Goal: Task Accomplishment & Management: Manage account settings

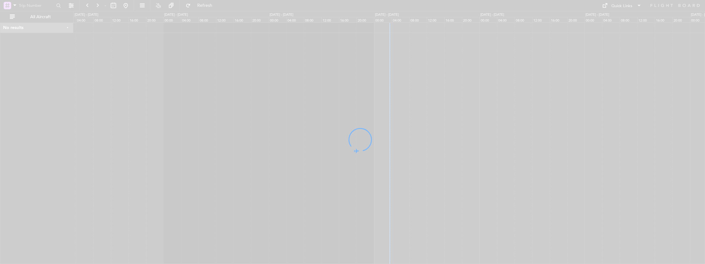
drag, startPoint x: 563, startPoint y: 108, endPoint x: 548, endPoint y: 108, distance: 15.4
click at [548, 108] on div at bounding box center [352, 132] width 705 height 264
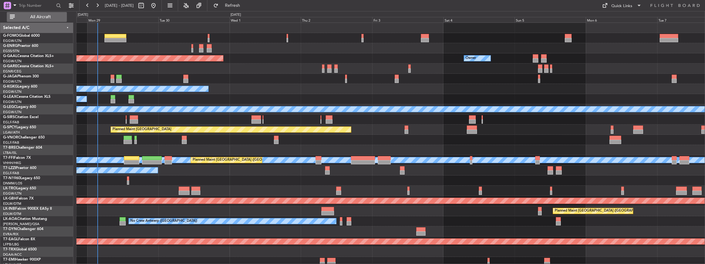
click at [38, 15] on span "All Aircraft" at bounding box center [40, 17] width 49 height 4
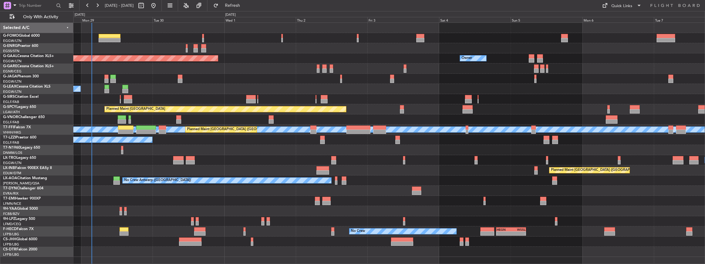
click at [325, 119] on div at bounding box center [389, 119] width 632 height 10
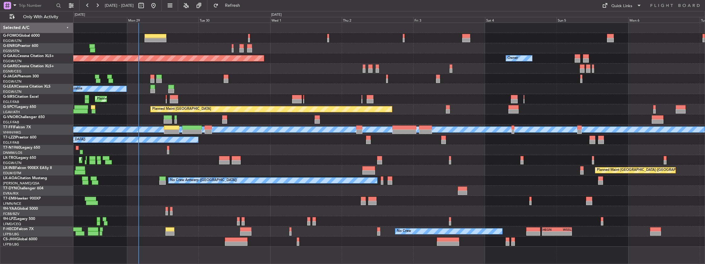
click at [623, 152] on div at bounding box center [389, 150] width 632 height 10
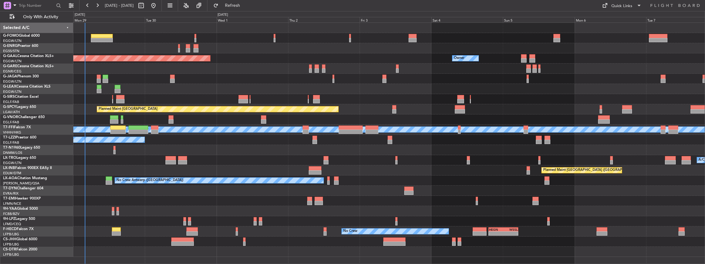
click at [171, 104] on div "Planned Maint Dusseldorf Owner Owner A/C Unavailable Planned Maint London (Luto…" at bounding box center [389, 140] width 632 height 234
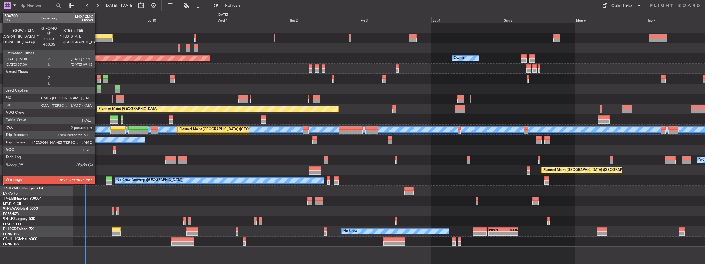
click at [98, 37] on div at bounding box center [102, 36] width 22 height 4
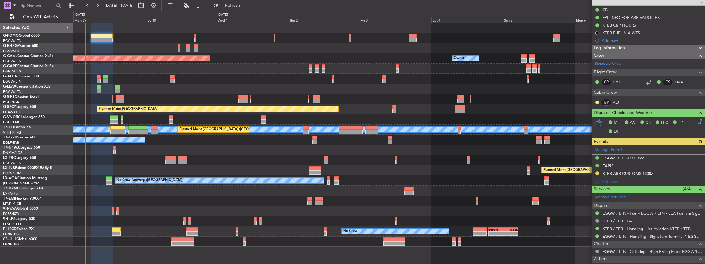
scroll to position [103, 0]
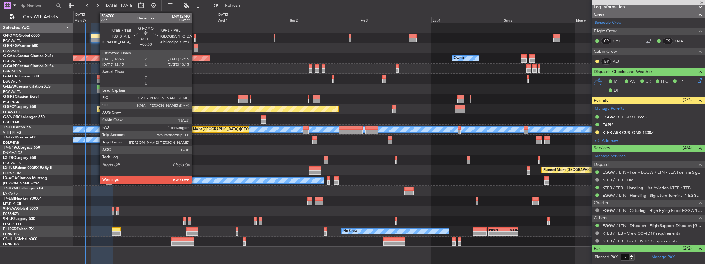
click at [195, 38] on div at bounding box center [195, 40] width 2 height 4
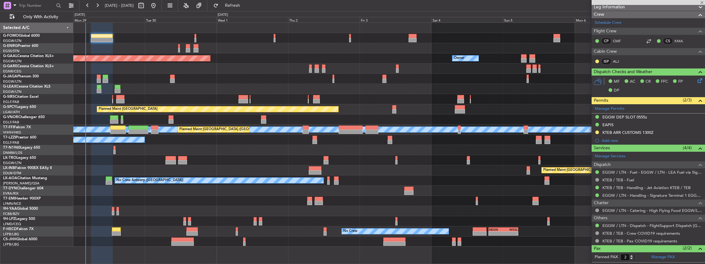
type input "1"
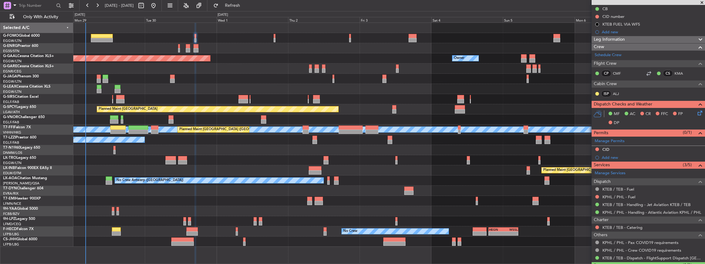
scroll to position [97, 0]
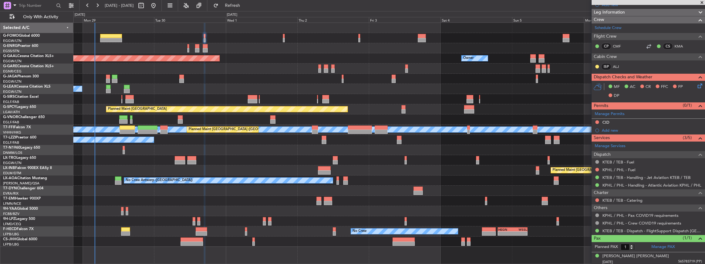
click at [285, 86] on div "Unplanned Maint London (Stansted) Planned Maint Dusseldorf Owner Owner A/C Unav…" at bounding box center [389, 135] width 632 height 224
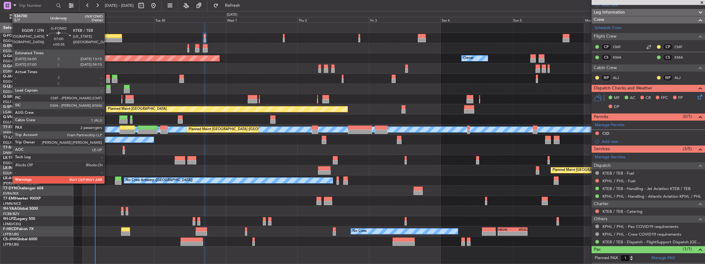
click at [108, 34] on div at bounding box center [111, 36] width 22 height 4
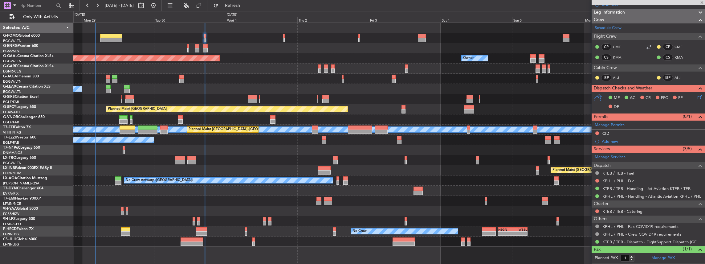
type input "+00:35"
type input "2"
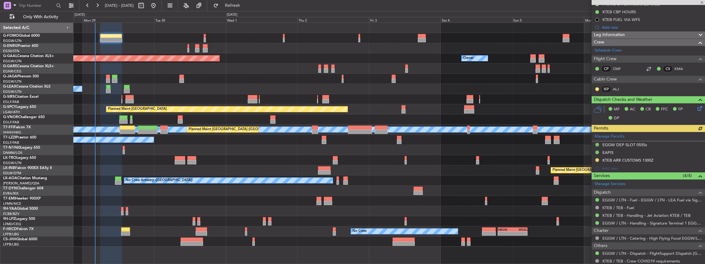
scroll to position [82, 0]
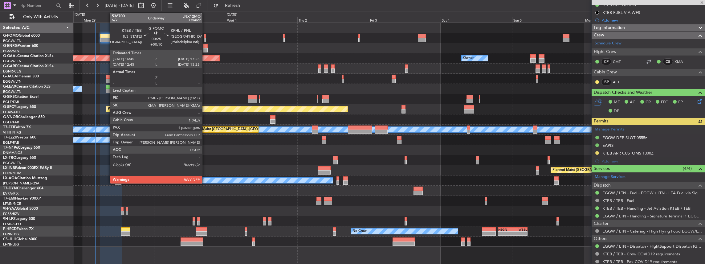
click at [205, 39] on div at bounding box center [205, 40] width 2 height 4
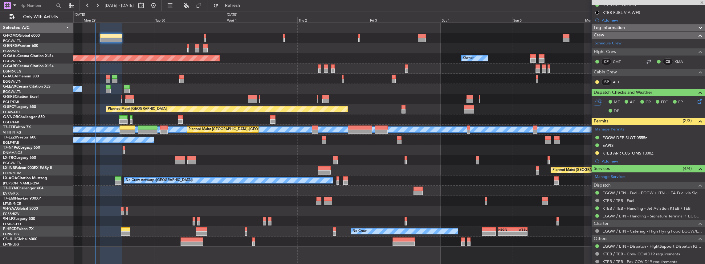
type input "+00:10"
type input "1"
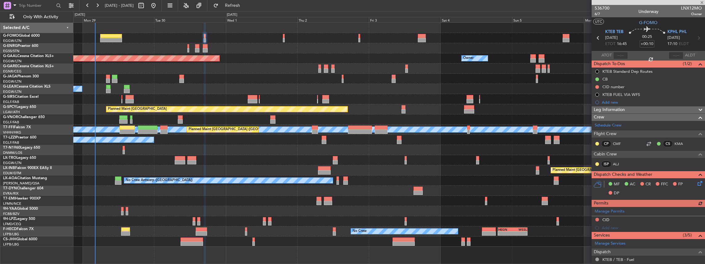
click at [465, 125] on div "MEL MEL Planned Maint Beijing (Beijing Capital)" at bounding box center [389, 130] width 632 height 10
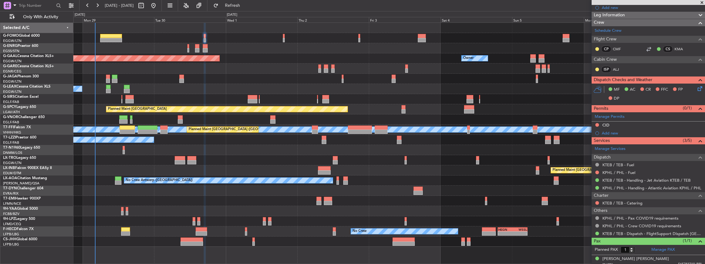
scroll to position [97, 0]
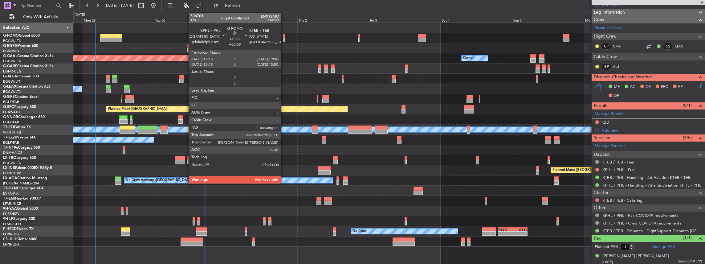
click at [284, 40] on div at bounding box center [284, 40] width 2 height 4
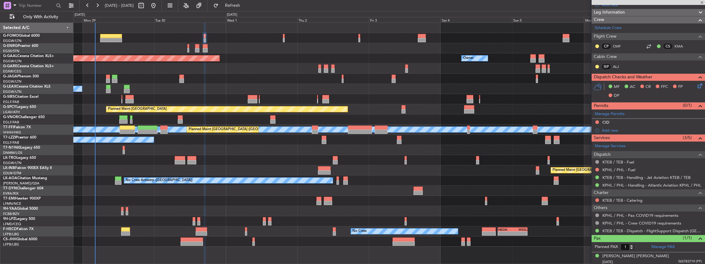
type input "+00:05"
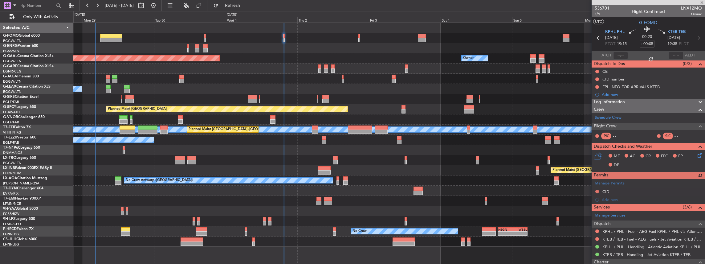
scroll to position [20, 0]
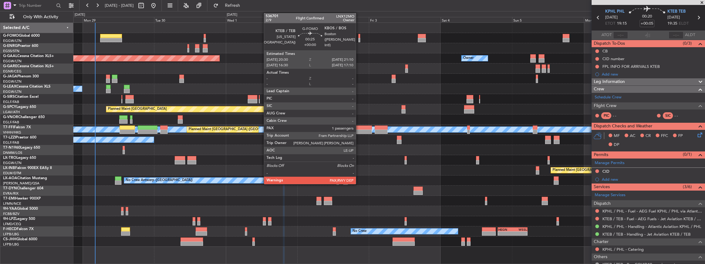
click at [359, 39] on div at bounding box center [359, 40] width 2 height 4
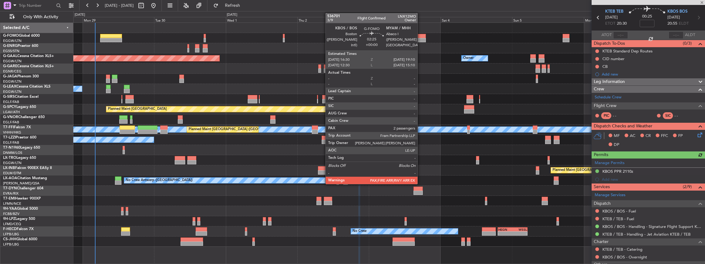
click at [421, 36] on div at bounding box center [422, 36] width 8 height 4
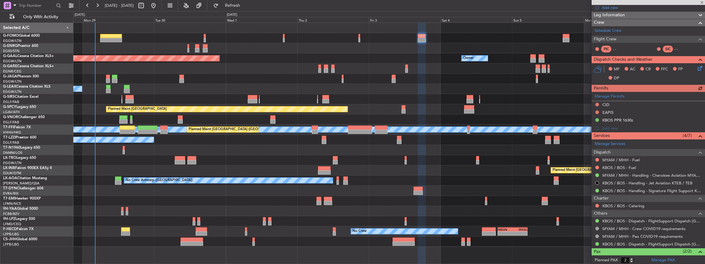
scroll to position [103, 0]
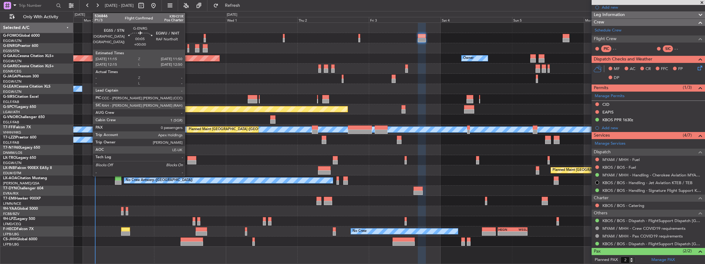
click at [188, 50] on div at bounding box center [188, 50] width 2 height 4
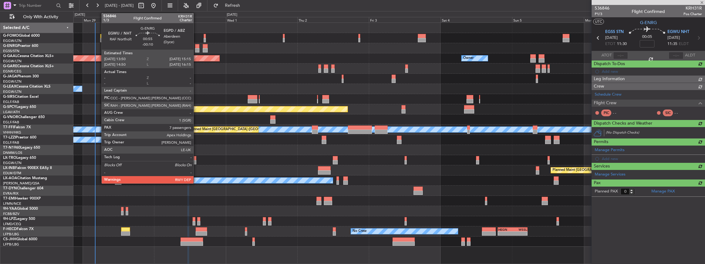
scroll to position [0, 0]
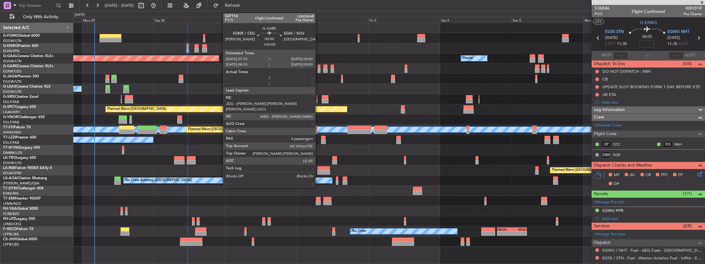
click at [318, 67] on div at bounding box center [319, 66] width 3 height 4
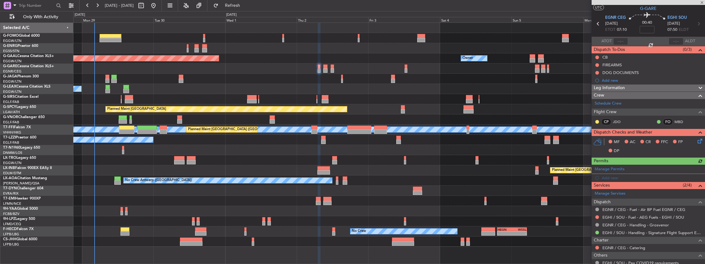
scroll to position [41, 0]
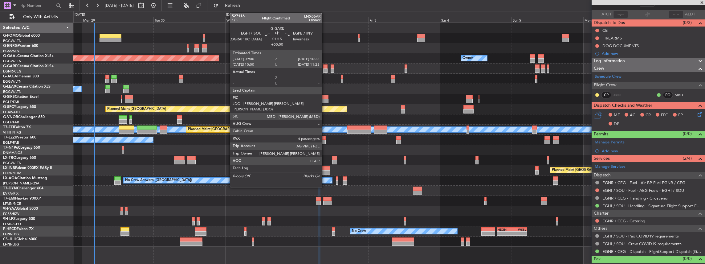
click at [325, 69] on div at bounding box center [325, 70] width 4 height 4
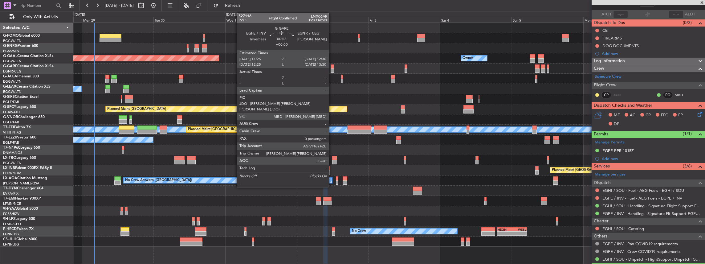
click at [332, 69] on div at bounding box center [332, 70] width 3 height 4
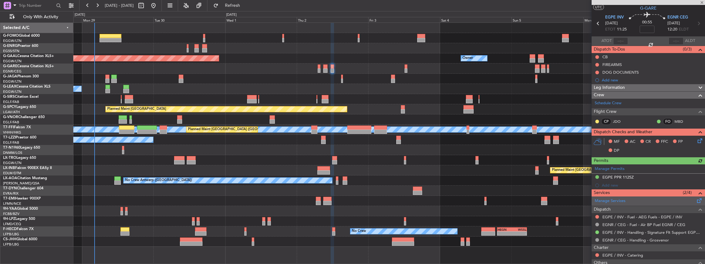
scroll to position [20, 0]
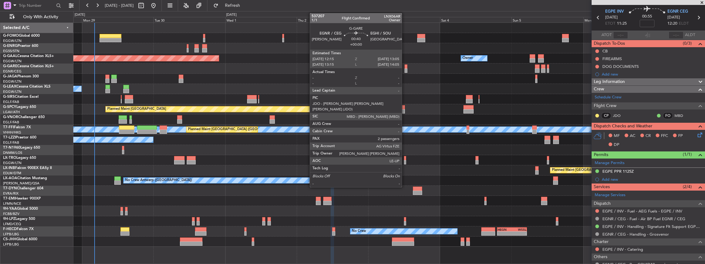
click at [405, 69] on div at bounding box center [406, 70] width 3 height 4
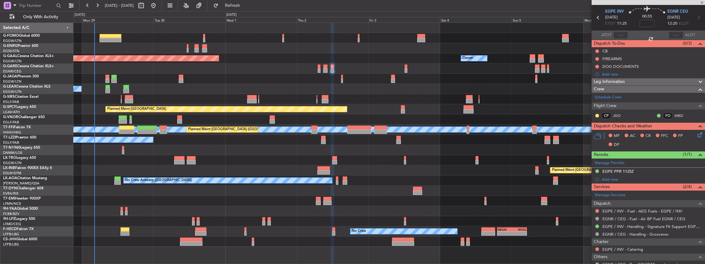
type input "2"
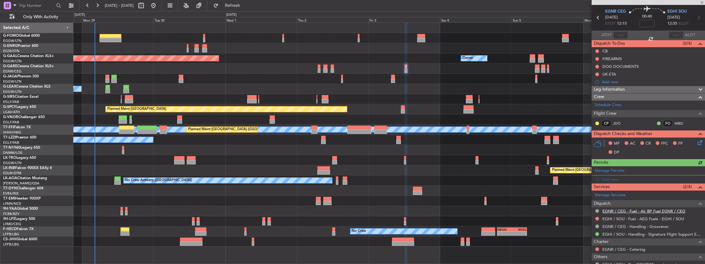
scroll to position [41, 0]
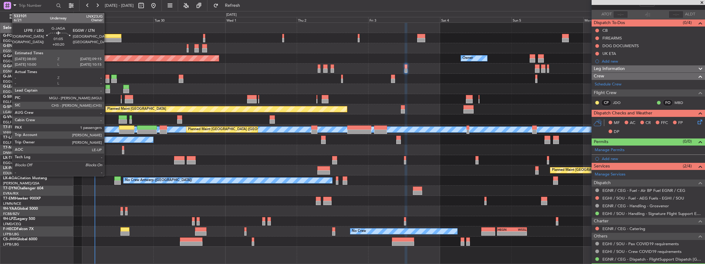
click at [107, 79] on div at bounding box center [107, 81] width 4 height 4
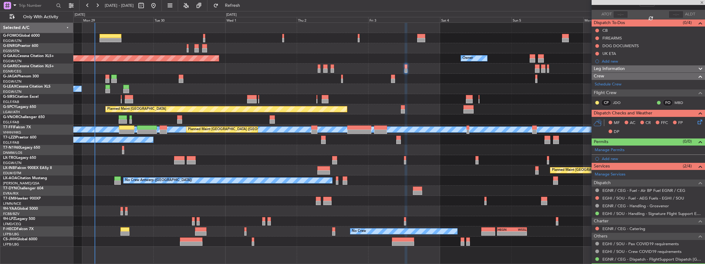
type input "+00:20"
type input "1"
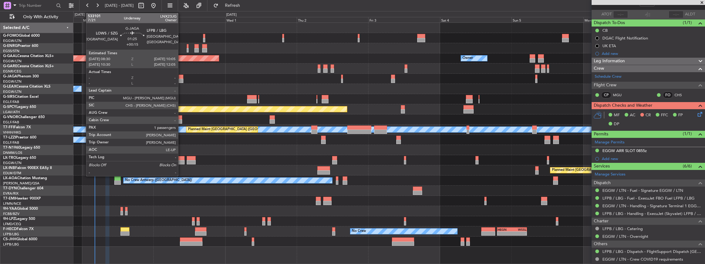
click at [181, 79] on div at bounding box center [181, 81] width 5 height 4
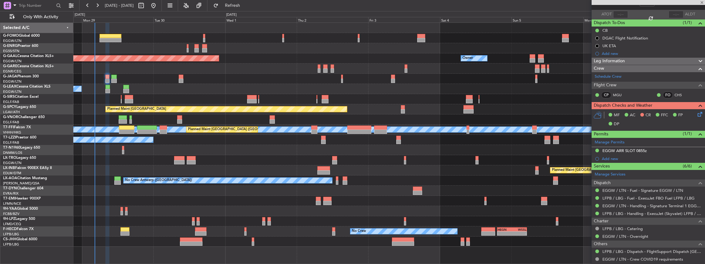
type input "+00:15"
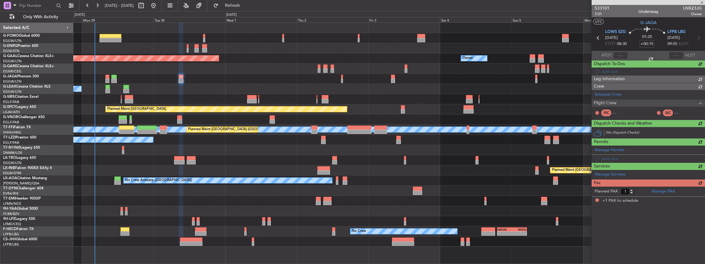
scroll to position [0, 0]
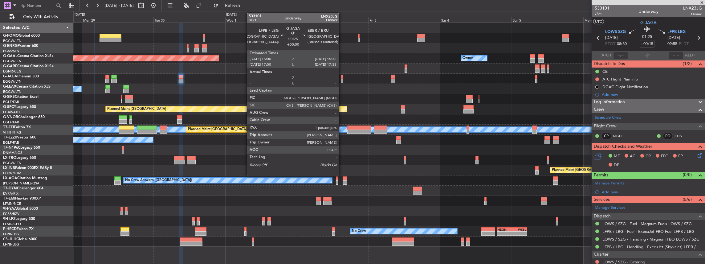
click at [342, 79] on div at bounding box center [342, 81] width 2 height 4
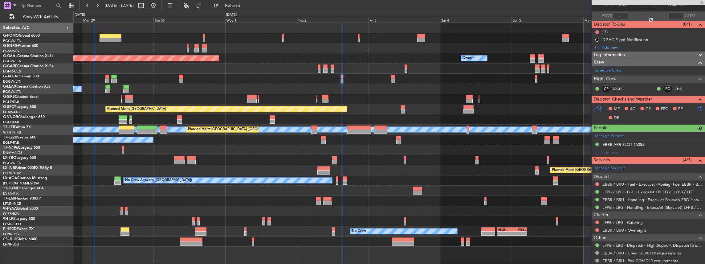
scroll to position [41, 0]
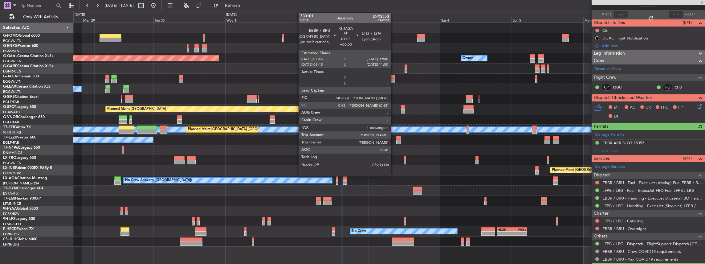
click at [394, 78] on div at bounding box center [393, 77] width 4 height 4
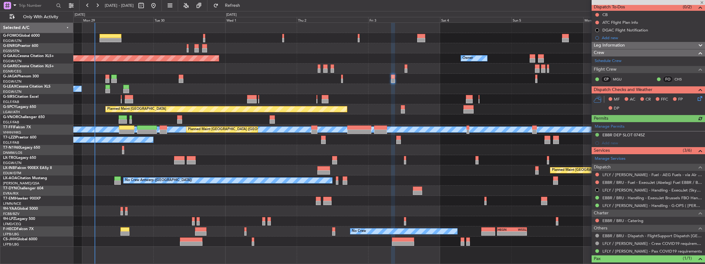
scroll to position [62, 0]
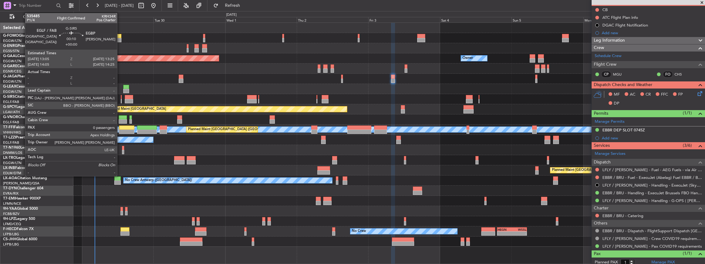
click at [121, 100] on div at bounding box center [121, 101] width 1 height 4
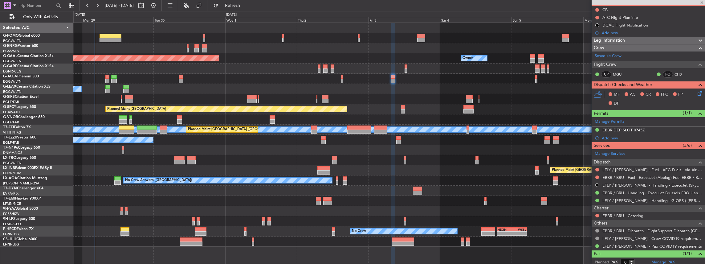
scroll to position [0, 0]
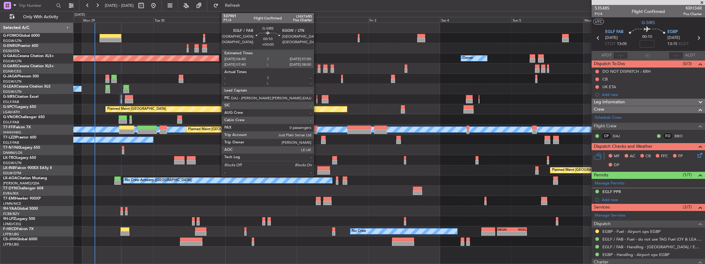
click at [317, 100] on div at bounding box center [316, 101] width 1 height 4
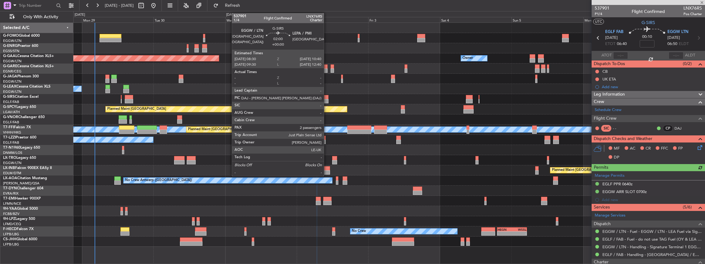
click at [327, 99] on div at bounding box center [325, 101] width 6 height 4
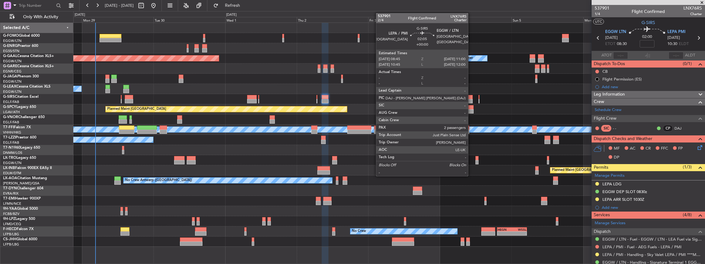
click at [471, 96] on div at bounding box center [469, 97] width 7 height 4
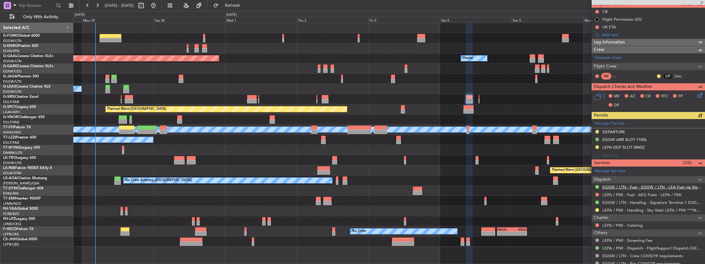
scroll to position [62, 0]
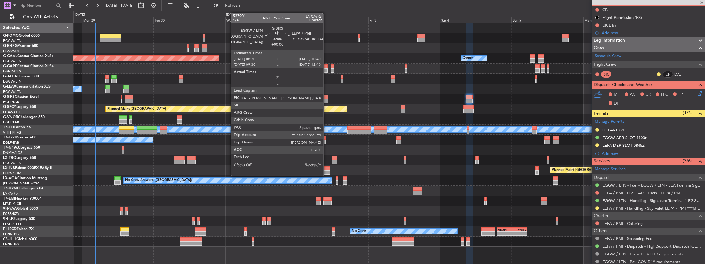
click at [326, 97] on div at bounding box center [325, 97] width 6 height 4
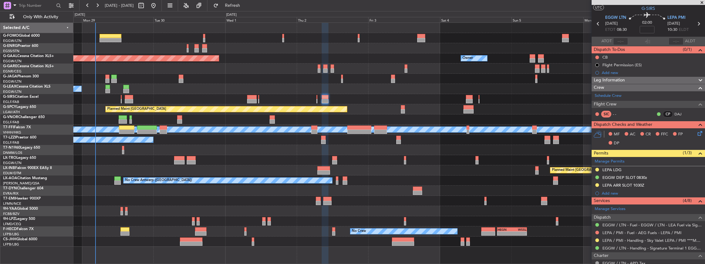
scroll to position [0, 0]
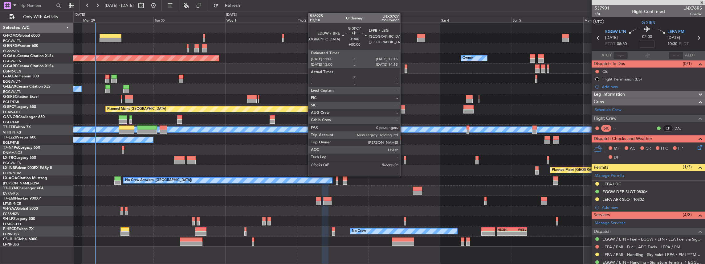
click at [403, 108] on div at bounding box center [403, 107] width 4 height 4
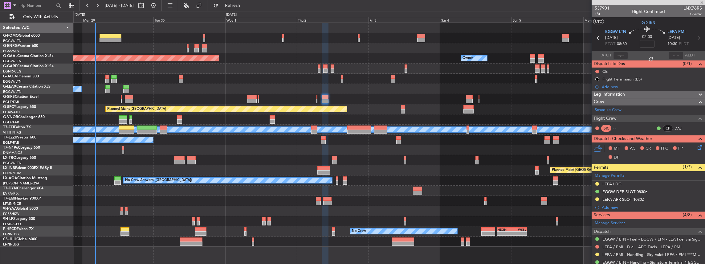
type input "0"
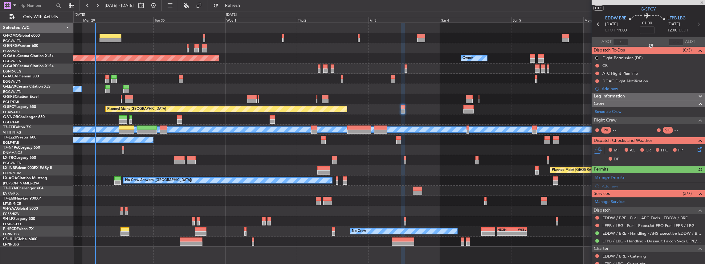
scroll to position [20, 0]
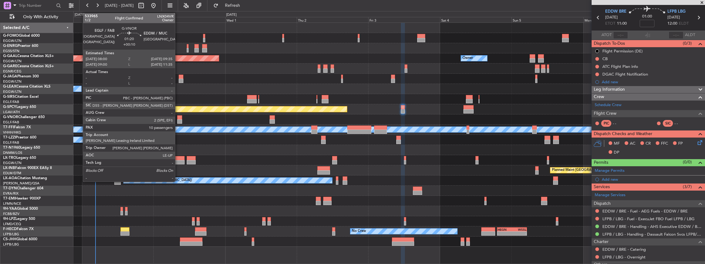
click at [178, 120] on div at bounding box center [179, 121] width 5 height 4
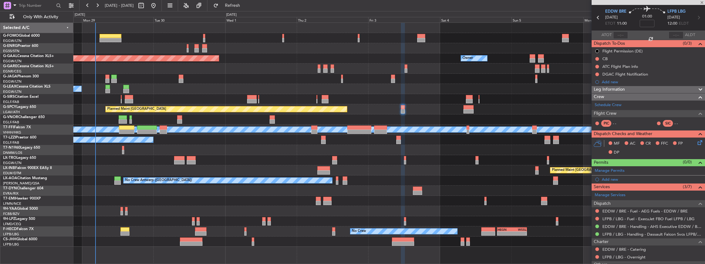
type input "+00:10"
type input "10"
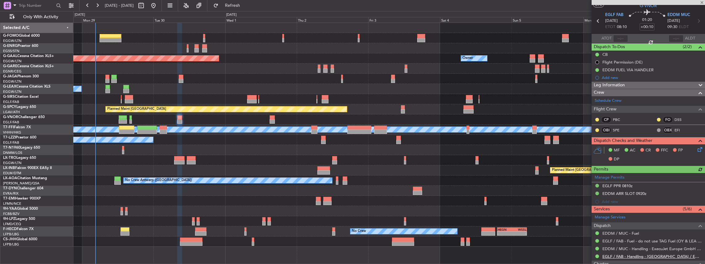
scroll to position [82, 0]
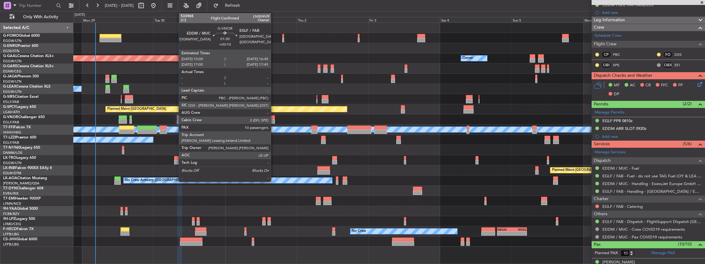
click at [274, 120] on div at bounding box center [272, 121] width 5 height 4
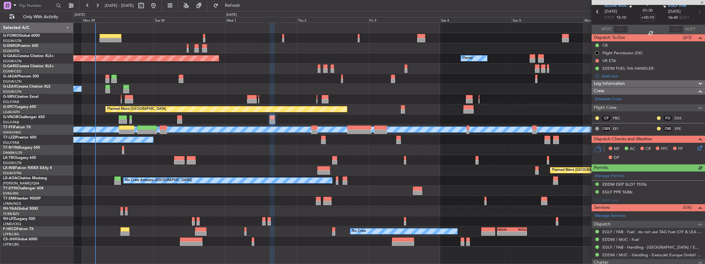
scroll to position [62, 0]
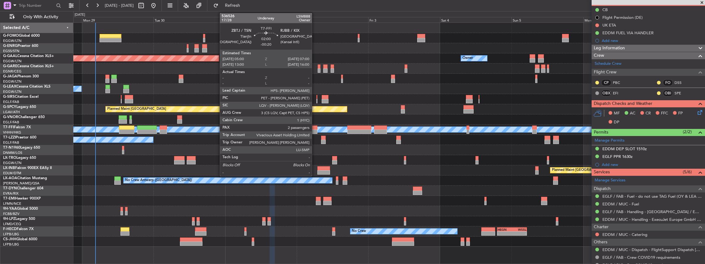
click at [315, 129] on div at bounding box center [314, 127] width 6 height 4
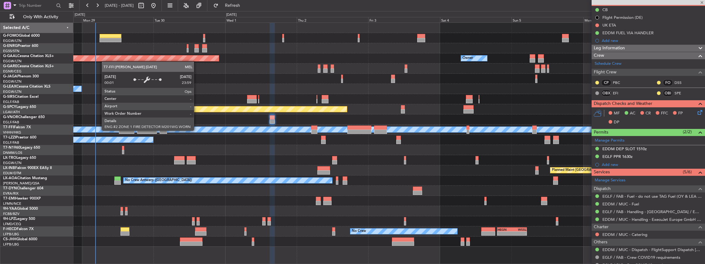
type input "-00:20"
type input "2"
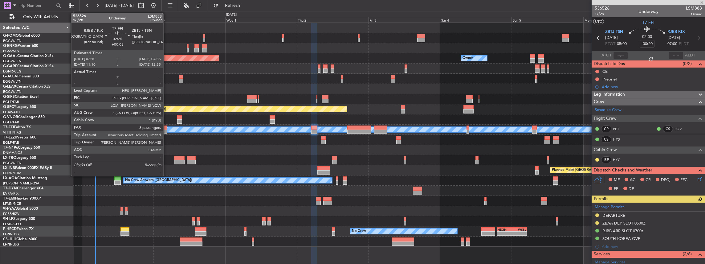
click at [166, 130] on div at bounding box center [163, 131] width 7 height 4
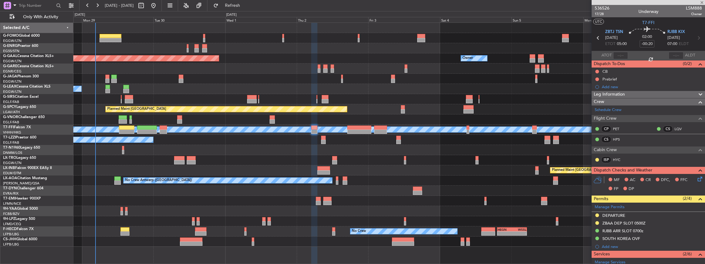
type input "+00:05"
type input "3"
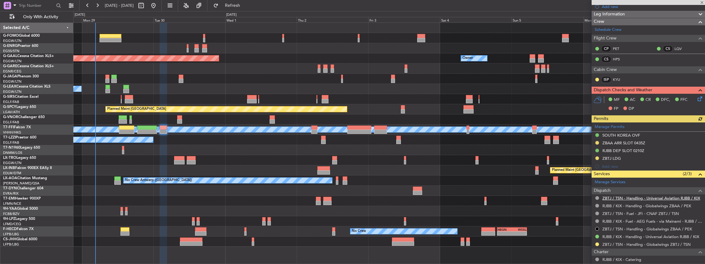
scroll to position [103, 0]
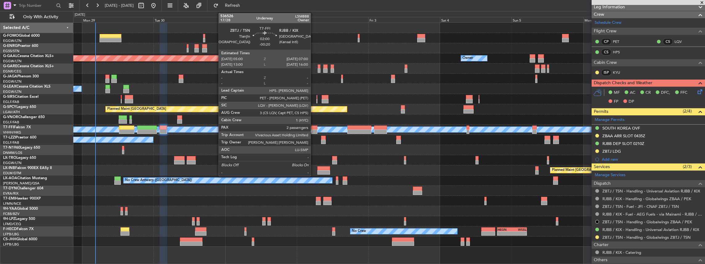
click at [314, 127] on div at bounding box center [314, 127] width 6 height 4
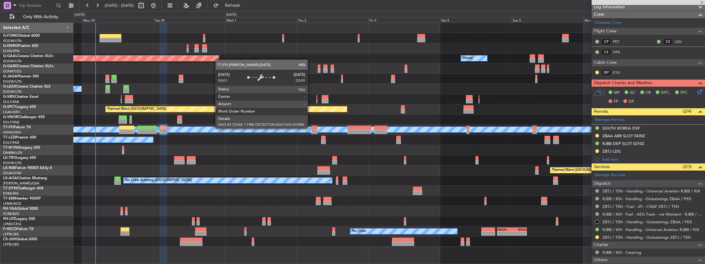
type input "-00:20"
type input "2"
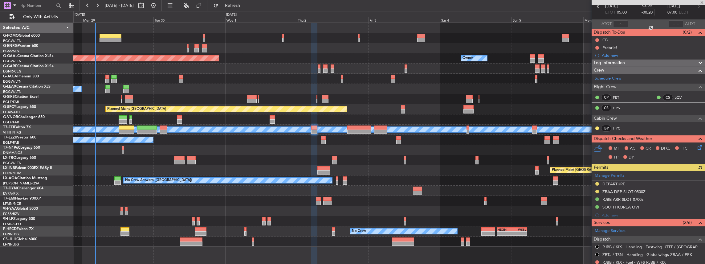
scroll to position [82, 0]
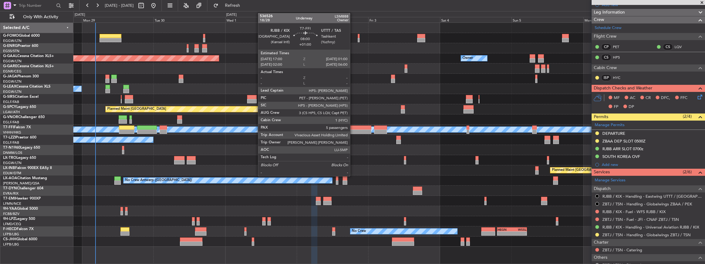
click at [353, 133] on div at bounding box center [359, 131] width 24 height 4
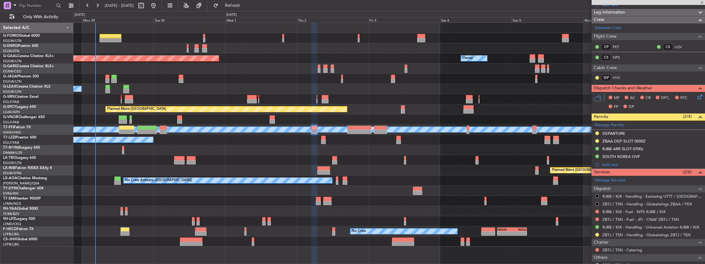
type input "+01:00"
type input "5"
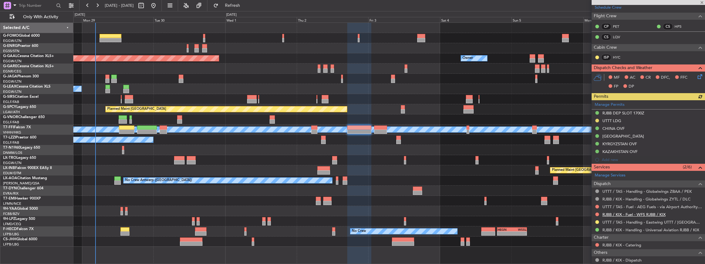
scroll to position [103, 0]
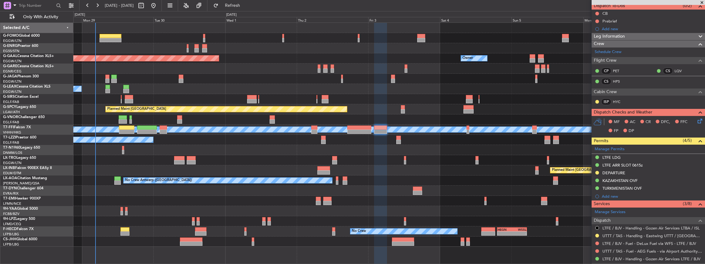
scroll to position [103, 0]
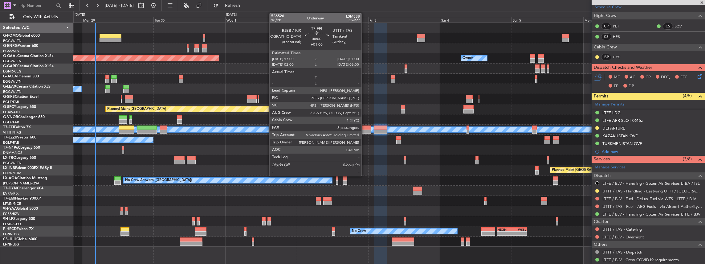
click at [364, 129] on div at bounding box center [359, 131] width 24 height 4
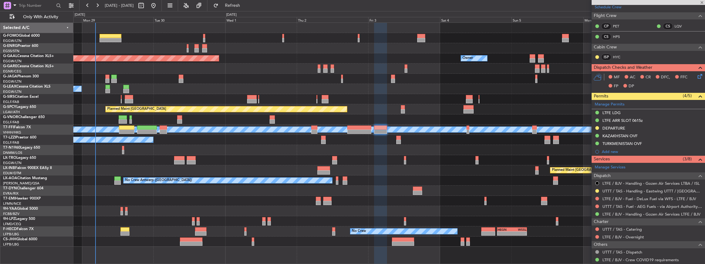
type input "+01:00"
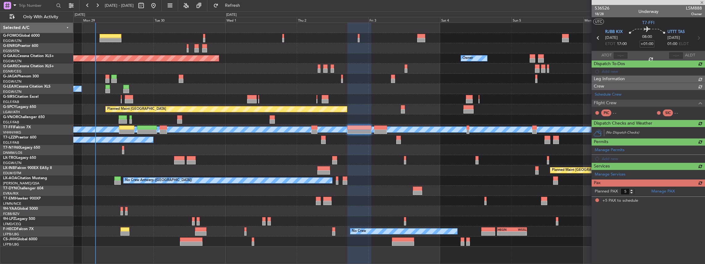
scroll to position [0, 0]
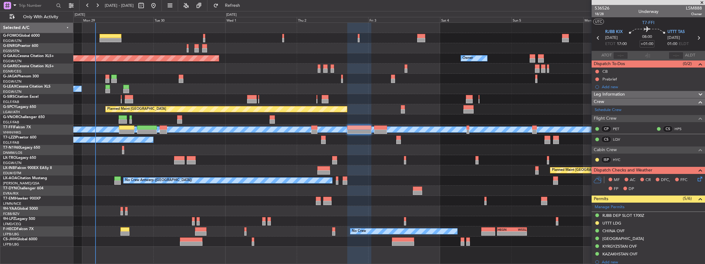
click at [320, 140] on div "A/C Unavailable [GEOGRAPHIC_DATA] ([GEOGRAPHIC_DATA])" at bounding box center [389, 140] width 632 height 10
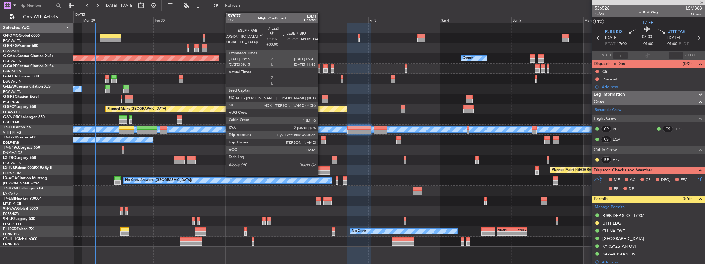
click at [321, 141] on div at bounding box center [323, 142] width 5 height 4
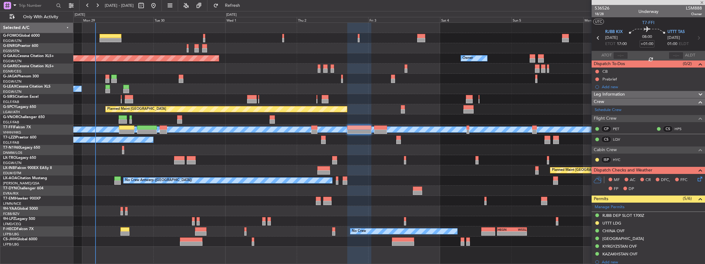
type input "2"
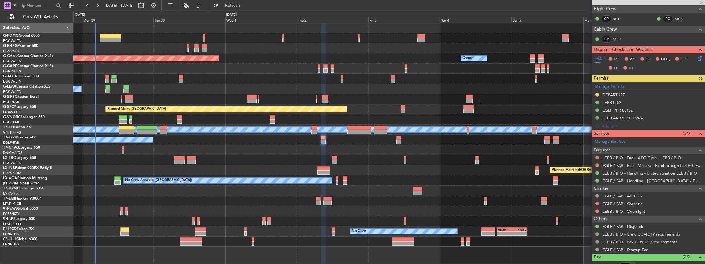
scroll to position [103, 0]
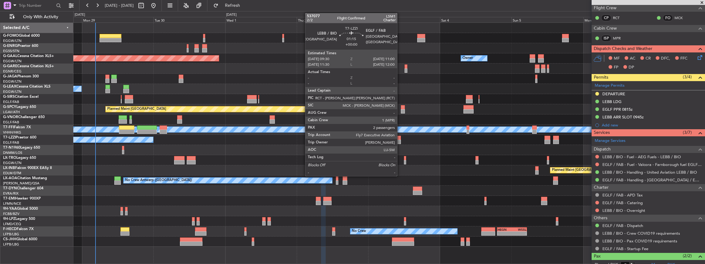
click at [400, 140] on div at bounding box center [398, 142] width 5 height 4
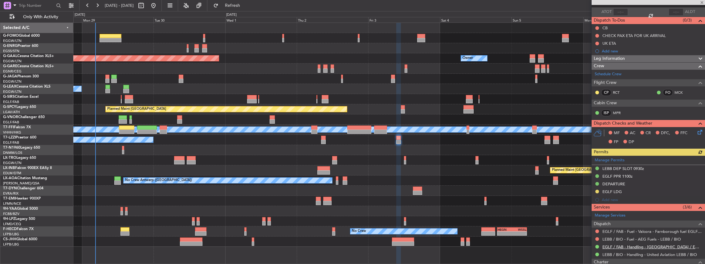
scroll to position [82, 0]
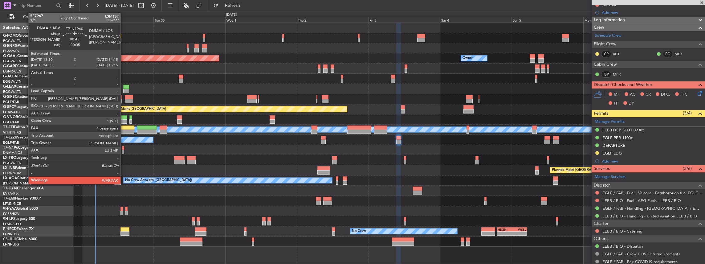
click at [124, 150] on div at bounding box center [123, 152] width 2 height 4
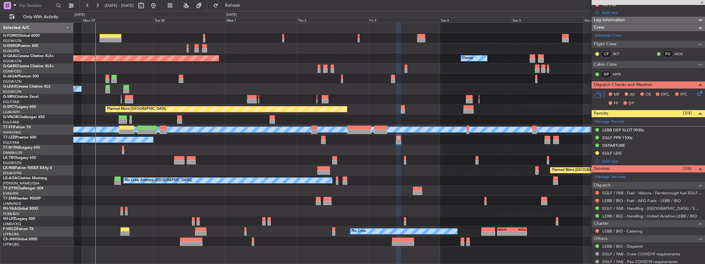
type input "-00:05"
type input "4"
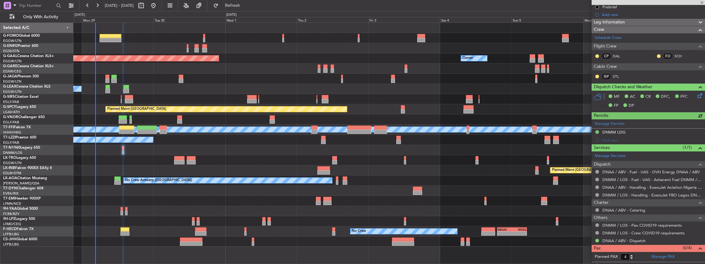
scroll to position [84, 0]
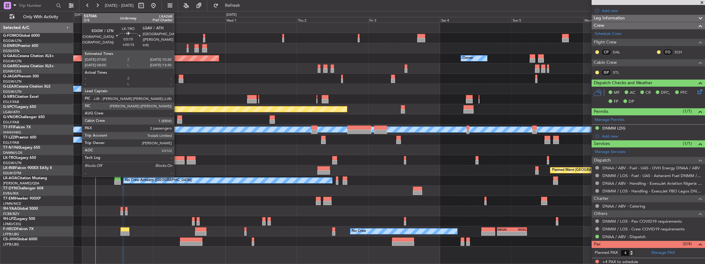
click at [177, 160] on div at bounding box center [179, 162] width 10 height 4
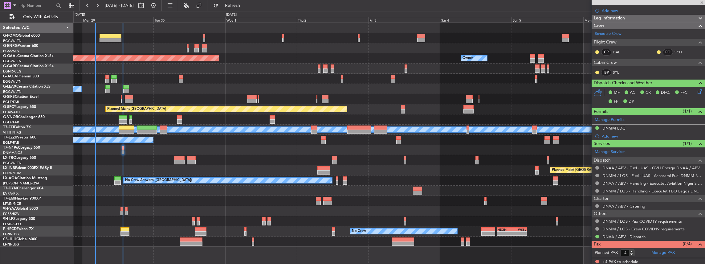
type input "+00:15"
type input "2"
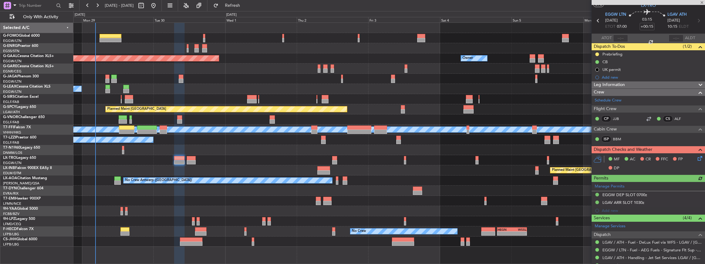
scroll to position [66, 0]
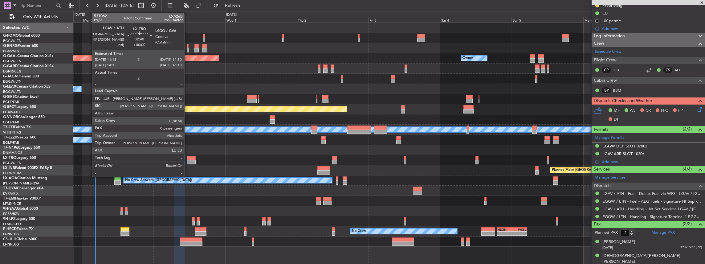
click at [187, 158] on div at bounding box center [191, 158] width 9 height 4
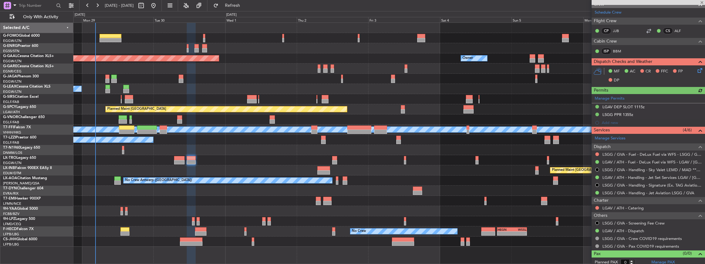
scroll to position [107, 0]
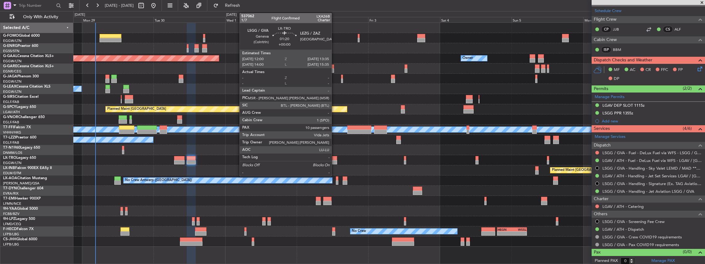
click at [335, 163] on div at bounding box center [334, 162] width 5 height 4
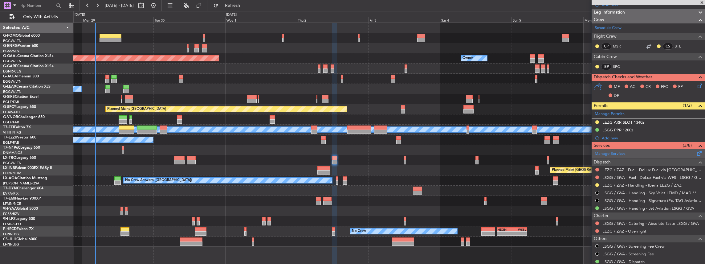
scroll to position [0, 0]
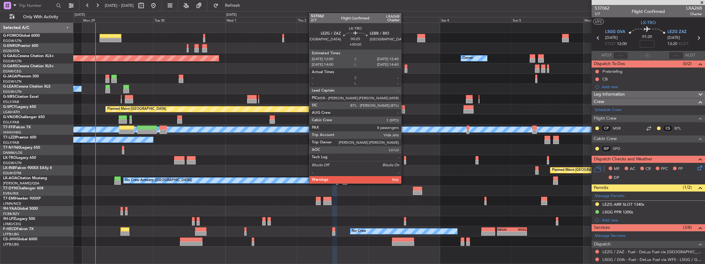
click at [404, 161] on div at bounding box center [405, 162] width 2 height 4
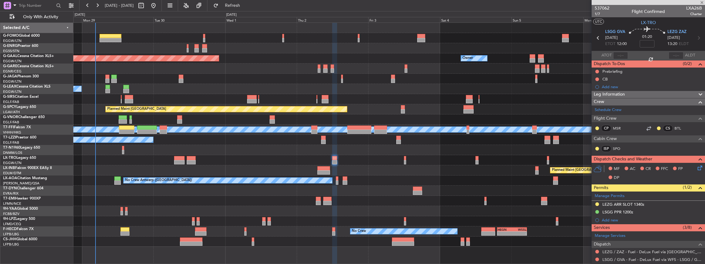
type input "8"
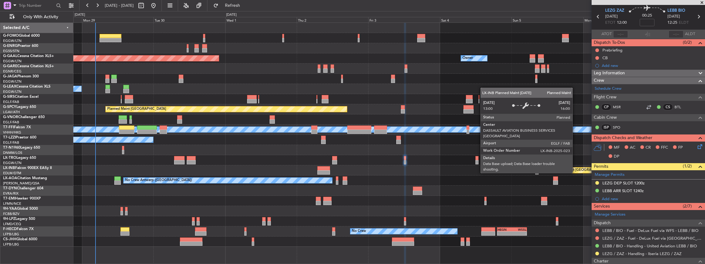
scroll to position [20, 0]
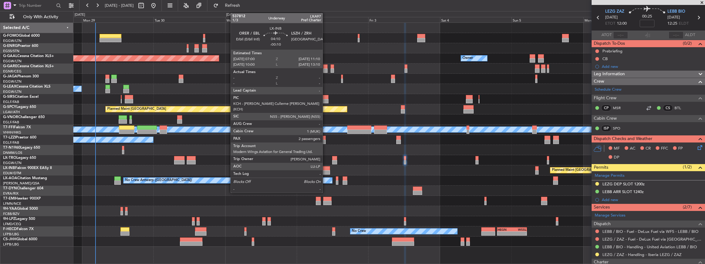
click at [326, 170] on div at bounding box center [323, 172] width 13 height 4
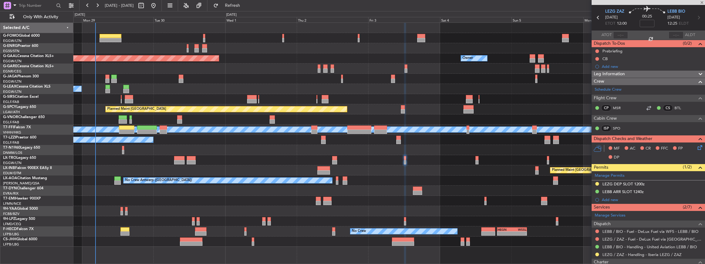
type input "-00:10"
type input "2"
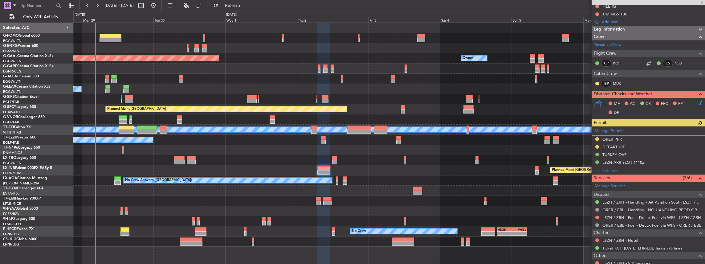
scroll to position [144, 0]
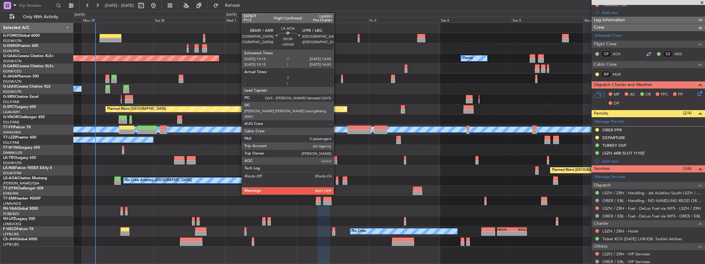
click at [337, 181] on div at bounding box center [337, 182] width 2 height 4
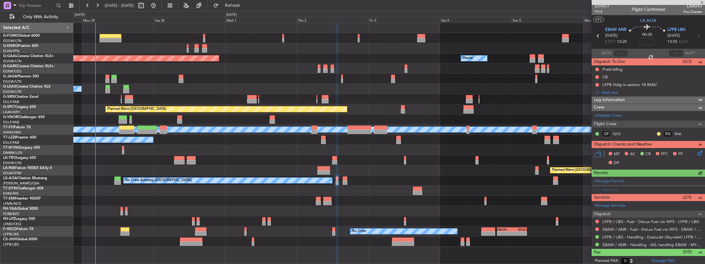
scroll to position [2, 0]
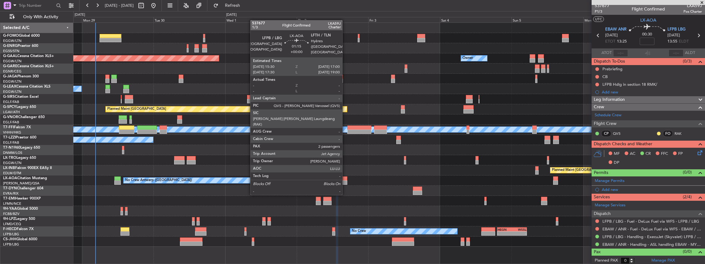
click at [345, 182] on div at bounding box center [345, 182] width 5 height 4
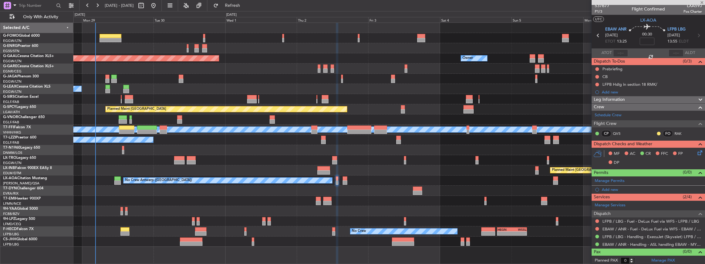
type input "2"
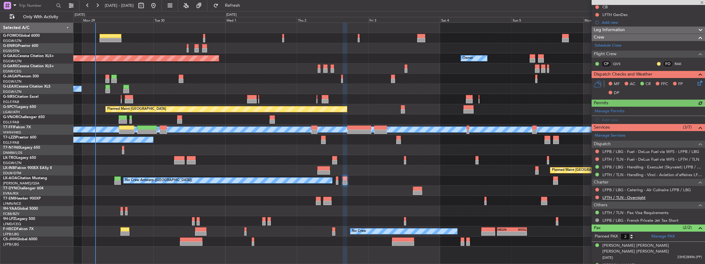
scroll to position [82, 0]
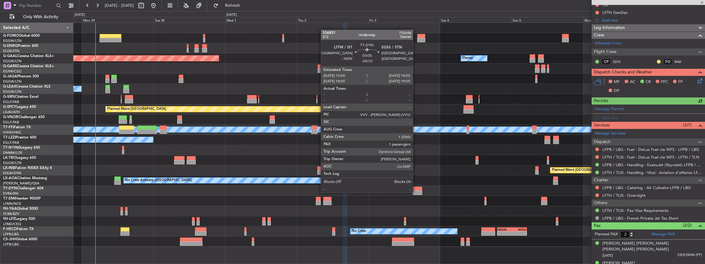
click at [416, 192] on div at bounding box center [417, 192] width 9 height 4
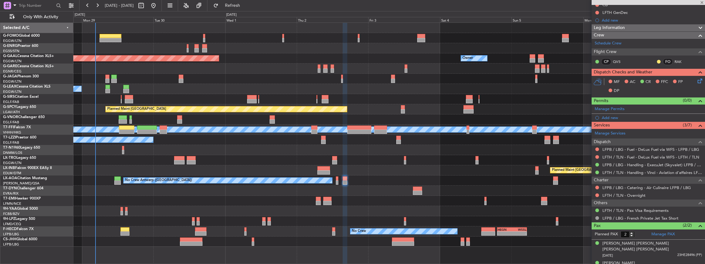
type input "-00:10"
type input "1"
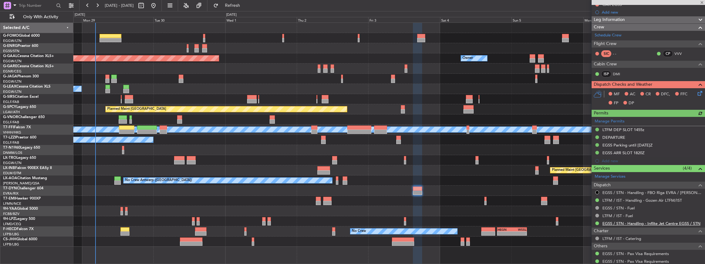
scroll to position [144, 0]
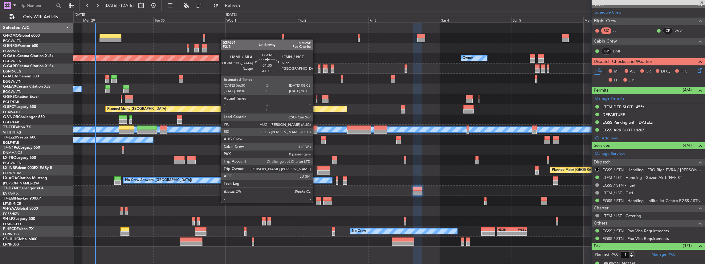
click at [317, 202] on div at bounding box center [318, 203] width 5 height 4
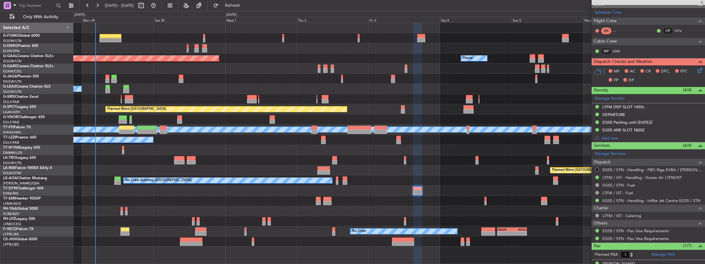
type input "-00:05"
type input "0"
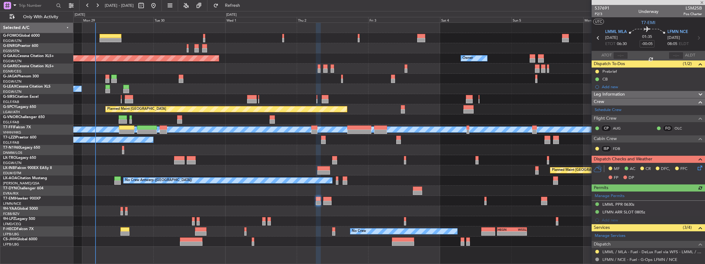
scroll to position [68, 0]
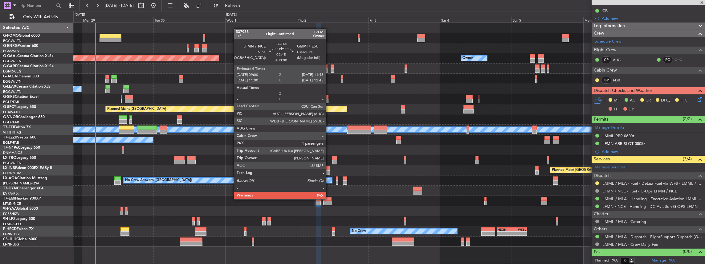
click at [329, 198] on div at bounding box center [327, 199] width 8 height 4
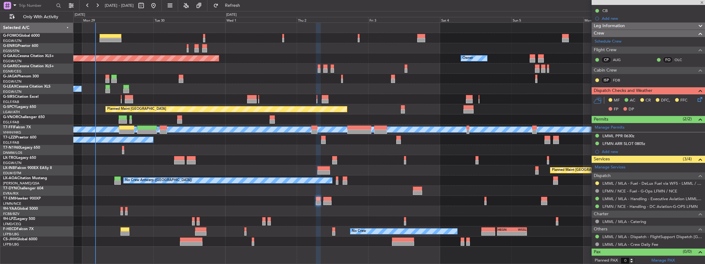
type input "1"
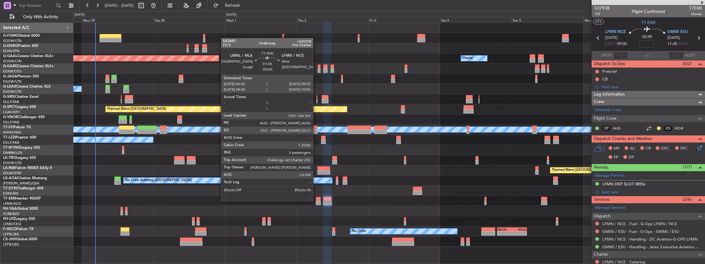
click at [316, 201] on div at bounding box center [318, 203] width 5 height 4
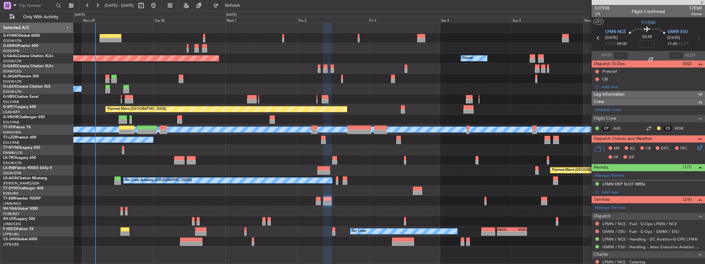
type input "-00:05"
type input "0"
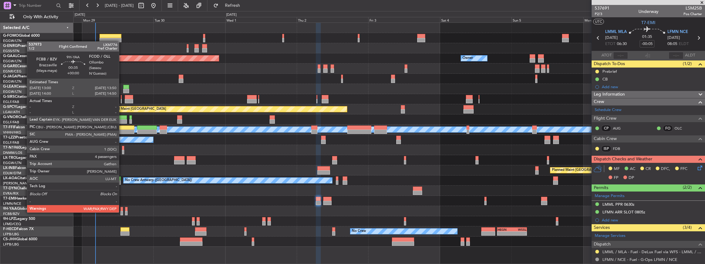
click at [122, 212] on div at bounding box center [121, 213] width 3 height 4
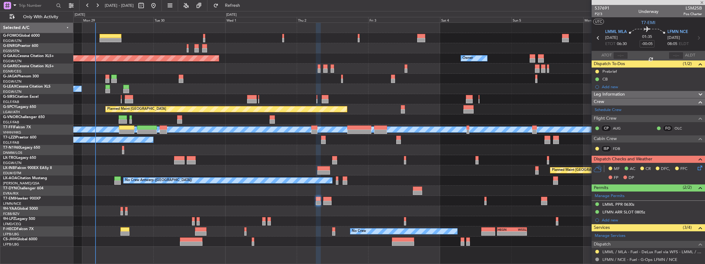
type input "4"
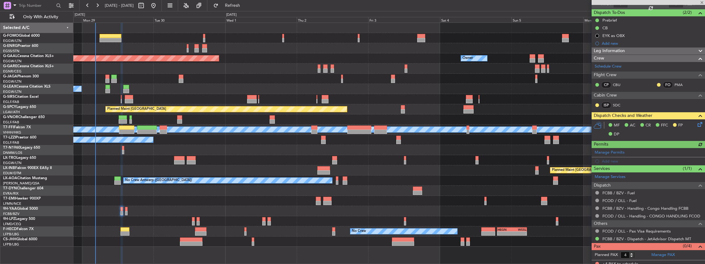
scroll to position [54, 0]
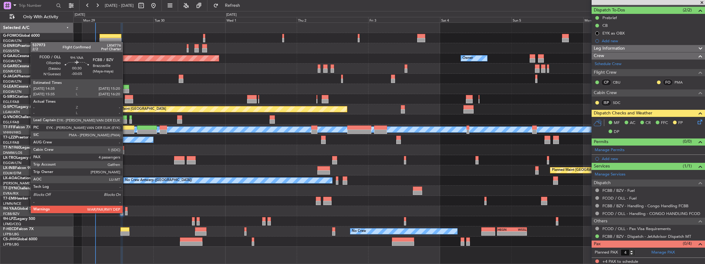
click at [126, 212] on div at bounding box center [126, 213] width 2 height 4
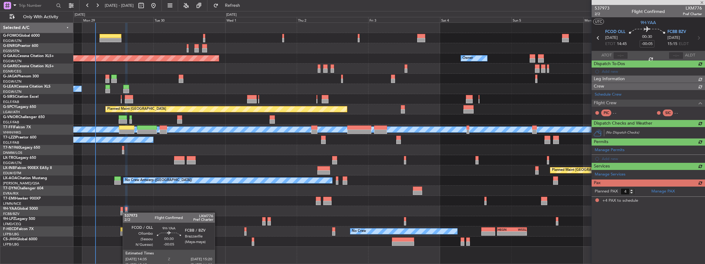
scroll to position [0, 0]
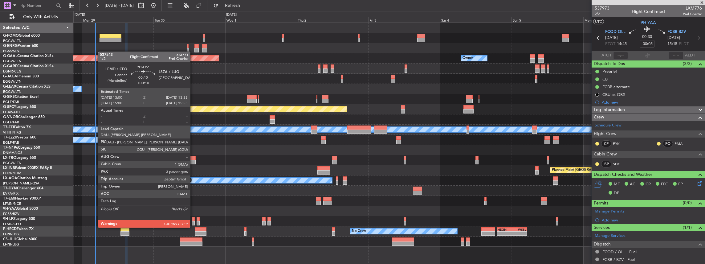
click at [193, 221] on div at bounding box center [193, 223] width 3 height 4
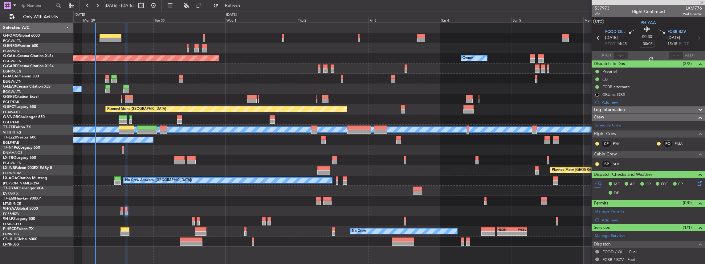
type input "+00:10"
type input "3"
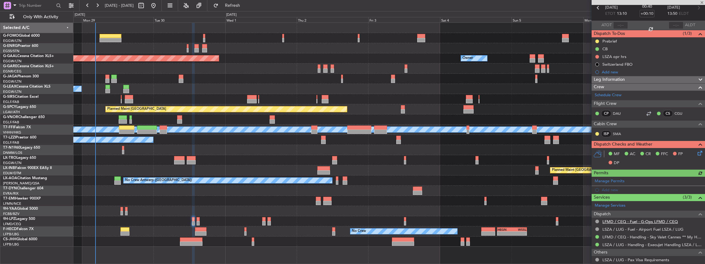
scroll to position [62, 0]
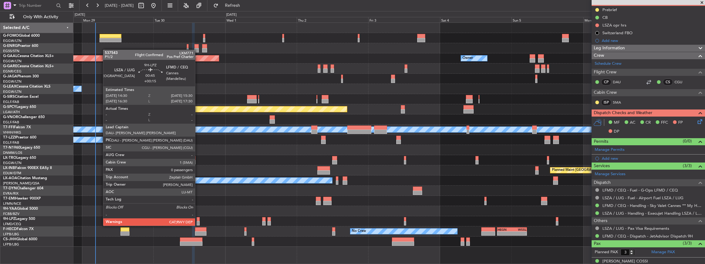
click at [198, 219] on div at bounding box center [198, 219] width 3 height 4
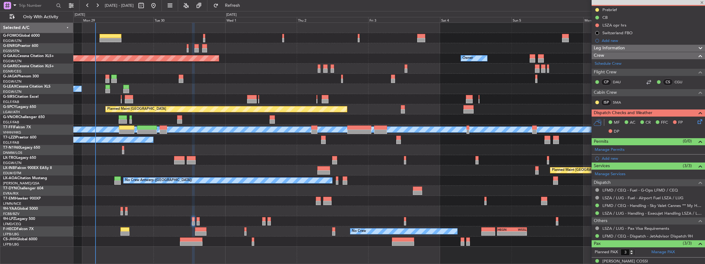
type input "+00:15"
type input "0"
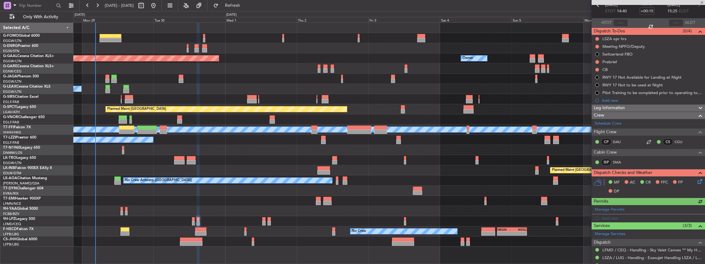
scroll to position [76, 0]
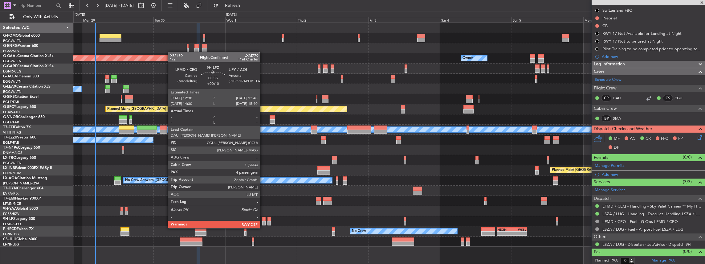
click at [263, 222] on div at bounding box center [264, 223] width 4 height 4
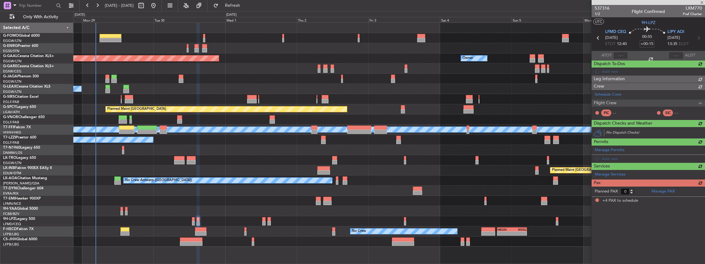
type input "+00:10"
type input "4"
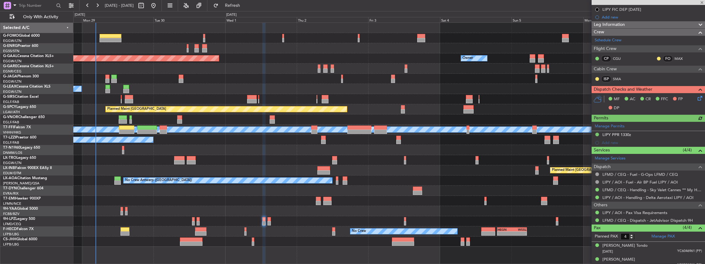
scroll to position [103, 0]
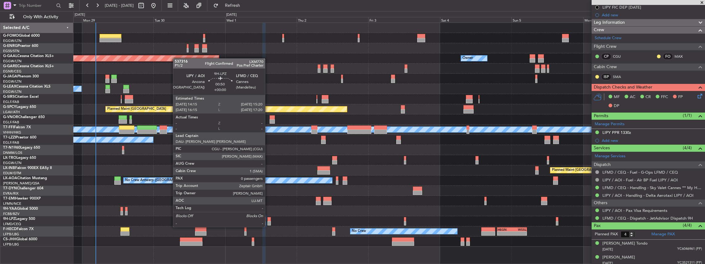
click at [268, 221] on div at bounding box center [268, 223] width 3 height 4
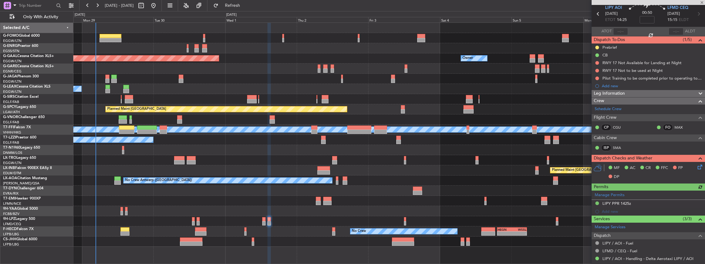
scroll to position [61, 0]
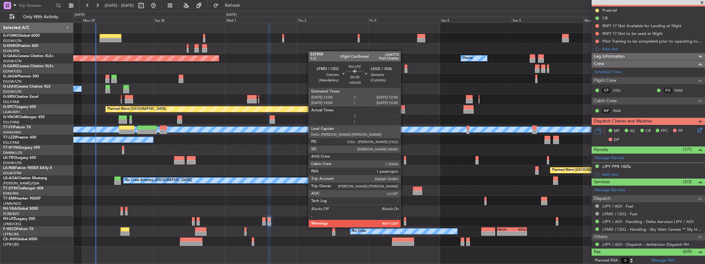
click at [404, 221] on div at bounding box center [405, 223] width 2 height 4
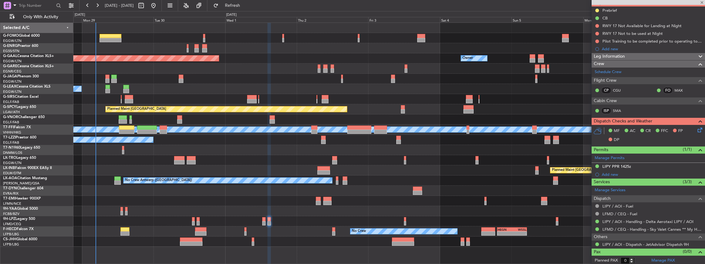
type input "1"
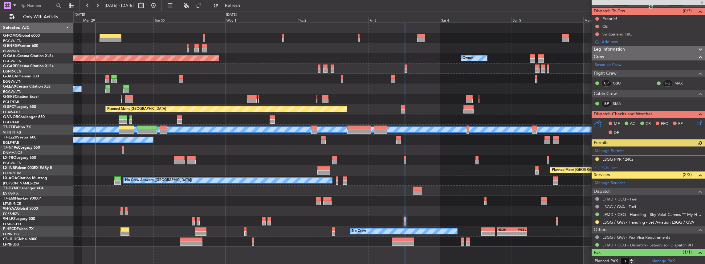
scroll to position [62, 0]
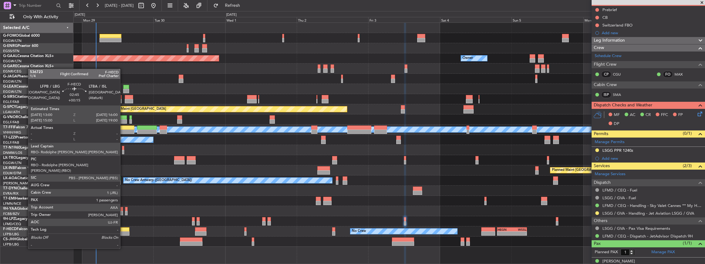
click at [124, 231] on div at bounding box center [124, 233] width 9 height 4
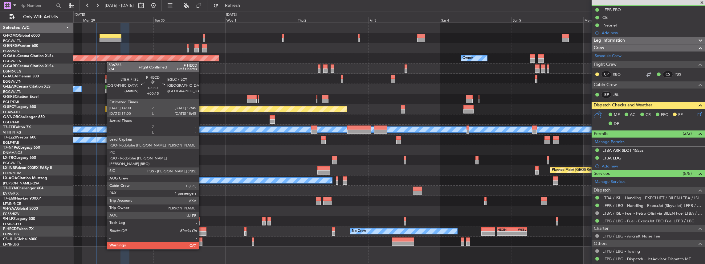
click at [202, 232] on div at bounding box center [200, 233] width 11 height 4
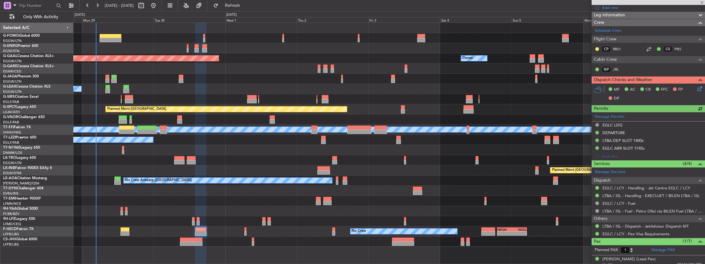
scroll to position [121, 0]
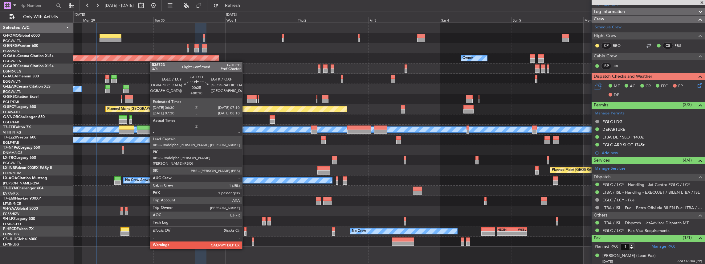
click at [245, 231] on div at bounding box center [245, 233] width 2 height 4
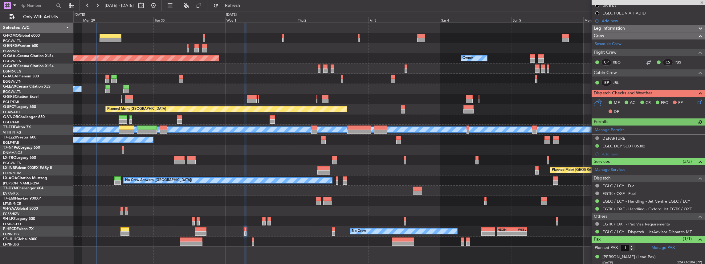
scroll to position [98, 0]
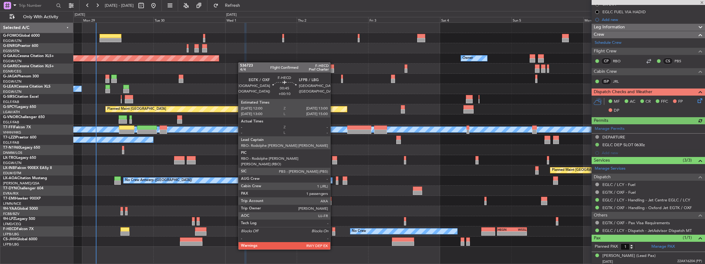
click at [333, 232] on div at bounding box center [333, 233] width 3 height 4
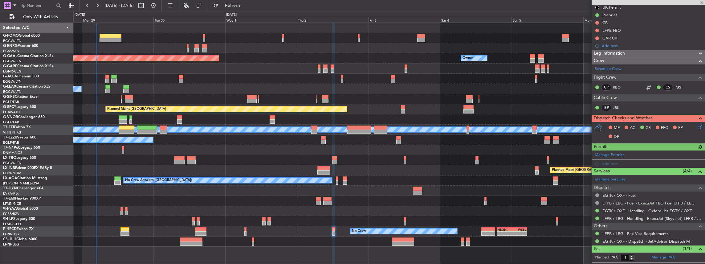
scroll to position [75, 0]
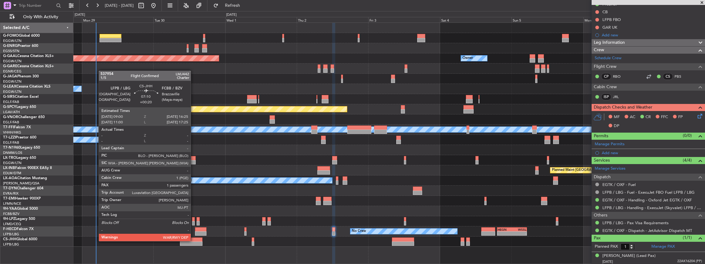
click at [194, 240] on div at bounding box center [191, 239] width 22 height 4
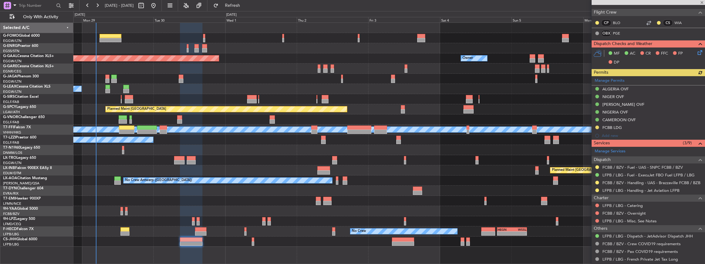
scroll to position [123, 0]
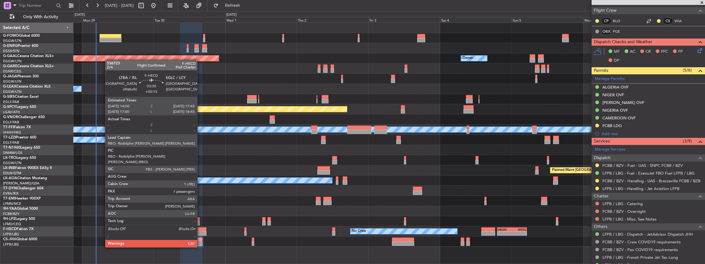
click at [202, 230] on div at bounding box center [200, 229] width 11 height 4
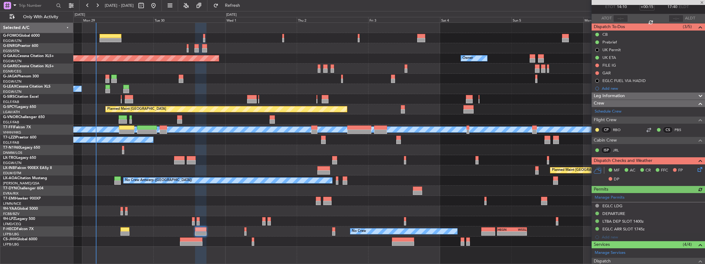
scroll to position [121, 0]
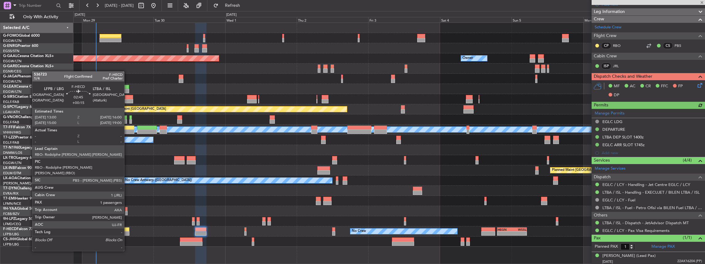
click at [127, 234] on div at bounding box center [124, 233] width 9 height 4
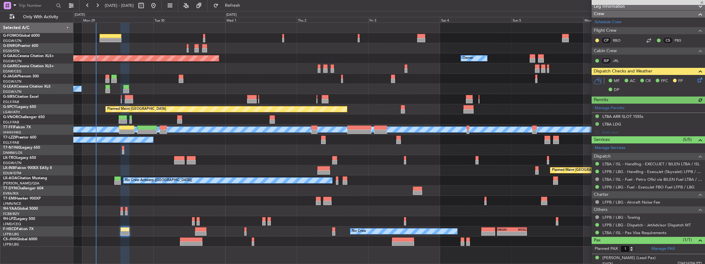
scroll to position [97, 0]
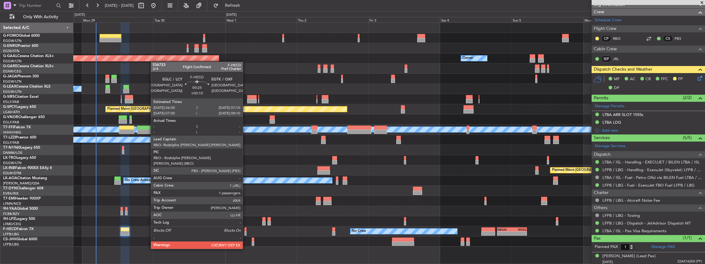
click at [246, 231] on div at bounding box center [245, 233] width 2 height 4
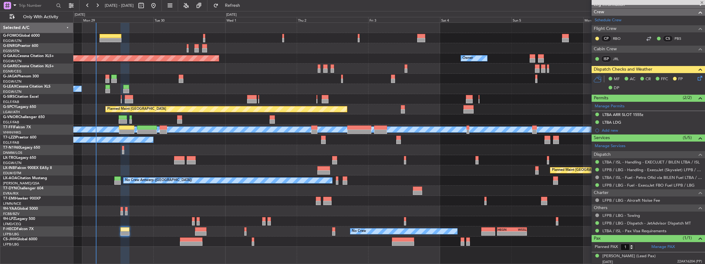
scroll to position [0, 0]
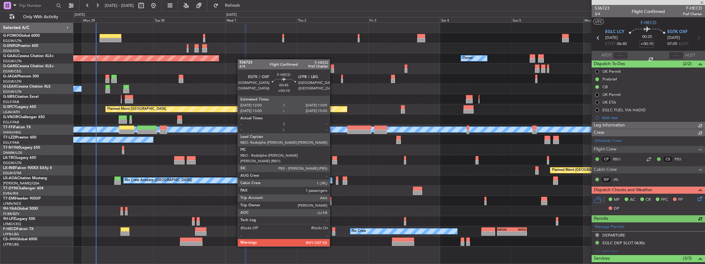
click at [333, 229] on div at bounding box center [333, 229] width 3 height 4
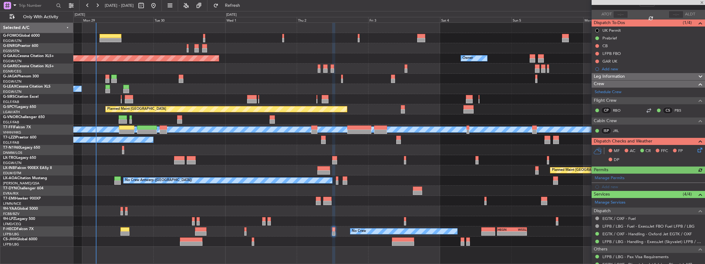
scroll to position [75, 0]
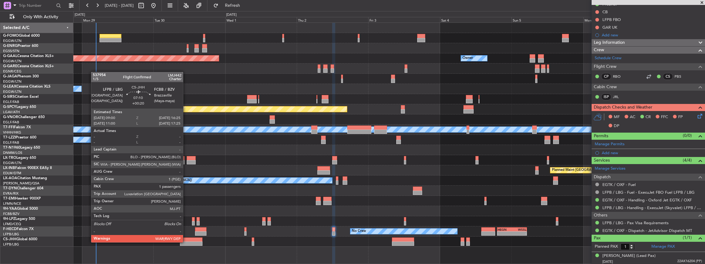
click at [190, 240] on div at bounding box center [191, 239] width 22 height 4
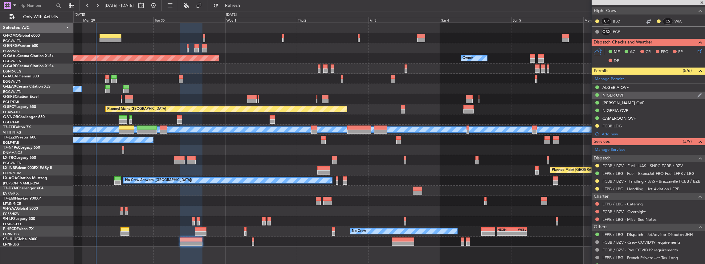
scroll to position [123, 0]
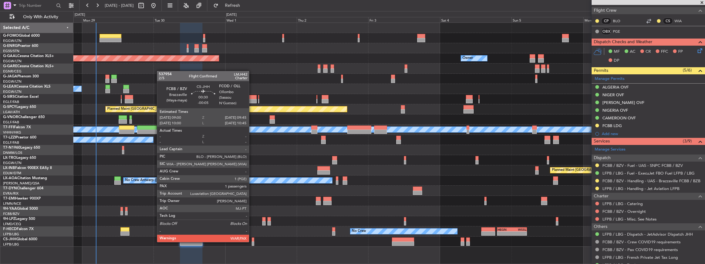
click at [252, 241] on div at bounding box center [253, 243] width 2 height 4
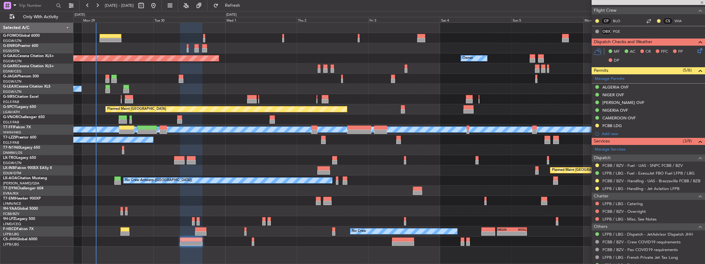
type input "-00:05"
type input "5"
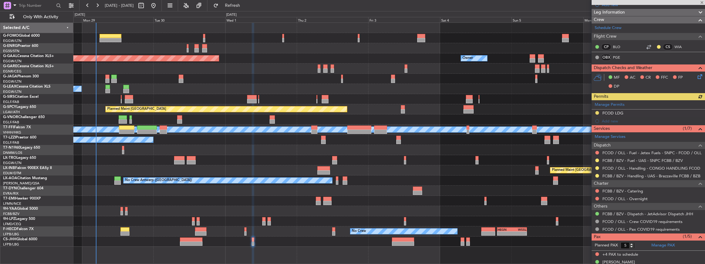
scroll to position [82, 0]
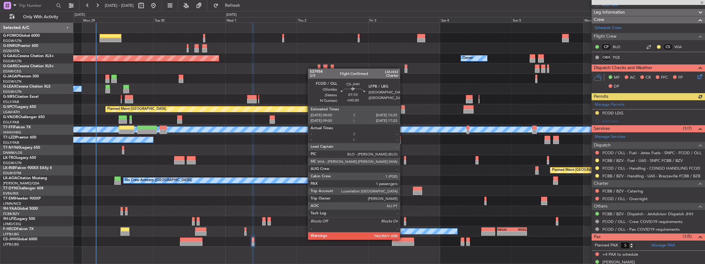
click at [403, 239] on div at bounding box center [403, 239] width 22 height 4
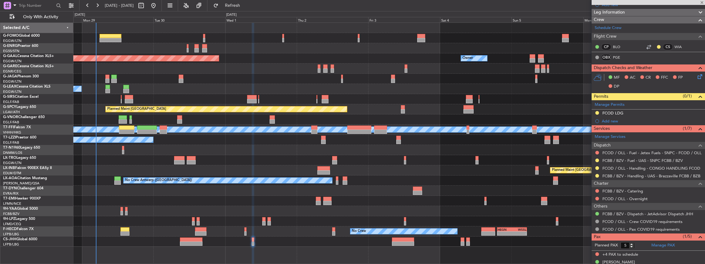
type input "+00:30"
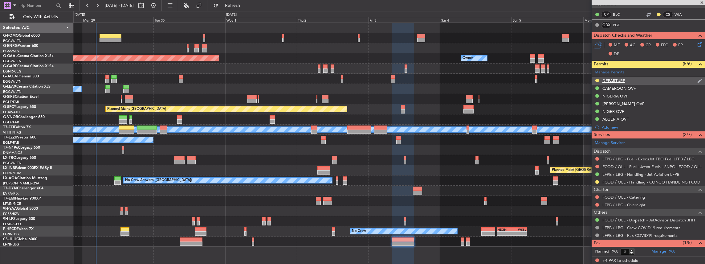
scroll to position [123, 0]
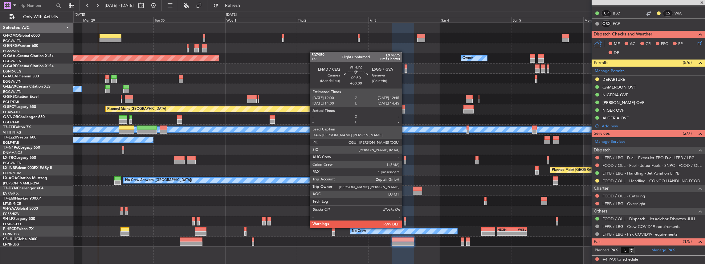
click at [405, 222] on div at bounding box center [405, 223] width 2 height 4
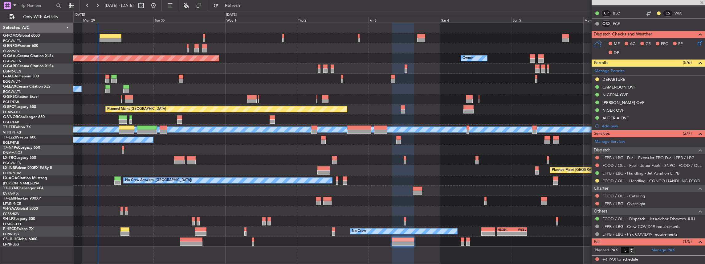
type input "1"
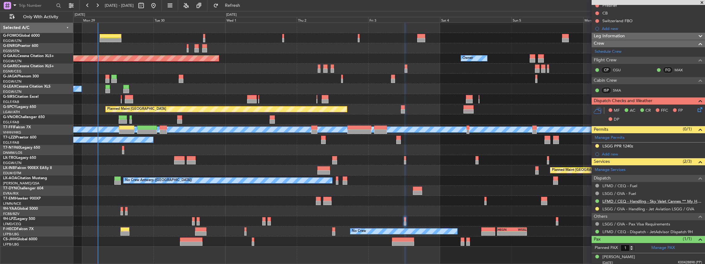
scroll to position [67, 0]
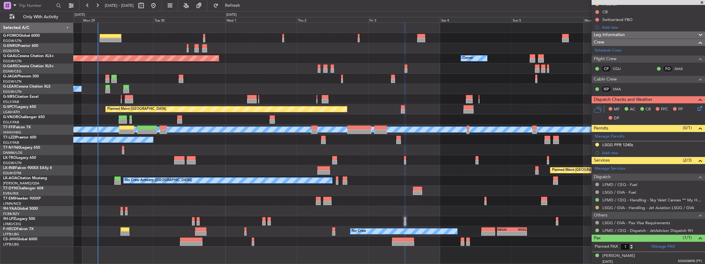
click at [597, 206] on button at bounding box center [597, 208] width 4 height 4
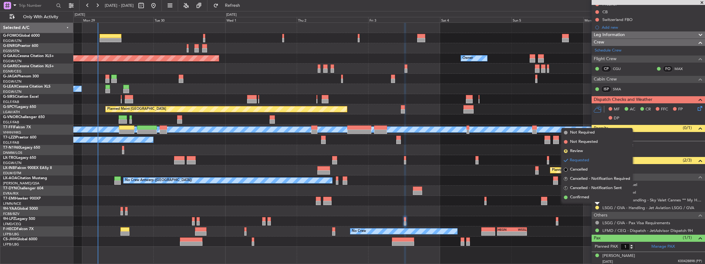
click at [587, 198] on span "Confirmed" at bounding box center [579, 197] width 19 height 6
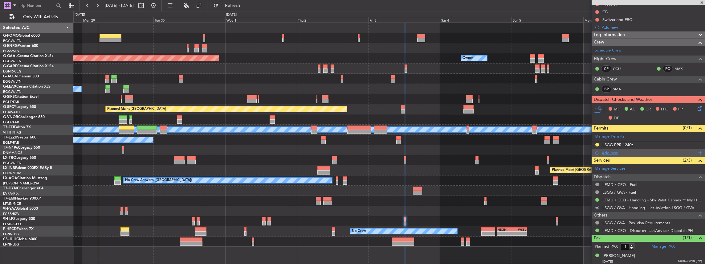
click at [661, 149] on div "Add new" at bounding box center [648, 153] width 113 height 8
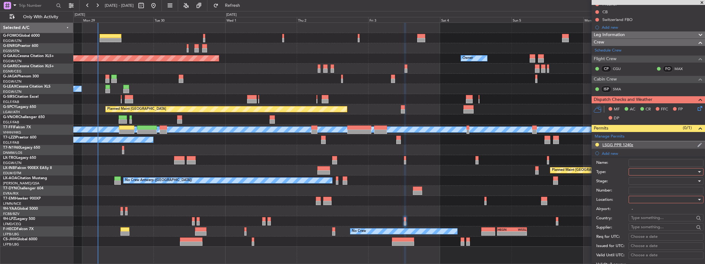
click at [659, 145] on div "LSGG PPR 1240z" at bounding box center [648, 145] width 113 height 8
click at [660, 153] on input "LSGG PPR 1240z" at bounding box center [666, 154] width 75 height 7
type input "LSGG PPR 1245z"
click at [661, 171] on div "Requested" at bounding box center [664, 173] width 66 height 9
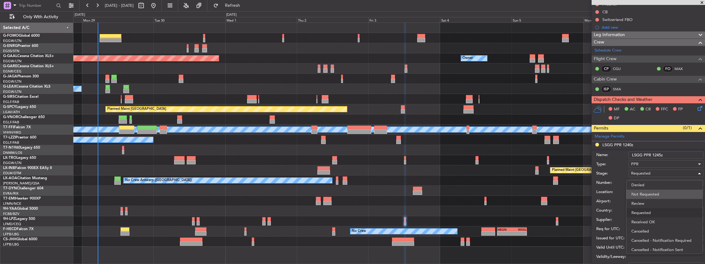
scroll to position [2, 0]
click at [643, 217] on span "Received OK" at bounding box center [664, 219] width 67 height 9
click at [652, 179] on input "Number:" at bounding box center [666, 182] width 75 height 7
paste input "100312304A"
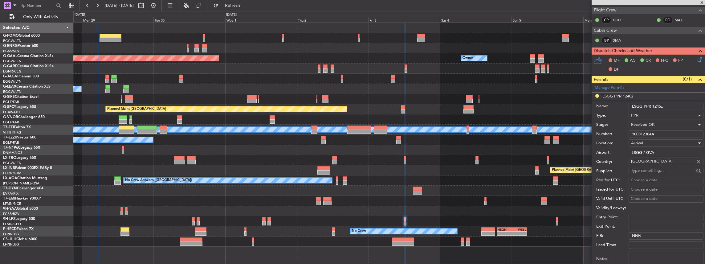
scroll to position [170, 0]
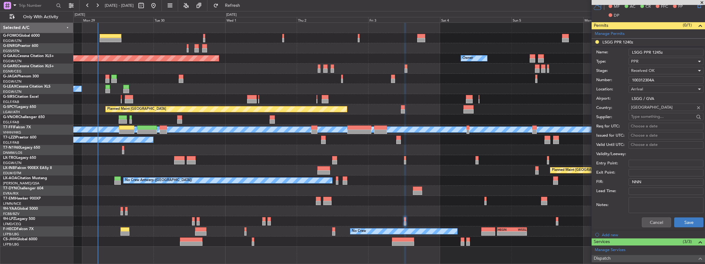
type input "100312304A"
click at [681, 220] on button "Save" at bounding box center [688, 222] width 29 height 10
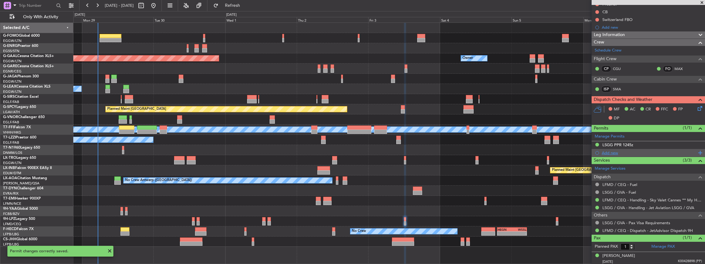
scroll to position [0, 0]
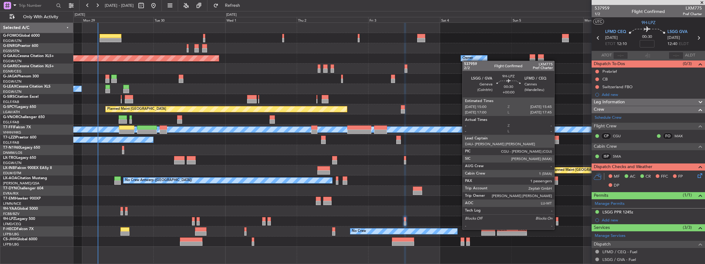
click at [557, 223] on div at bounding box center [557, 223] width 2 height 4
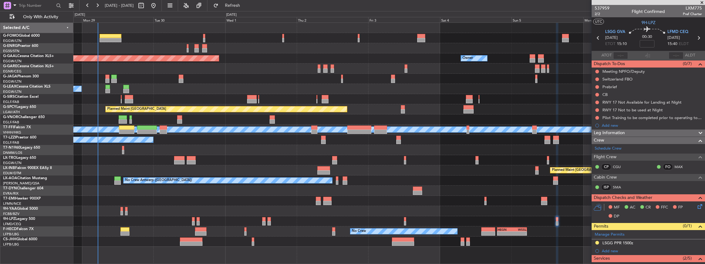
scroll to position [62, 0]
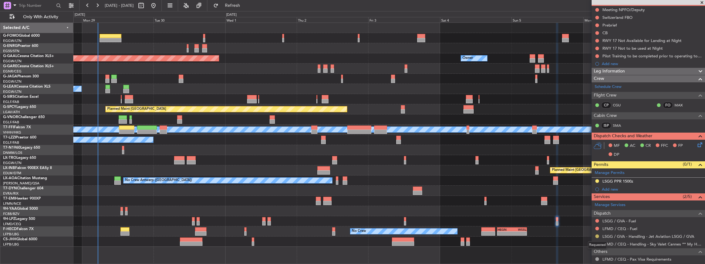
click at [596, 235] on button at bounding box center [597, 236] width 4 height 4
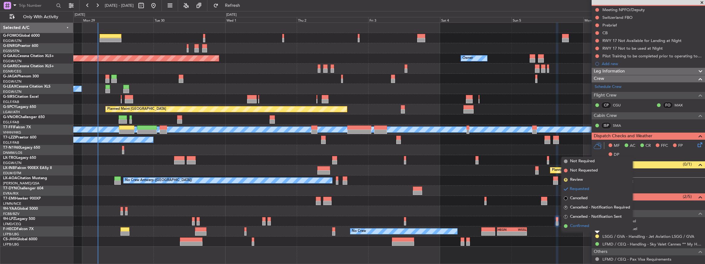
click at [585, 224] on span "Confirmed" at bounding box center [579, 226] width 19 height 6
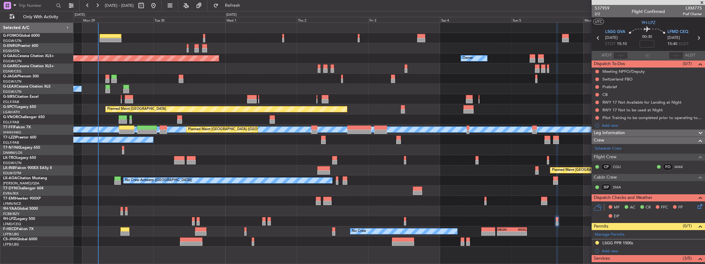
scroll to position [62, 0]
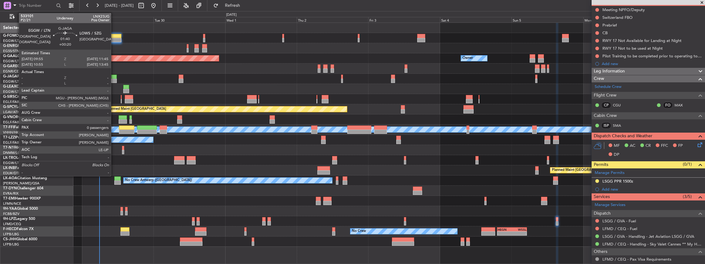
click at [114, 77] on div at bounding box center [114, 77] width 6 height 4
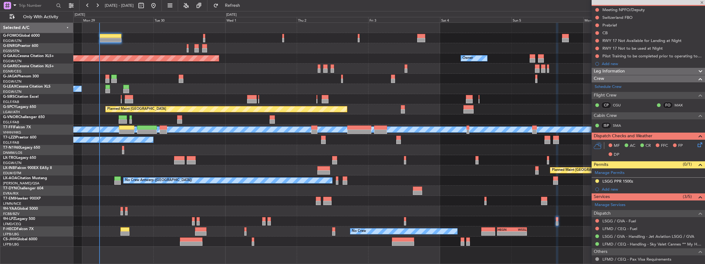
type input "+00:20"
type input "0"
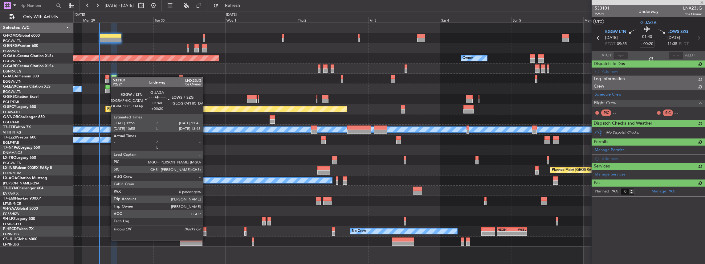
scroll to position [0, 0]
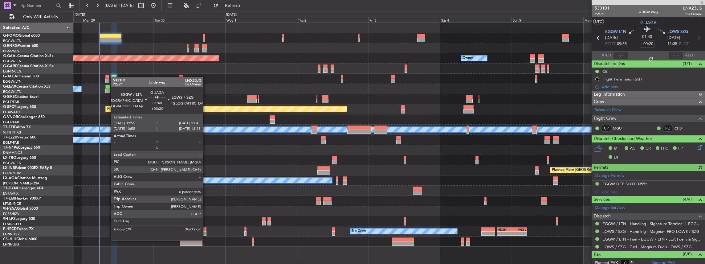
click at [232, 94] on div "Planned Maint [GEOGRAPHIC_DATA] ([GEOGRAPHIC_DATA])" at bounding box center [389, 99] width 632 height 10
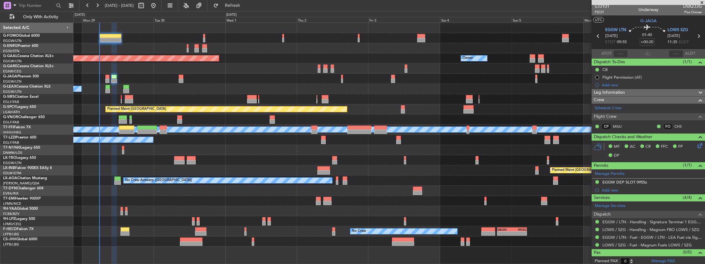
scroll to position [2, 0]
click at [184, 79] on div at bounding box center [389, 79] width 632 height 10
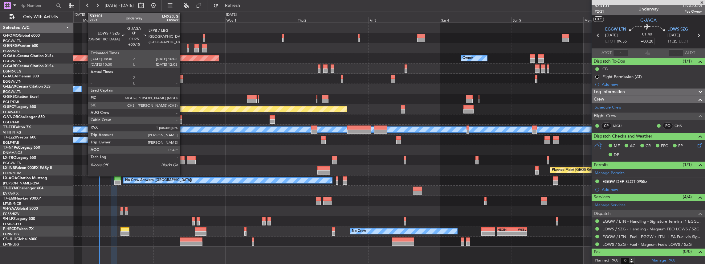
click at [183, 79] on div at bounding box center [181, 81] width 5 height 4
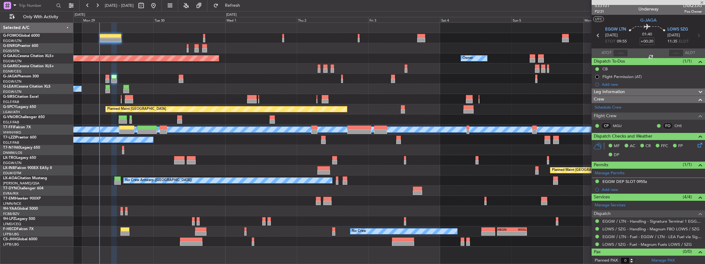
type input "+00:15"
type input "1"
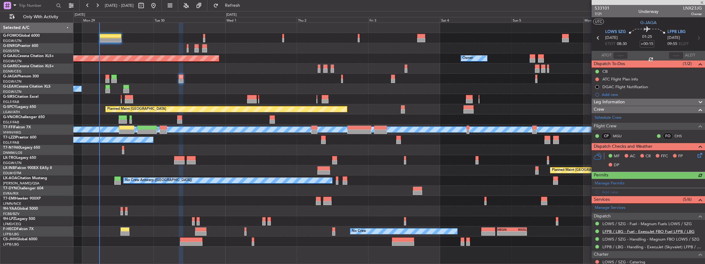
scroll to position [20, 0]
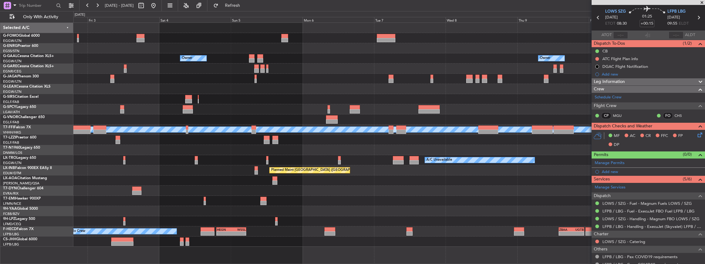
click at [260, 153] on div "Owner Owner Owner Planned [GEOGRAPHIC_DATA] Planned Maint [GEOGRAPHIC_DATA] [PE…" at bounding box center [389, 135] width 632 height 224
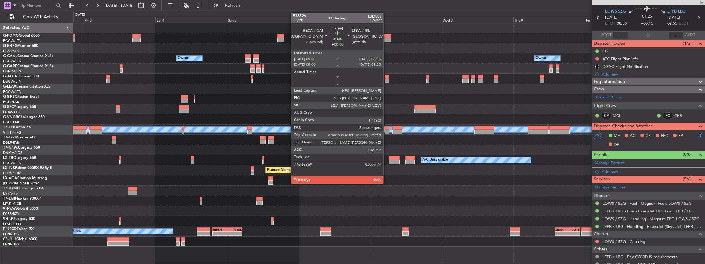
click at [357, 135] on div "Owner Owner Owner Planned [GEOGRAPHIC_DATA] Planned Maint [GEOGRAPHIC_DATA] [PE…" at bounding box center [389, 135] width 632 height 224
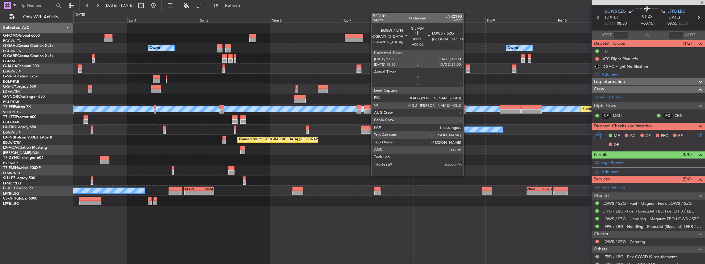
click at [467, 70] on div at bounding box center [468, 70] width 5 height 4
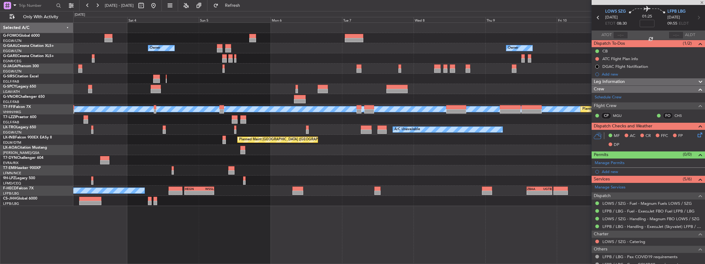
scroll to position [0, 0]
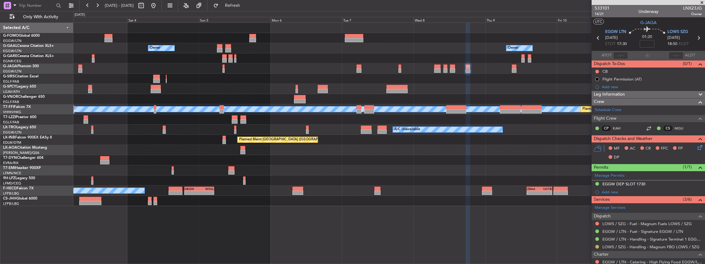
click at [597, 246] on button at bounding box center [597, 247] width 4 height 4
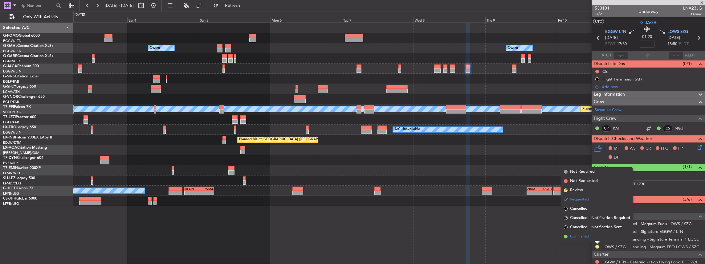
click at [576, 236] on span "Confirmed" at bounding box center [579, 236] width 19 height 6
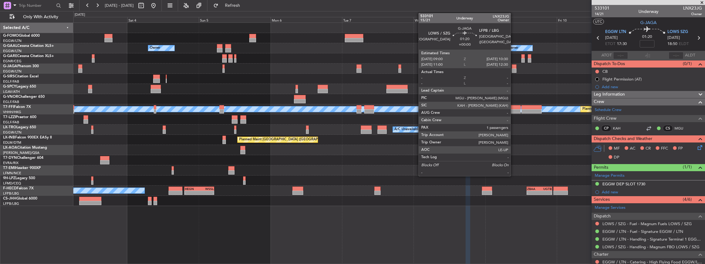
click at [513, 67] on div at bounding box center [514, 66] width 5 height 4
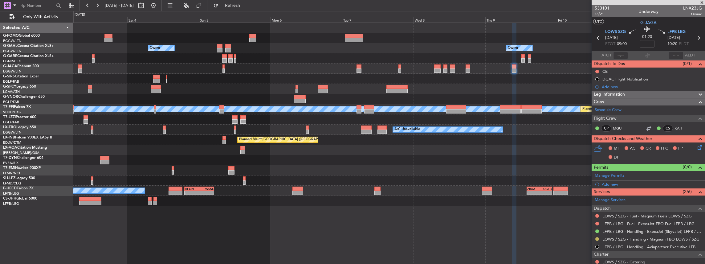
click at [597, 237] on button at bounding box center [597, 239] width 4 height 4
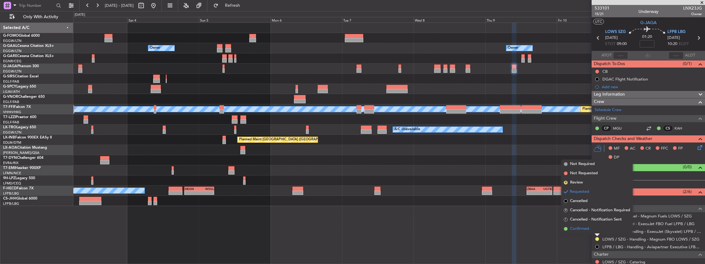
click at [588, 227] on span "Confirmed" at bounding box center [579, 229] width 19 height 6
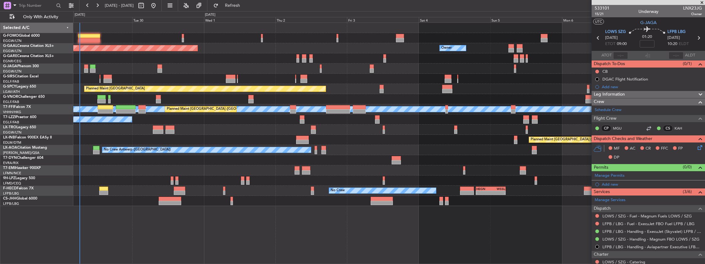
click at [566, 167] on div "Owner Planned [GEOGRAPHIC_DATA] Owner Planned Maint [GEOGRAPHIC_DATA] ([GEOGRAP…" at bounding box center [389, 114] width 632 height 183
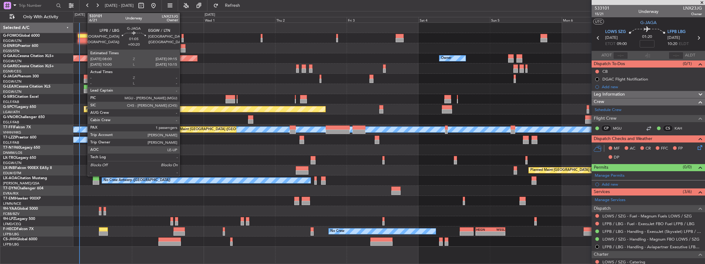
click at [84, 80] on div at bounding box center [86, 81] width 4 height 4
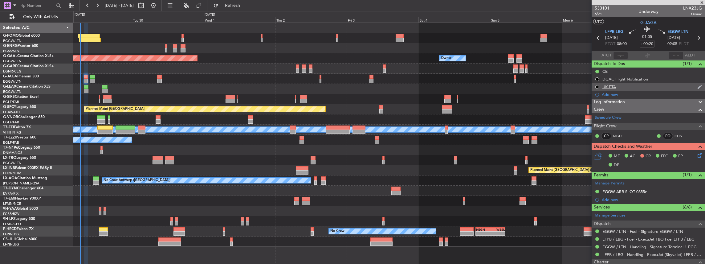
click at [619, 86] on div "UK ETA" at bounding box center [648, 87] width 113 height 8
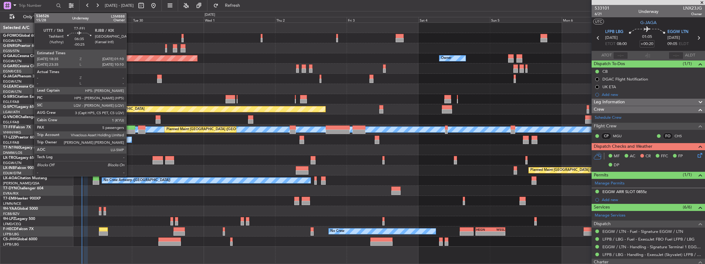
click at [129, 131] on div at bounding box center [126, 131] width 20 height 4
type input "-00:25"
type input "5"
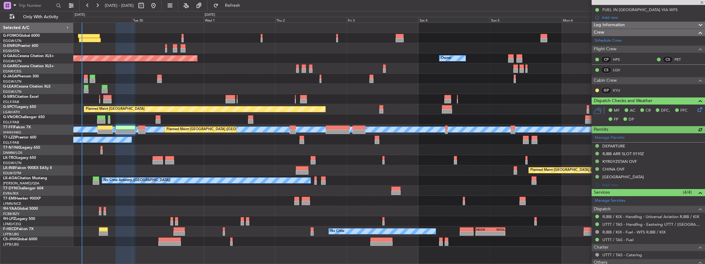
scroll to position [123, 0]
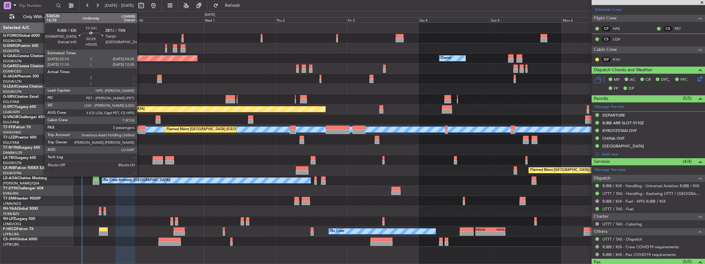
click at [140, 127] on div at bounding box center [141, 127] width 7 height 4
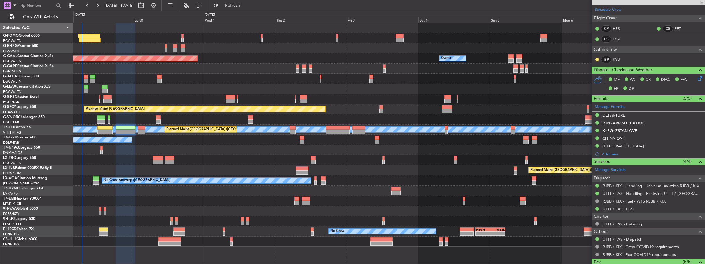
type input "+00:05"
type input "3"
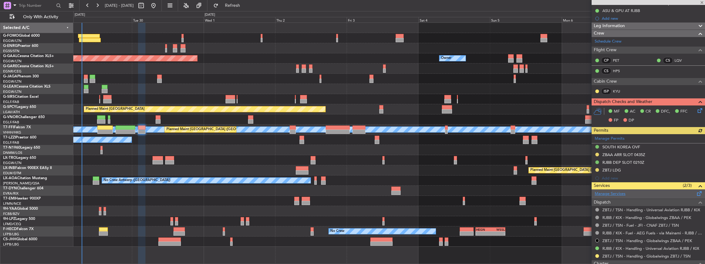
scroll to position [103, 0]
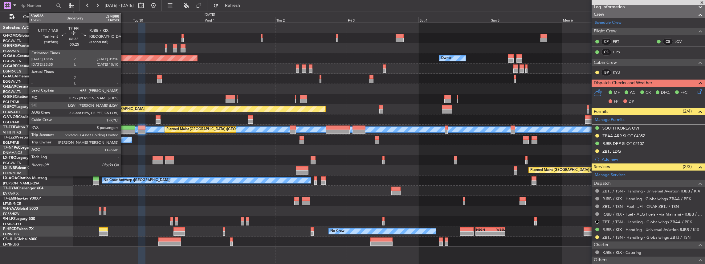
click at [124, 128] on div at bounding box center [126, 127] width 20 height 4
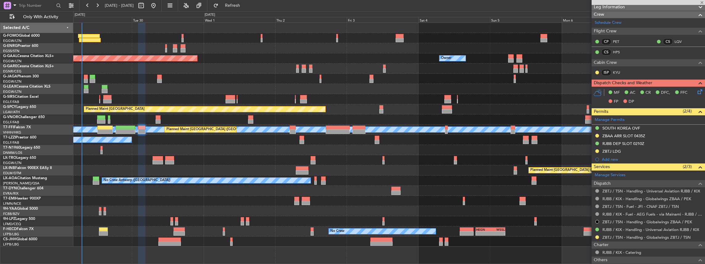
type input "-00:25"
type input "5"
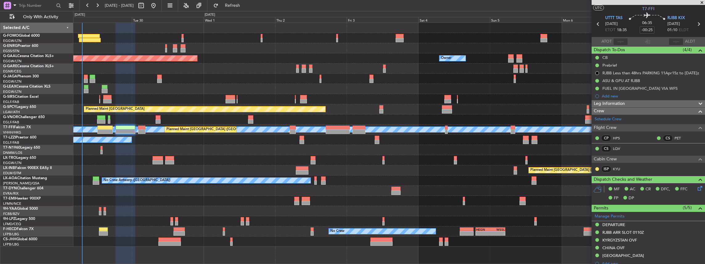
scroll to position [20, 0]
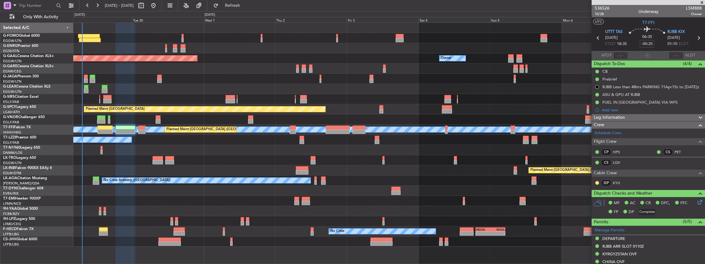
scroll to position [20, 0]
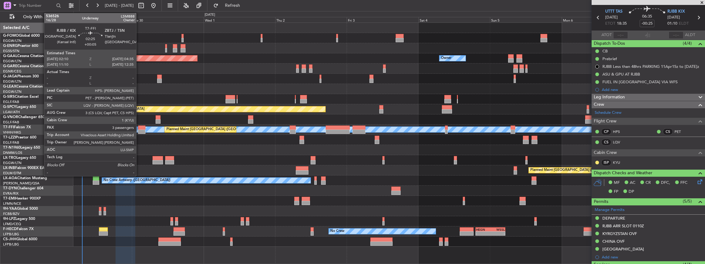
click at [139, 130] on div at bounding box center [141, 131] width 7 height 4
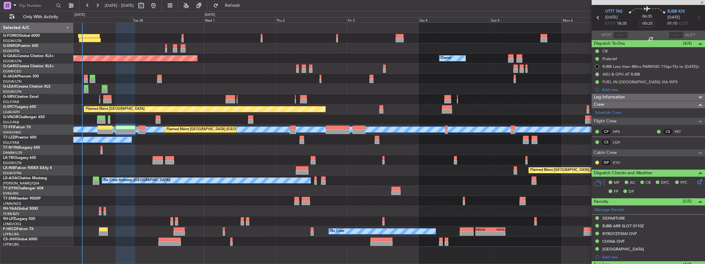
type input "+00:05"
type input "3"
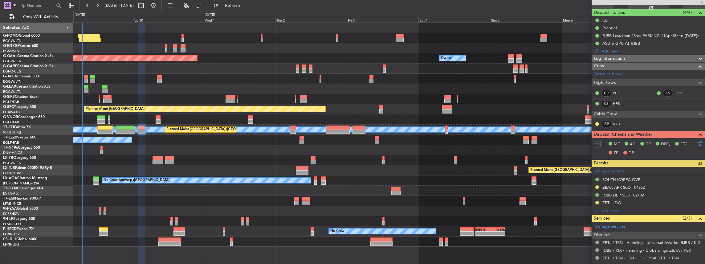
scroll to position [123, 0]
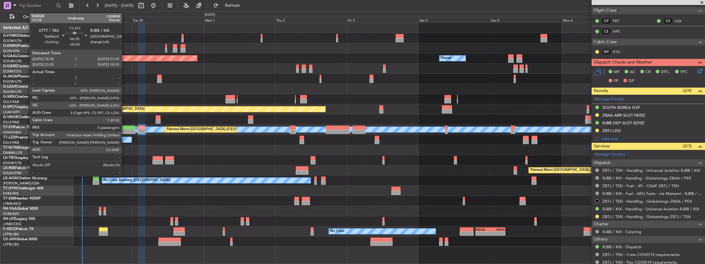
click at [125, 131] on div at bounding box center [126, 131] width 20 height 4
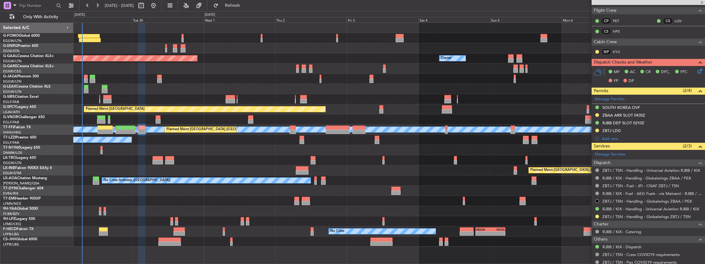
type input "-00:25"
type input "5"
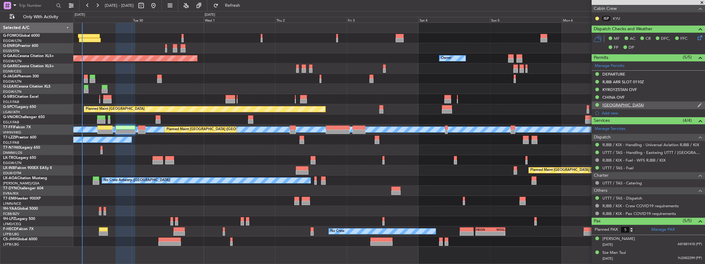
scroll to position [144, 0]
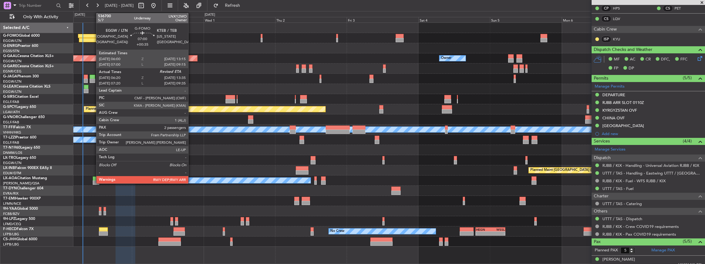
click at [93, 38] on div at bounding box center [90, 40] width 22 height 4
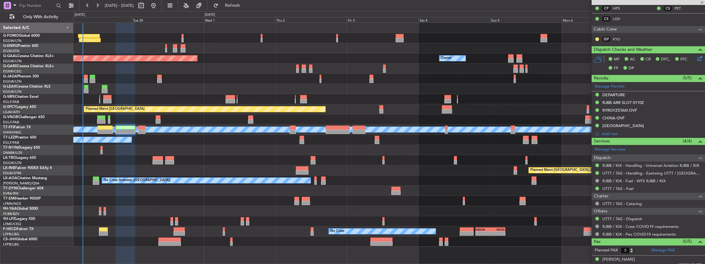
type input "+00:35"
type input "06:20"
type input "2"
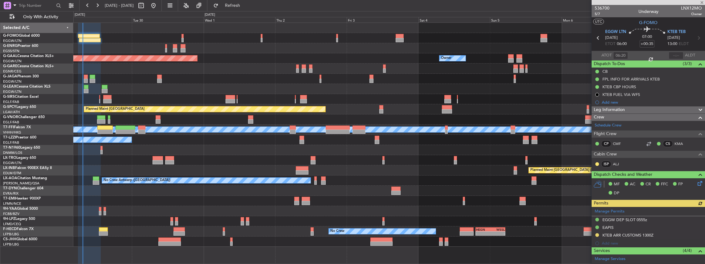
scroll to position [0, 0]
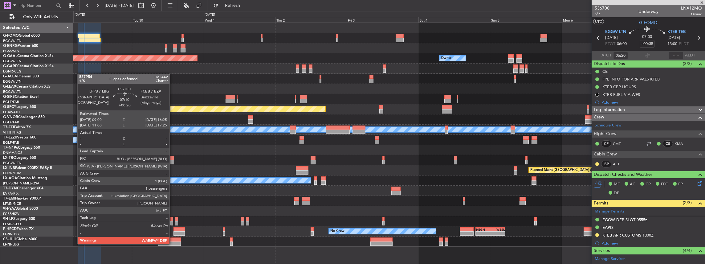
click at [173, 243] on div at bounding box center [169, 243] width 22 height 4
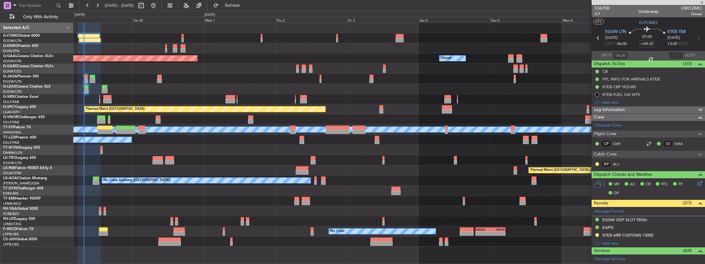
type input "+00:20"
type input "1"
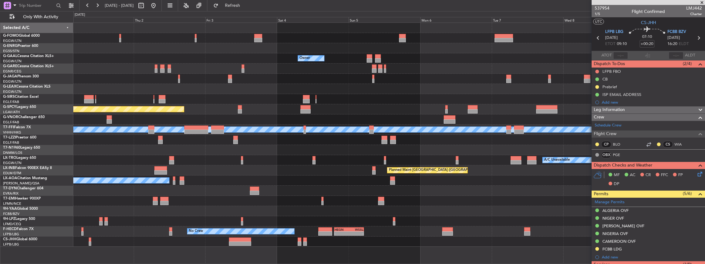
click at [412, 141] on div "Owner Owner Owner Planned Maint Dusseldorf A/C Unavailable Planned Maint Bremen…" at bounding box center [389, 135] width 632 height 224
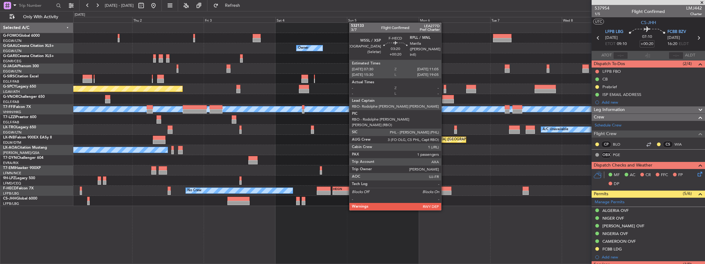
click at [444, 192] on div at bounding box center [446, 192] width 11 height 4
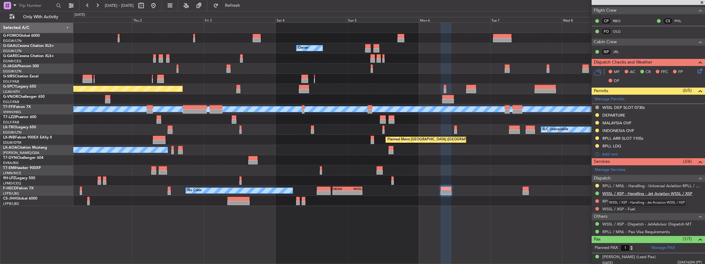
scroll to position [125, 0]
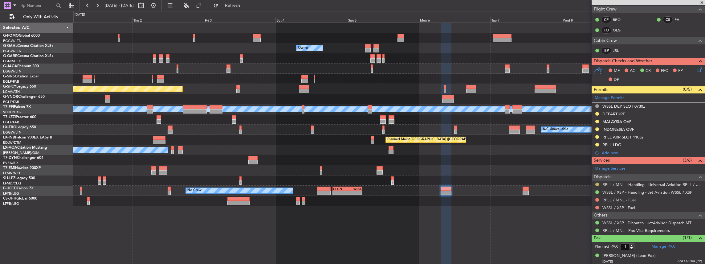
click at [597, 182] on button at bounding box center [597, 184] width 4 height 4
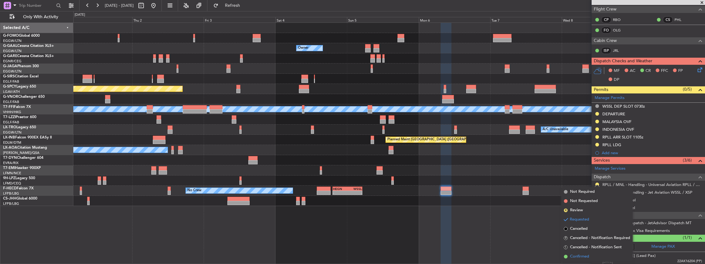
click at [581, 253] on li "Confirmed" at bounding box center [596, 256] width 71 height 9
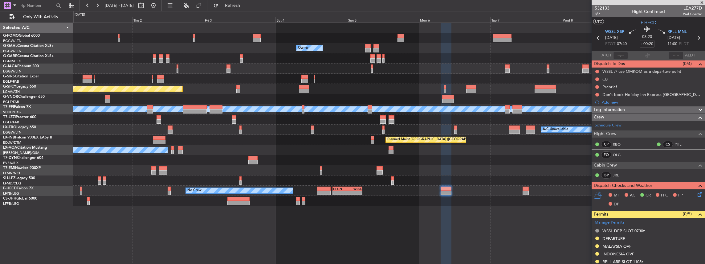
scroll to position [0, 0]
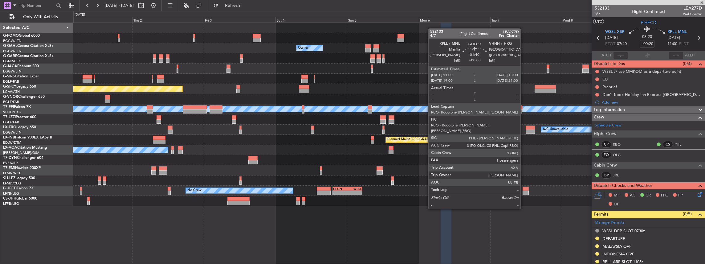
click at [524, 191] on div at bounding box center [526, 192] width 6 height 4
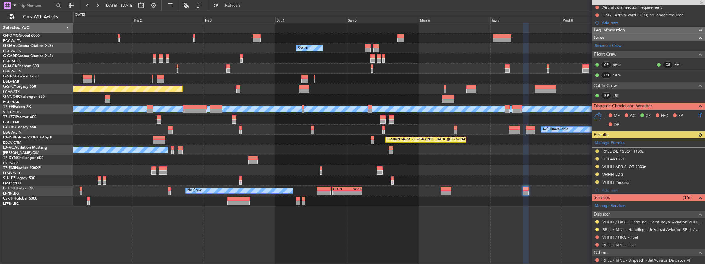
scroll to position [123, 0]
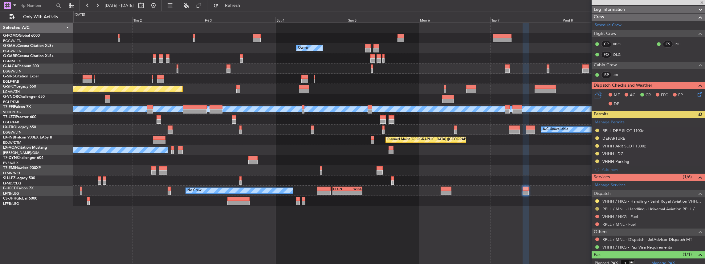
click at [596, 207] on button at bounding box center [597, 209] width 4 height 4
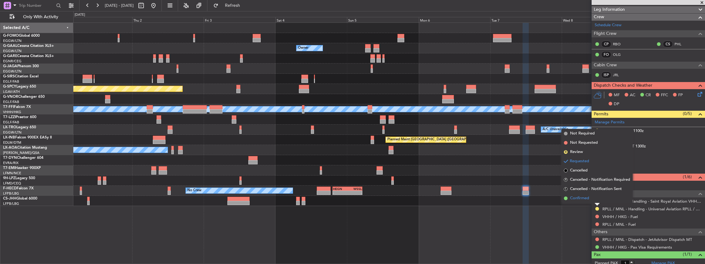
click at [577, 198] on span "Confirmed" at bounding box center [579, 198] width 19 height 6
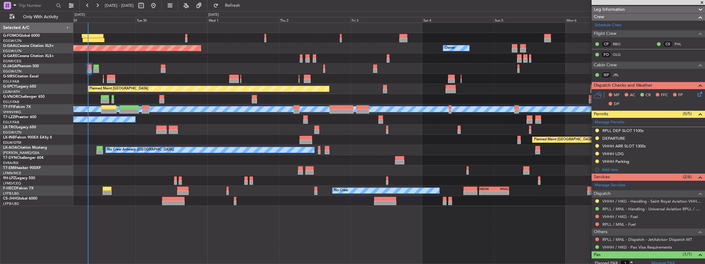
click at [347, 145] on div "Owner Planned Maint Dusseldorf Owner Planned Maint London (Luton) Planned Maint…" at bounding box center [389, 114] width 632 height 183
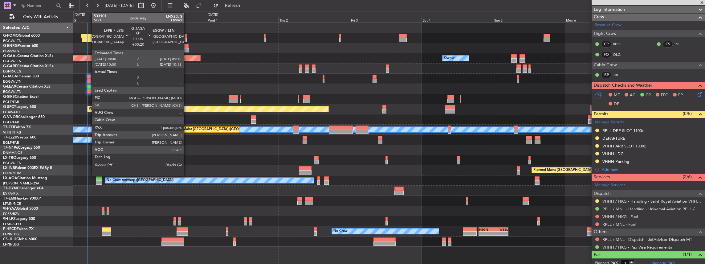
click at [89, 79] on div at bounding box center [89, 81] width 4 height 4
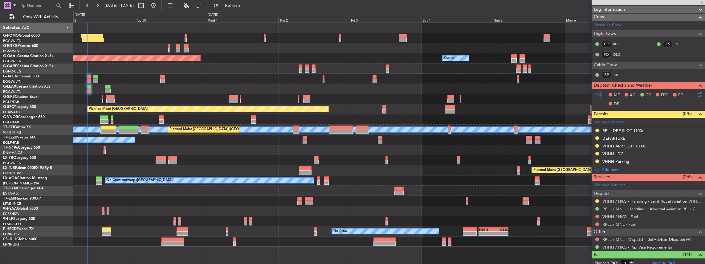
type input "+00:20"
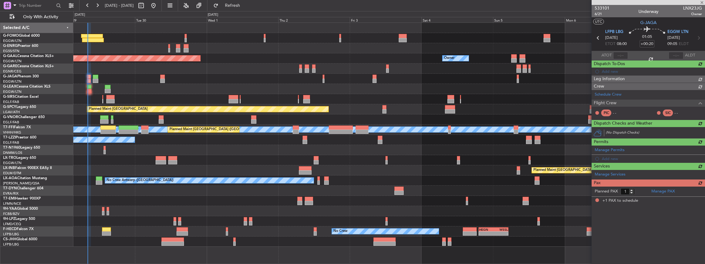
scroll to position [0, 0]
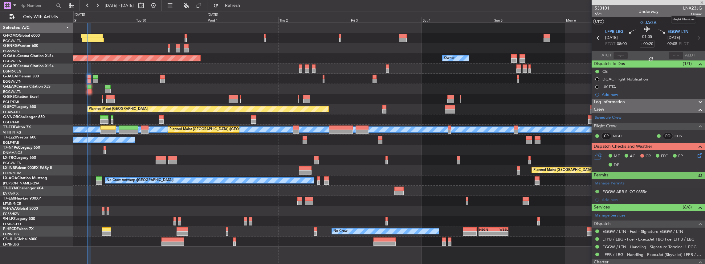
click at [693, 7] on span "LNX23JG" at bounding box center [692, 8] width 19 height 6
copy span "LNX23JG"
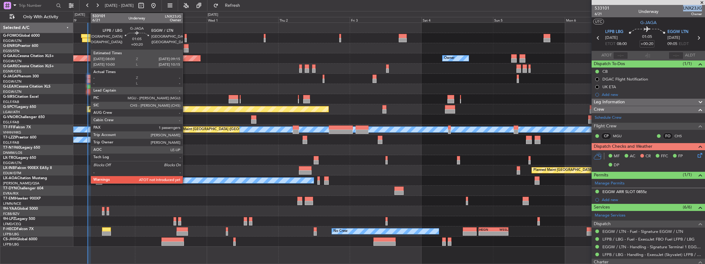
click at [88, 78] on div at bounding box center [89, 77] width 4 height 4
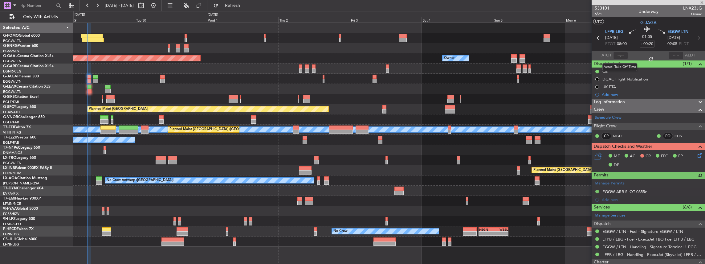
click at [621, 56] on div at bounding box center [620, 55] width 15 height 7
click at [622, 55] on div at bounding box center [620, 55] width 15 height 7
click at [621, 57] on input "text" at bounding box center [620, 55] width 15 height 7
click at [639, 52] on section "ATOT 0806 ALDT" at bounding box center [648, 55] width 113 height 9
type input "08:06"
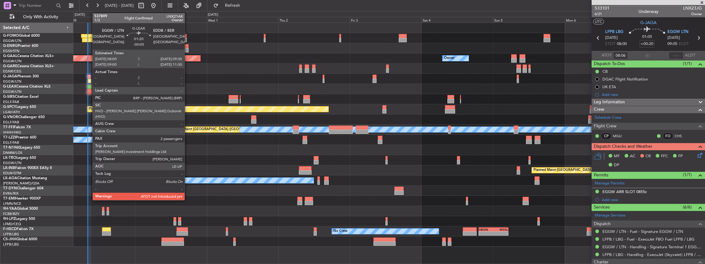
click at [89, 89] on div at bounding box center [89, 91] width 5 height 4
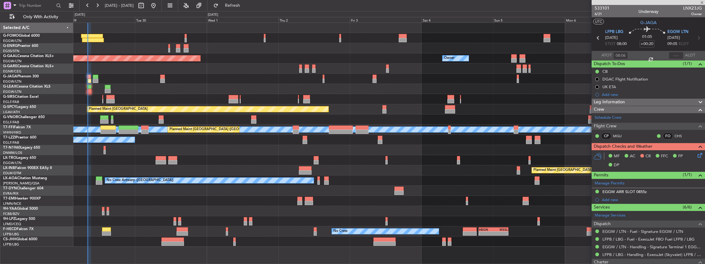
type input "-00:05"
type input "2"
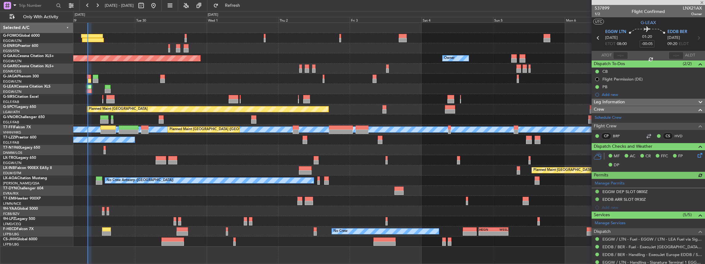
click at [693, 9] on span "LNX21AX" at bounding box center [692, 8] width 19 height 6
copy span "LNX21AX"
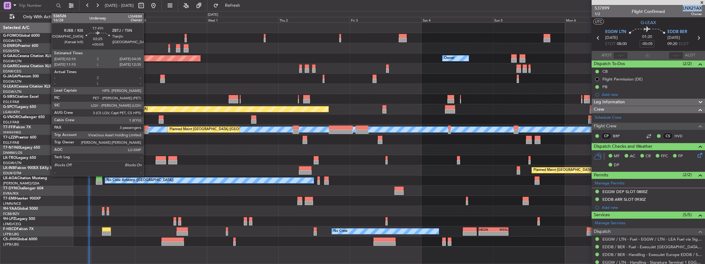
click at [147, 129] on div at bounding box center [144, 127] width 7 height 4
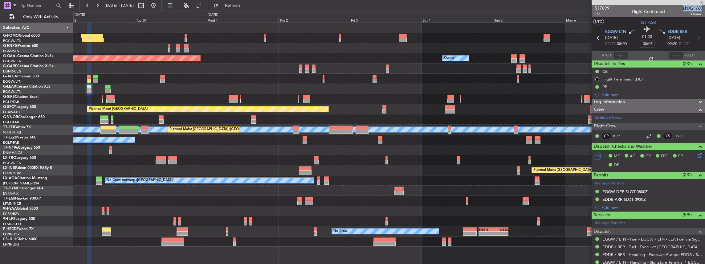
type input "+00:05"
type input "3"
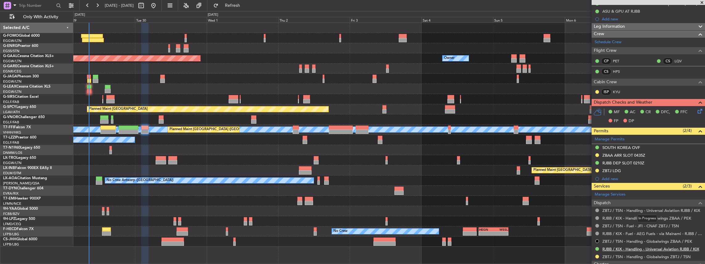
scroll to position [123, 0]
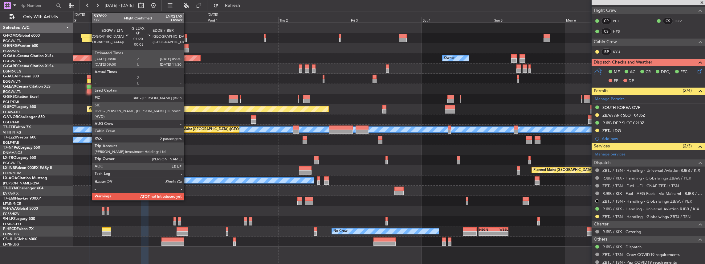
click at [89, 88] on div at bounding box center [89, 87] width 5 height 4
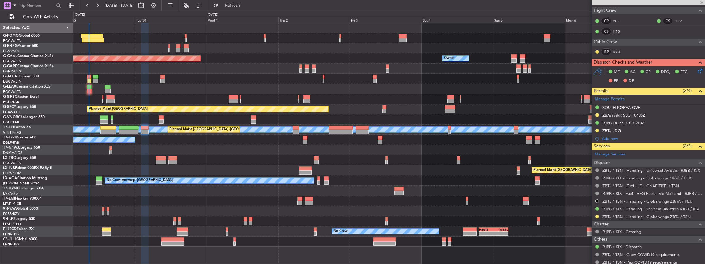
type input "-00:05"
type input "2"
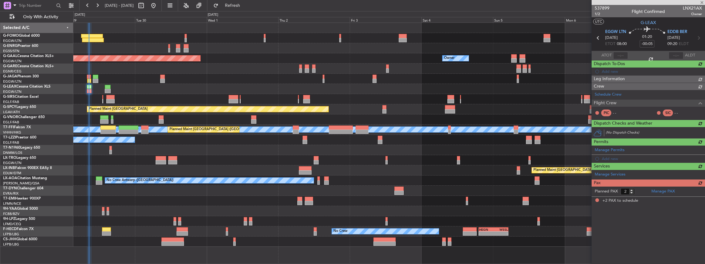
scroll to position [0, 0]
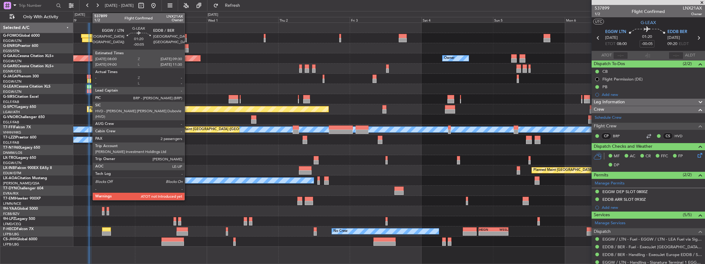
click at [89, 88] on div at bounding box center [89, 87] width 5 height 4
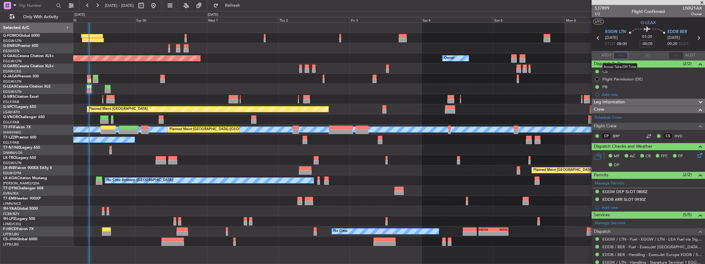
click at [621, 55] on input "text" at bounding box center [620, 55] width 15 height 7
click at [640, 55] on section "ATOT 0829 ALDT" at bounding box center [648, 55] width 113 height 9
type input "08:29"
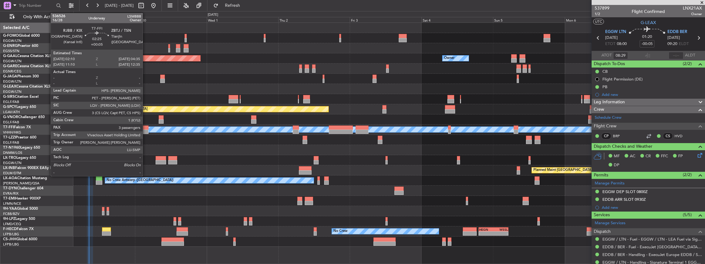
click at [146, 129] on div at bounding box center [144, 131] width 7 height 4
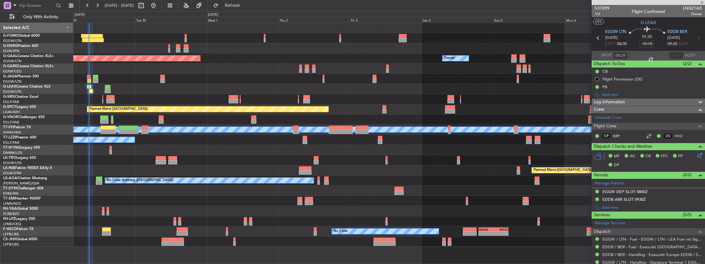
type input "+00:05"
type input "3"
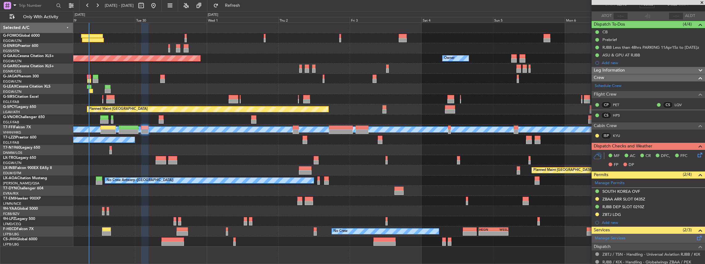
scroll to position [41, 0]
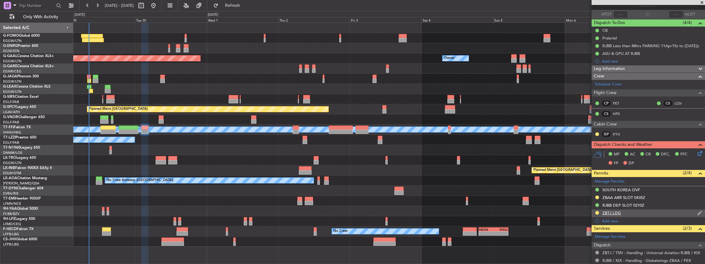
click at [629, 211] on div "ZBTJ LDG" at bounding box center [648, 213] width 113 height 8
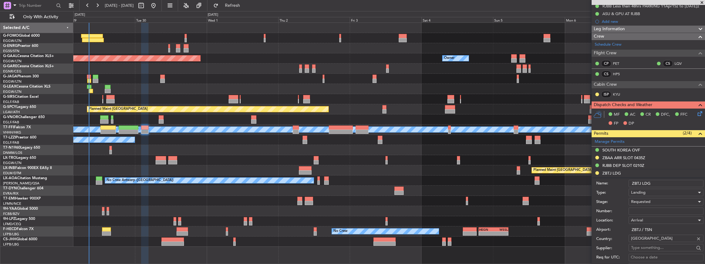
scroll to position [82, 0]
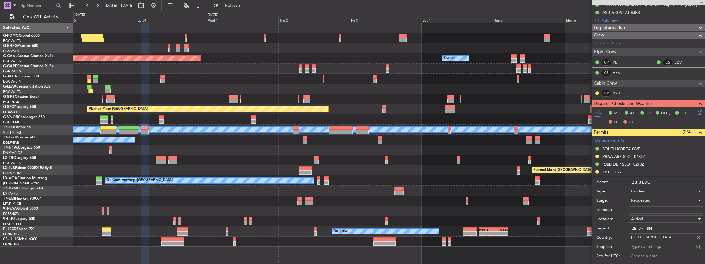
click at [653, 200] on div "Requested" at bounding box center [664, 200] width 66 height 9
click at [645, 247] on span "Received OK" at bounding box center [664, 248] width 67 height 9
click at [658, 207] on input "Number:" at bounding box center [666, 209] width 75 height 7
paste input "CAD/B252513"
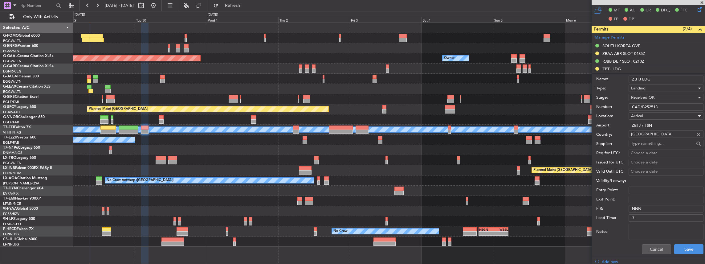
scroll to position [247, 0]
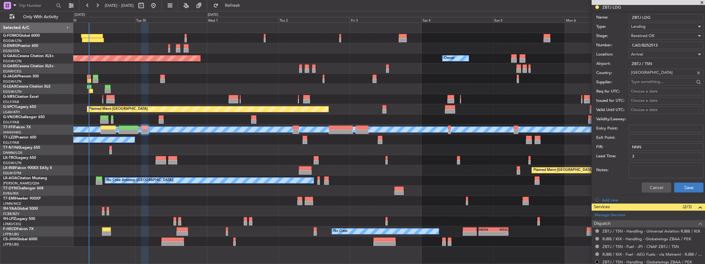
type input "CAD/B252513"
click at [690, 188] on button "Save" at bounding box center [688, 187] width 29 height 10
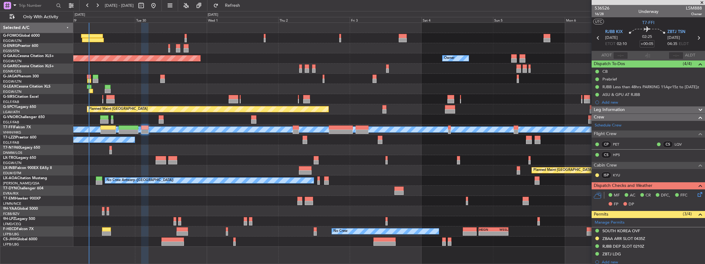
scroll to position [0, 0]
click at [677, 29] on span "ZBTJ TSN" at bounding box center [677, 32] width 18 height 6
click at [672, 34] on span "ZBTJ TSN" at bounding box center [677, 32] width 18 height 6
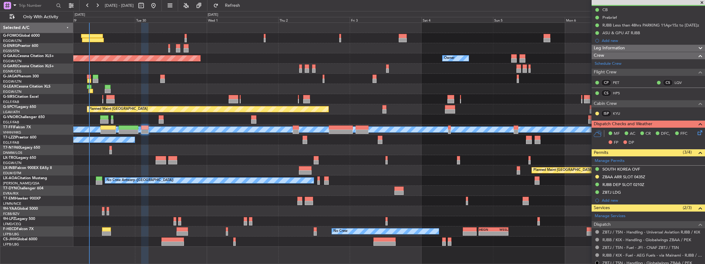
scroll to position [103, 0]
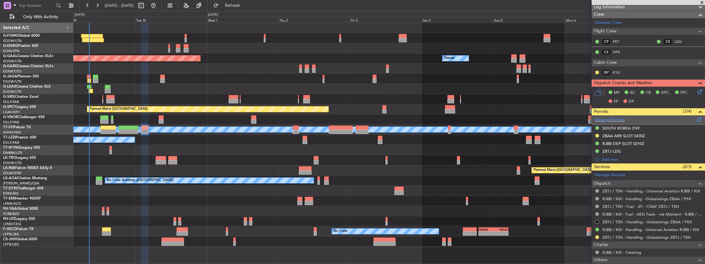
click at [698, 117] on span at bounding box center [699, 118] width 7 height 5
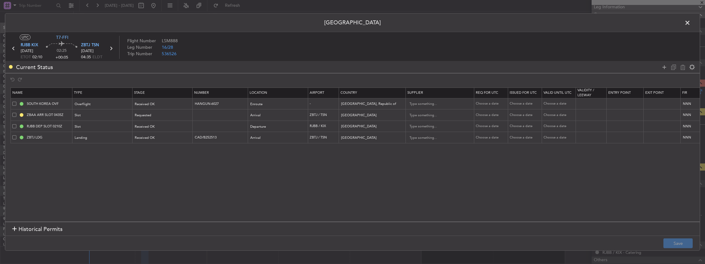
click at [13, 113] on span at bounding box center [14, 115] width 4 height 4
click at [17, 113] on input "checkbox" at bounding box center [17, 113] width 0 height 0
click at [683, 67] on icon at bounding box center [682, 66] width 7 height 7
type input "RJBB DEP SLOT 0210Z"
type input "Japan"
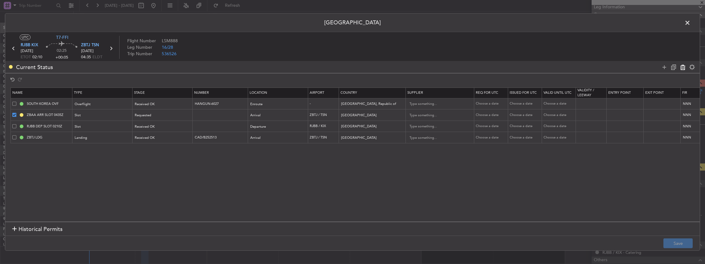
type input "ZBTJ LDG"
type input "CAD/B252513"
type input "China"
type input "3"
click at [682, 242] on button "Save" at bounding box center [677, 243] width 29 height 10
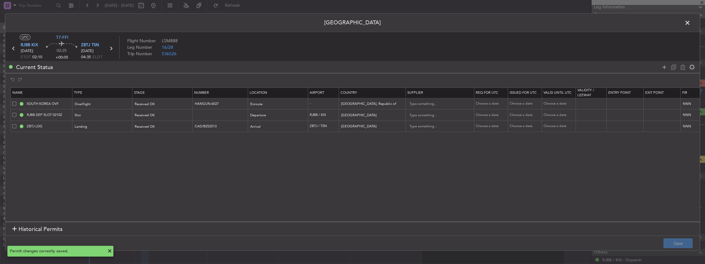
click at [691, 21] on span at bounding box center [691, 24] width 0 height 12
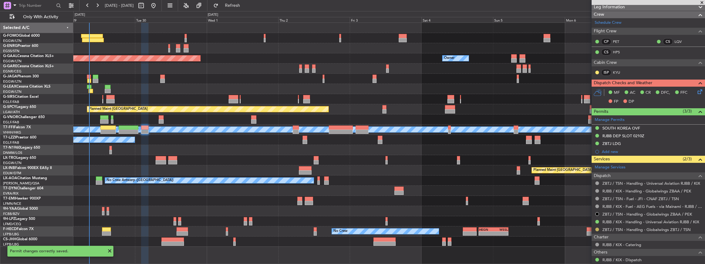
click at [597, 228] on button at bounding box center [597, 229] width 4 height 4
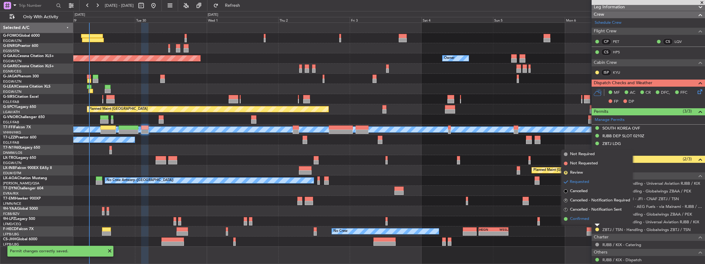
click at [587, 221] on span "Confirmed" at bounding box center [579, 219] width 19 height 6
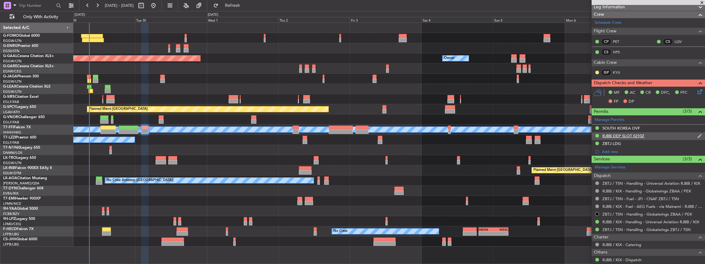
scroll to position [0, 0]
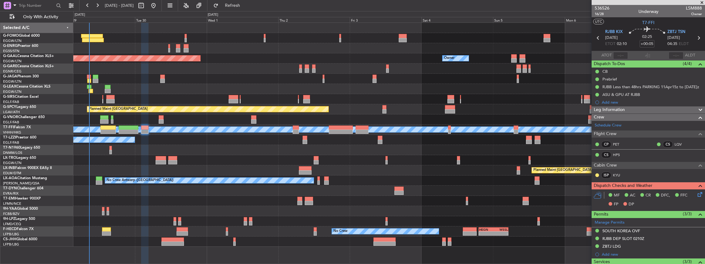
click at [697, 38] on icon at bounding box center [699, 38] width 8 height 8
type input "-00:20"
type input "2"
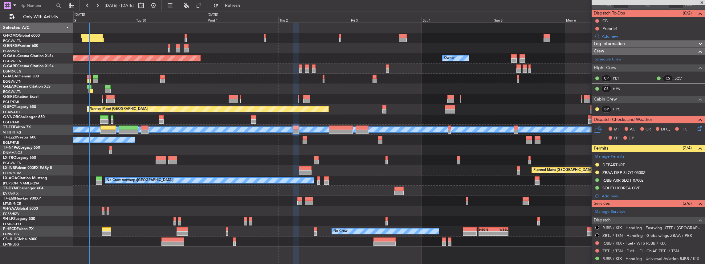
scroll to position [82, 0]
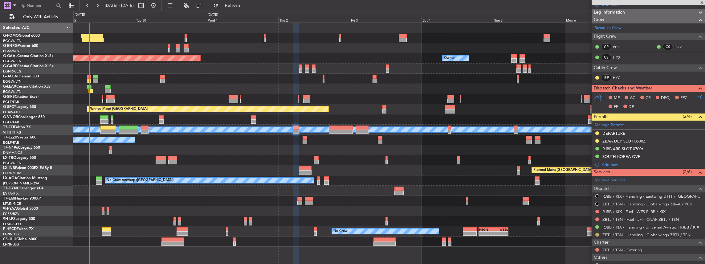
click at [596, 233] on button at bounding box center [597, 235] width 4 height 4
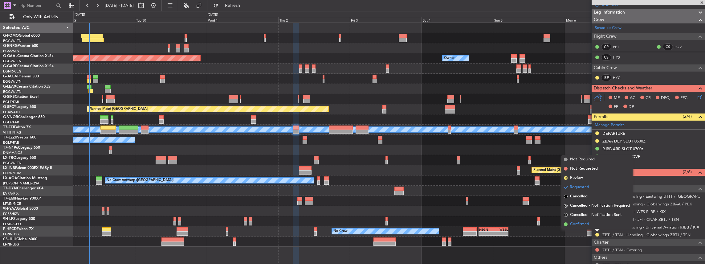
click at [589, 223] on span "Confirmed" at bounding box center [579, 224] width 19 height 6
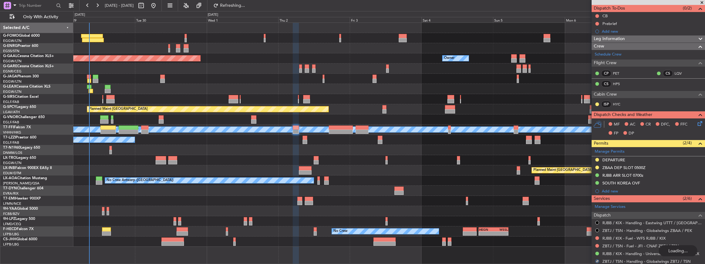
scroll to position [41, 0]
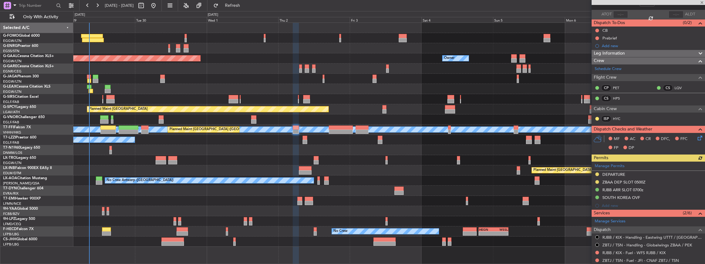
click at [635, 171] on div "Manage Permits DEPARTURE ZBAA DEP SLOT 0500Z RJBB ARR SLOT 0700z SOUTH KOREA OV…" at bounding box center [648, 185] width 113 height 48
click at [645, 173] on div "Manage Permits DEPARTURE ZBAA DEP SLOT 0500Z RJBB ARR SLOT 0700z SOUTH KOREA OV…" at bounding box center [648, 185] width 113 height 48
click at [631, 172] on div "DEPARTURE" at bounding box center [648, 175] width 113 height 8
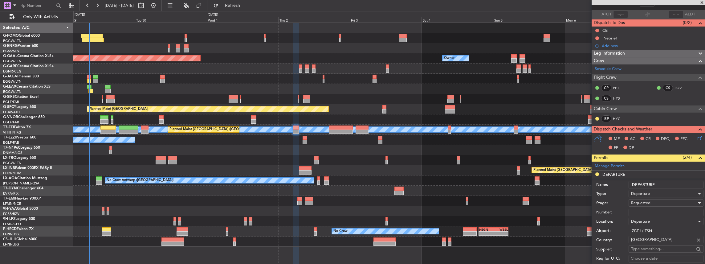
click at [641, 211] on input "Number:" at bounding box center [666, 212] width 75 height 7
paste input "CAD/B252513"
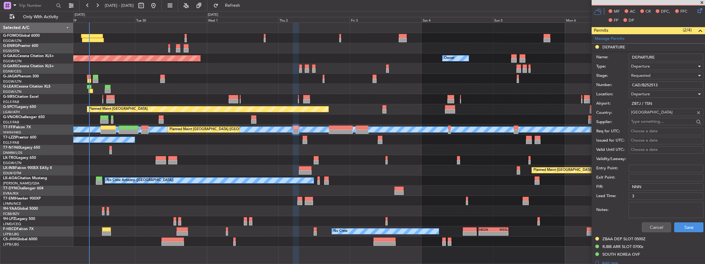
scroll to position [164, 0]
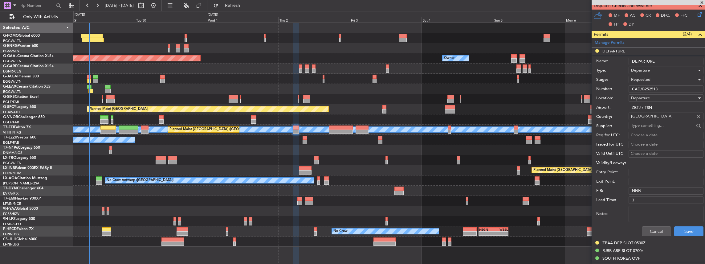
type input "CAD/B252513"
click at [648, 78] on span "Requested" at bounding box center [640, 80] width 19 height 6
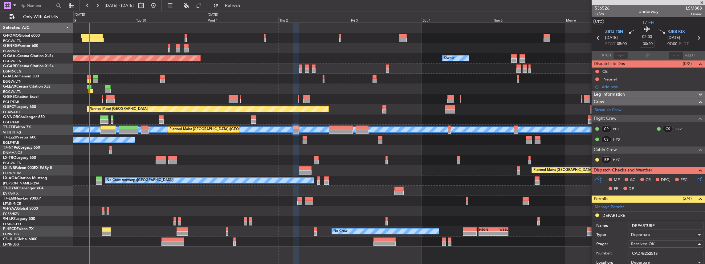
scroll to position [164, 0]
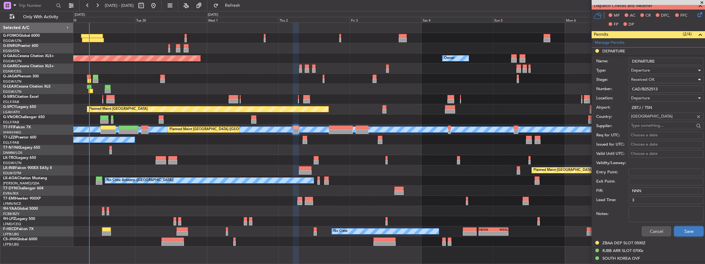
click at [687, 229] on button "Save" at bounding box center [688, 231] width 29 height 10
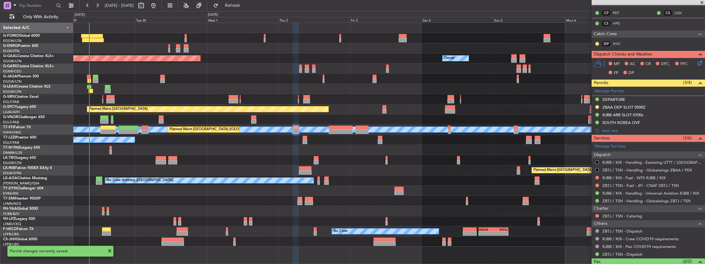
scroll to position [92, 0]
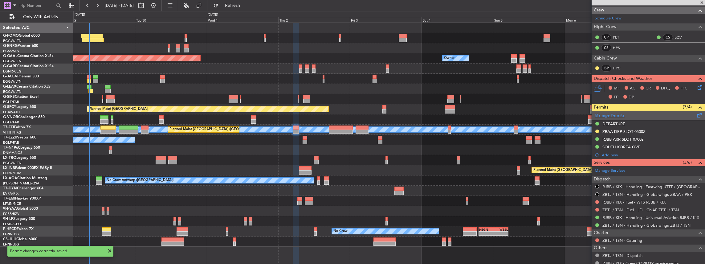
click at [698, 113] on span at bounding box center [699, 114] width 7 height 5
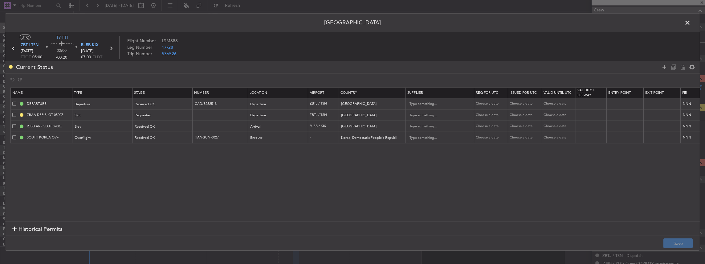
click at [691, 24] on span at bounding box center [691, 24] width 0 height 12
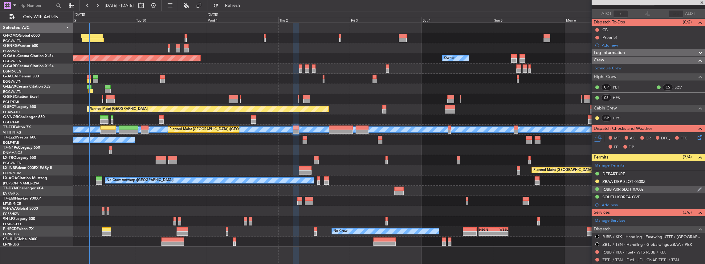
scroll to position [51, 0]
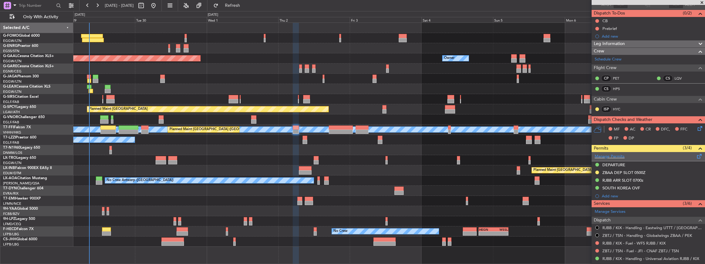
click at [698, 157] on span at bounding box center [699, 155] width 7 height 5
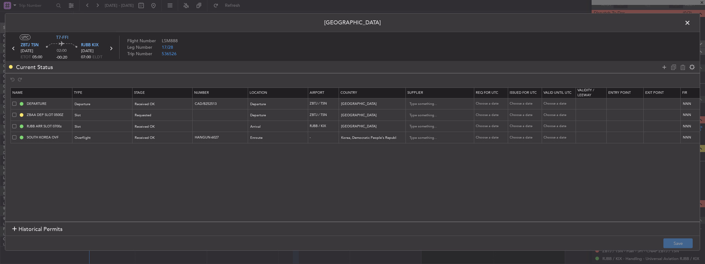
click at [14, 115] on span at bounding box center [14, 115] width 4 height 4
click at [17, 113] on input "checkbox" at bounding box center [17, 113] width 0 height 0
click at [681, 67] on icon at bounding box center [682, 66] width 7 height 7
type input "RJBB ARR SLOT 0700z"
type input "Japan"
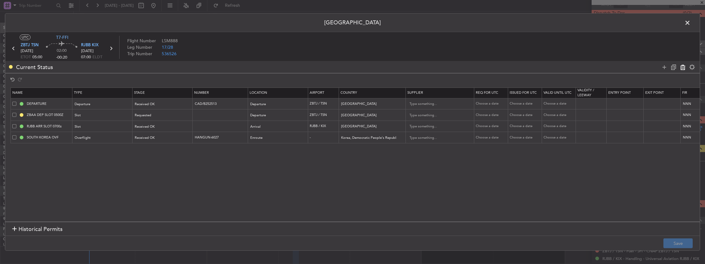
type input "SOUTH KOREA OVF"
type input "HANGUN-6027"
type input "Korea, Democratic People's Republic of"
click at [692, 245] on button "Save" at bounding box center [677, 243] width 29 height 10
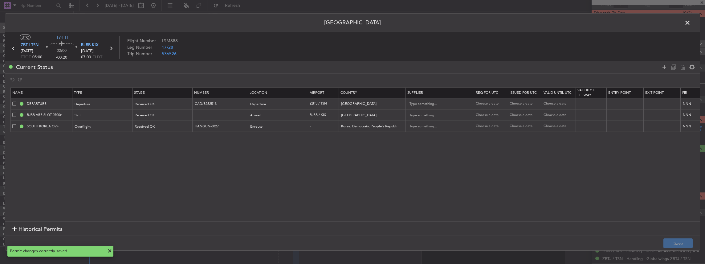
click at [691, 20] on span at bounding box center [691, 24] width 0 height 12
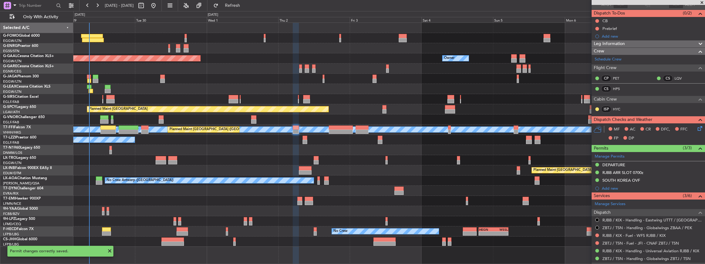
scroll to position [0, 0]
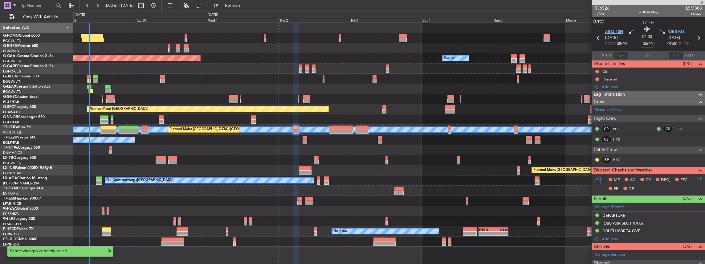
click at [616, 31] on span "ZBTJ TSN" at bounding box center [614, 32] width 18 height 6
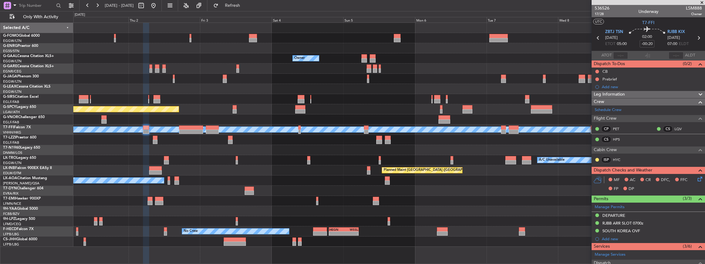
click at [312, 103] on div at bounding box center [389, 99] width 632 height 10
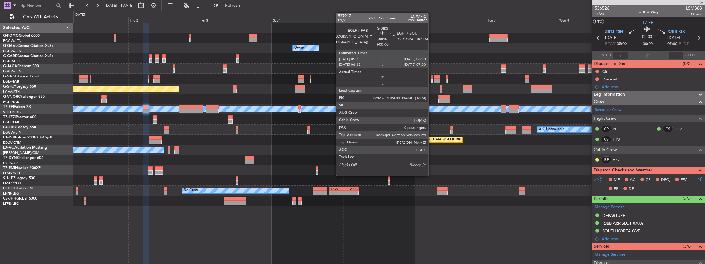
click at [431, 79] on div at bounding box center [432, 81] width 2 height 4
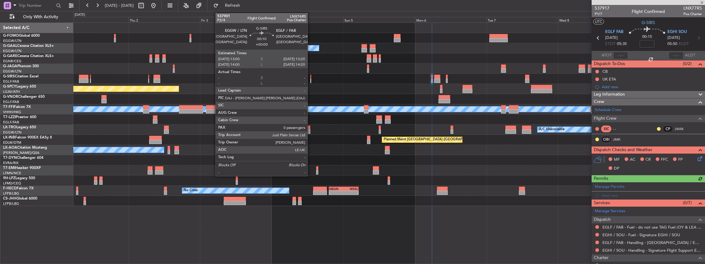
click at [311, 79] on div at bounding box center [310, 81] width 1 height 4
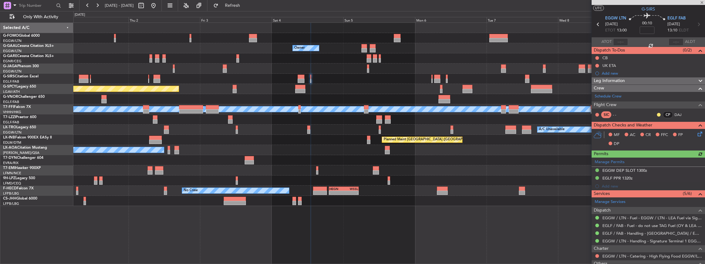
scroll to position [20, 0]
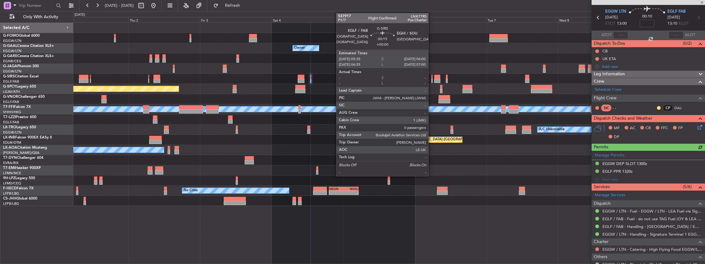
click at [431, 80] on div at bounding box center [432, 81] width 2 height 4
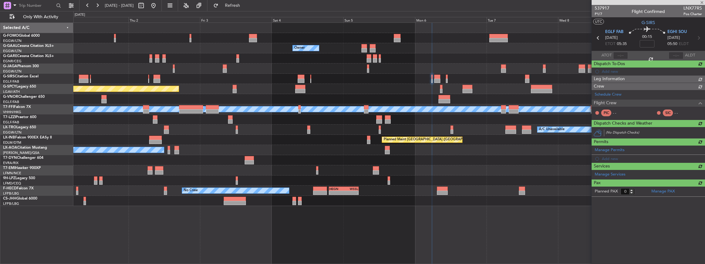
scroll to position [0, 0]
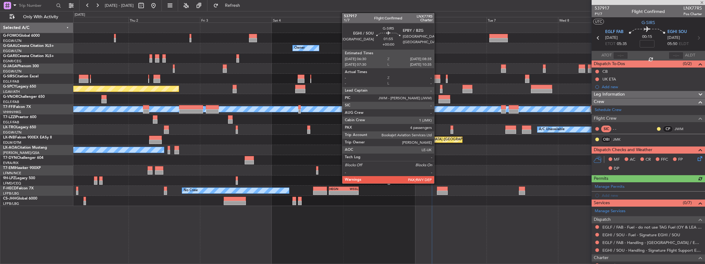
click at [437, 77] on div at bounding box center [437, 77] width 6 height 4
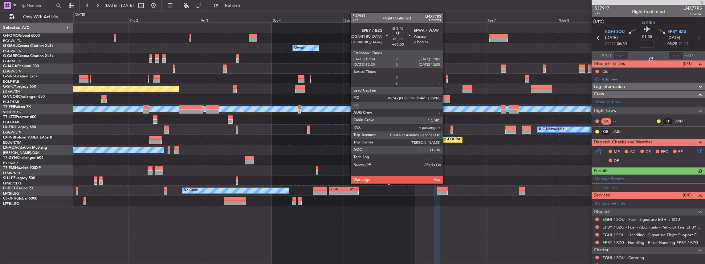
click at [446, 79] on div at bounding box center [447, 81] width 2 height 4
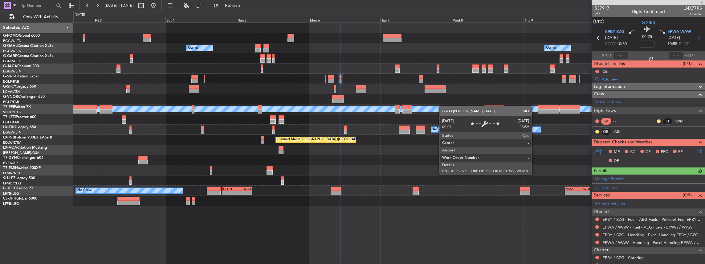
click at [391, 110] on div "Owner Owner Owner Planned Maint Dusseldorf Planned Maint Bremen MEL MEL Planned…" at bounding box center [389, 114] width 632 height 183
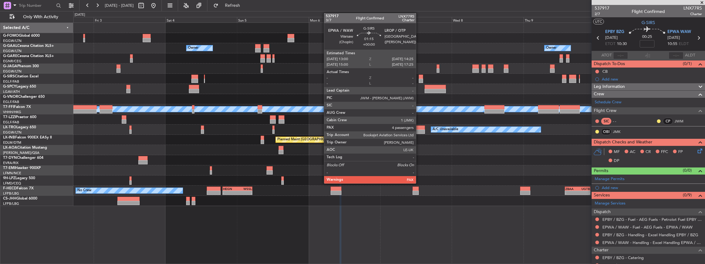
click at [419, 78] on div at bounding box center [421, 77] width 4 height 4
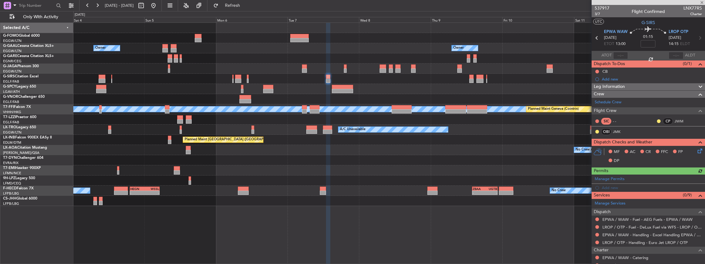
click at [414, 97] on div at bounding box center [389, 99] width 632 height 10
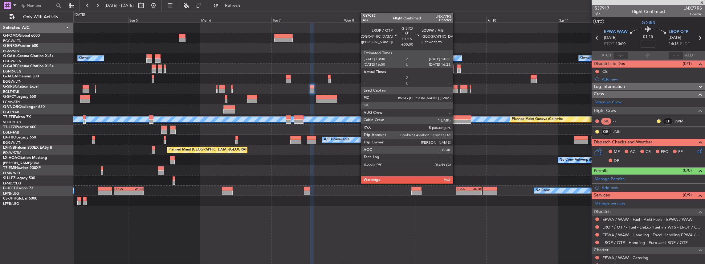
click at [456, 87] on div at bounding box center [455, 87] width 4 height 4
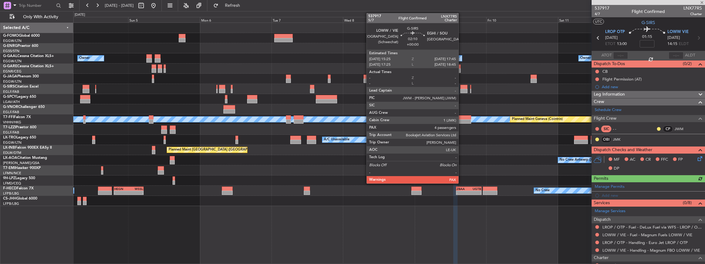
click at [462, 89] on div at bounding box center [463, 91] width 7 height 4
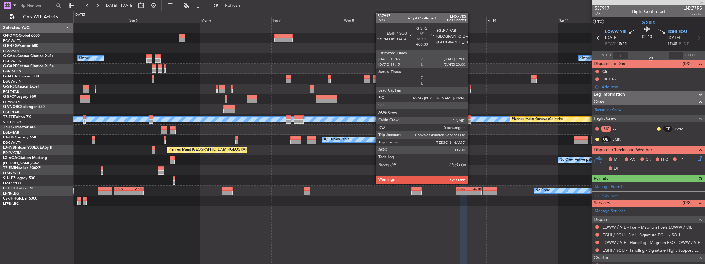
click at [471, 90] on div at bounding box center [470, 91] width 1 height 4
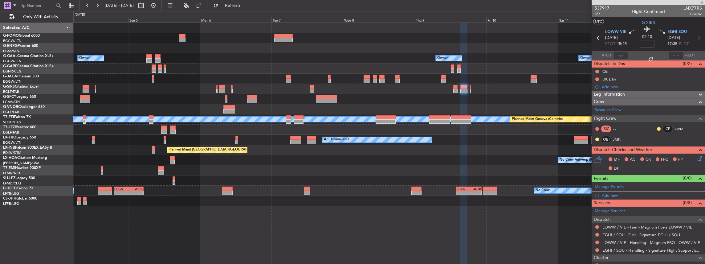
type input "0"
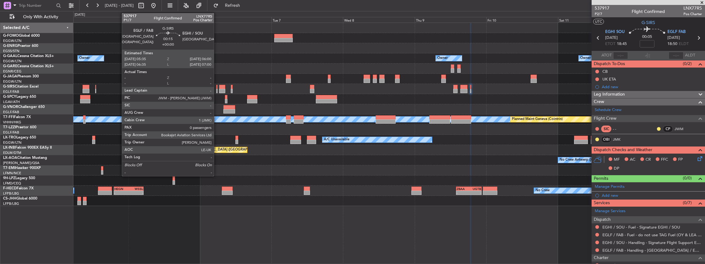
click at [217, 89] on div at bounding box center [217, 91] width 2 height 4
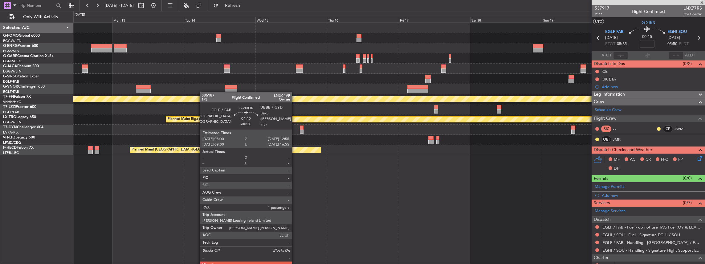
click at [135, 89] on div at bounding box center [389, 89] width 632 height 10
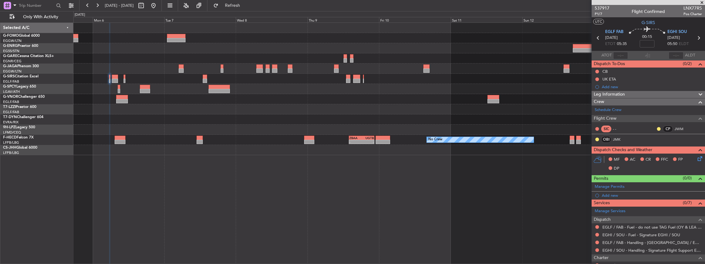
click at [705, 102] on html "12 Oct 2025 - 21 Oct 2025 Refresh Quick Links Only With Activity No Crew - - ZB…" at bounding box center [352, 132] width 705 height 264
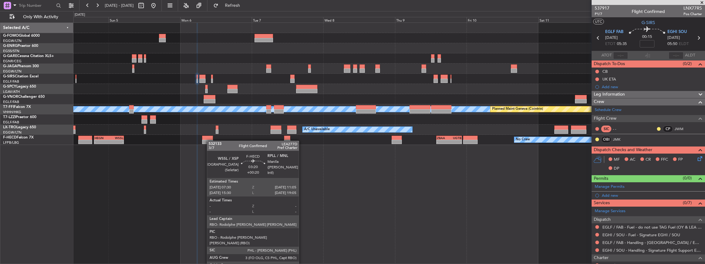
click at [211, 141] on div "Planned Maint Bremen MEL MEL Planned Maint Geneva (Cointrin) A/C Unavailable Pl…" at bounding box center [389, 84] width 632 height 122
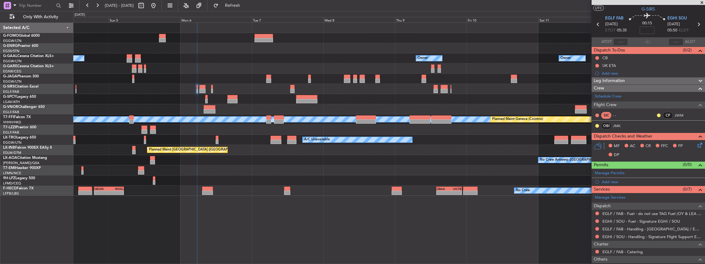
scroll to position [20, 0]
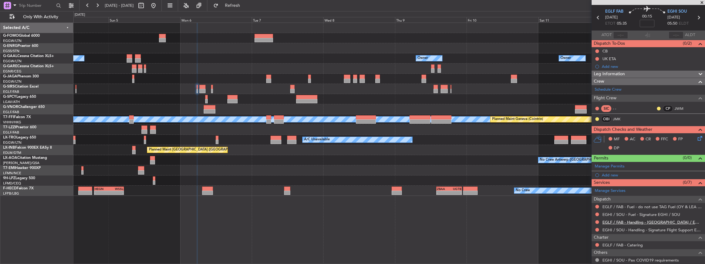
click at [619, 221] on link "EGLF / FAB - Handling - [GEOGRAPHIC_DATA] / EGLF / FAB" at bounding box center [652, 221] width 100 height 5
click at [598, 221] on button at bounding box center [597, 222] width 4 height 4
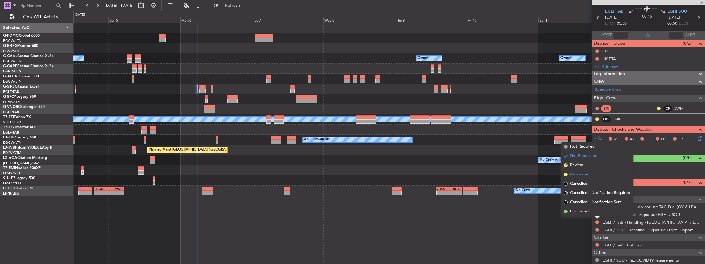
click at [591, 174] on li "Requested" at bounding box center [596, 174] width 71 height 9
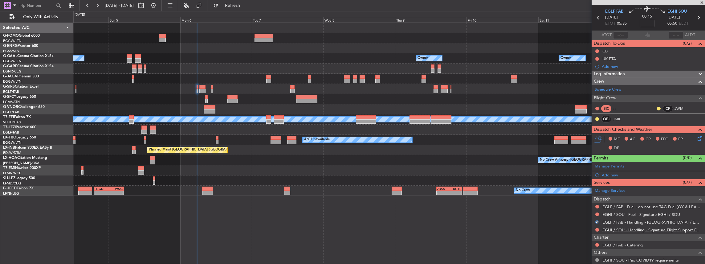
click at [630, 227] on link "EGHI / SOU - Handling - Signature Flight Support EGHI / SOU" at bounding box center [652, 229] width 100 height 5
click at [617, 11] on span "EGLF FAB" at bounding box center [614, 12] width 18 height 6
click at [678, 10] on span "EGHI SOU" at bounding box center [677, 12] width 19 height 6
click at [696, 163] on span at bounding box center [699, 164] width 7 height 5
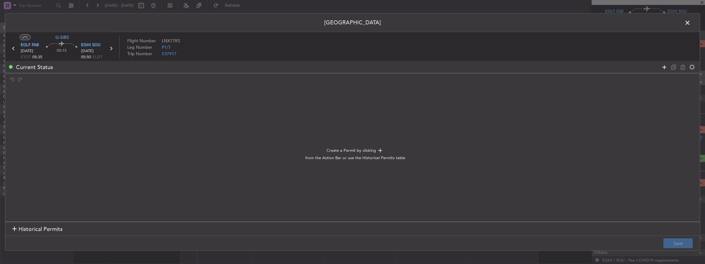
click at [664, 67] on icon at bounding box center [664, 66] width 7 height 7
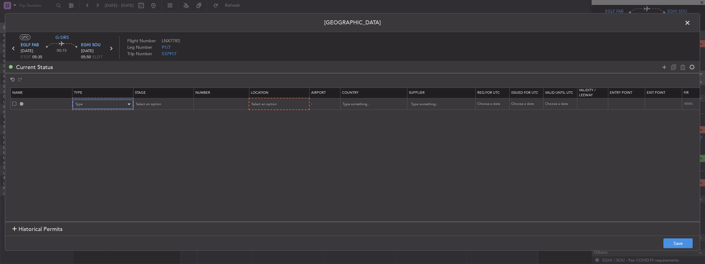
click at [102, 100] on div "Type" at bounding box center [100, 104] width 51 height 9
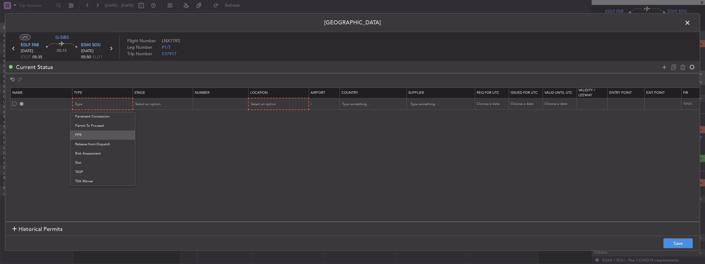
click at [81, 133] on span "PPR" at bounding box center [102, 134] width 55 height 9
click at [162, 99] on div "Select an option" at bounding box center [163, 103] width 60 height 9
click at [158, 105] on span "Select an option" at bounding box center [147, 104] width 25 height 5
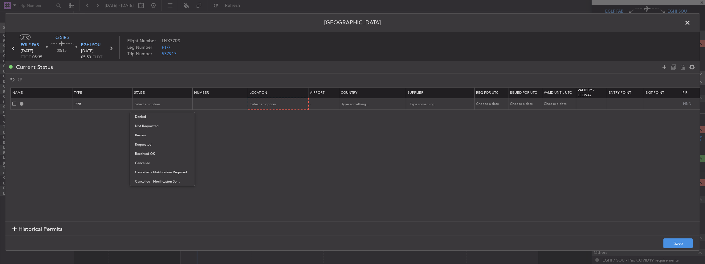
drag, startPoint x: 153, startPoint y: 143, endPoint x: 173, endPoint y: 134, distance: 21.8
click at [153, 143] on span "Requested" at bounding box center [162, 144] width 55 height 9
click at [261, 107] on div "Select an option" at bounding box center [276, 104] width 51 height 9
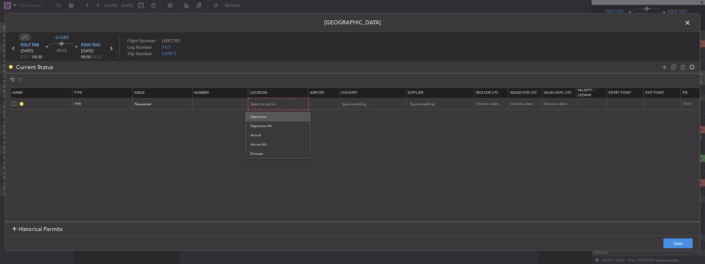
click at [266, 118] on span "Departure" at bounding box center [278, 116] width 55 height 9
click at [683, 242] on button "Save" at bounding box center [677, 243] width 29 height 10
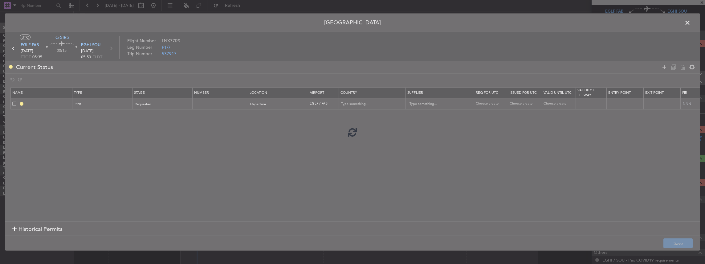
type input "EGLF PPR"
type input "United Kingdom"
type input "NNN"
type input "2"
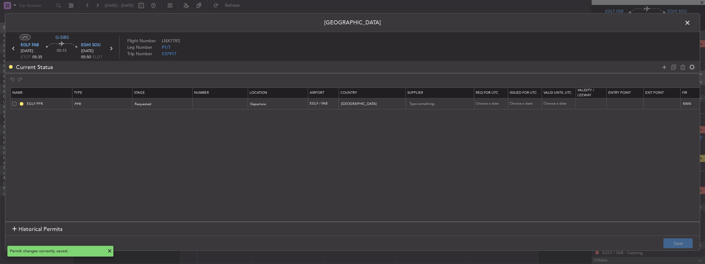
click at [691, 23] on span at bounding box center [691, 24] width 0 height 12
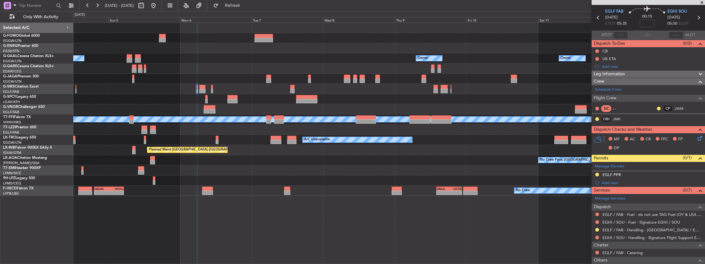
click at [141, 94] on div "Owner Owner Owner Owner Planned Maint Bremen Planned Maint Geneva (Cointrin) ME…" at bounding box center [389, 109] width 632 height 173
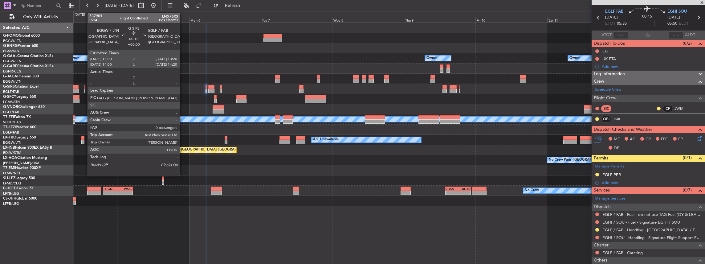
click at [84, 90] on div at bounding box center [84, 91] width 1 height 4
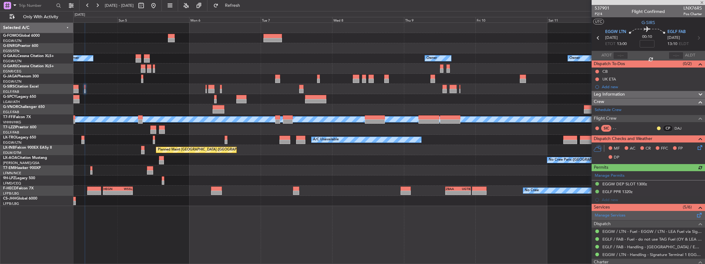
scroll to position [41, 0]
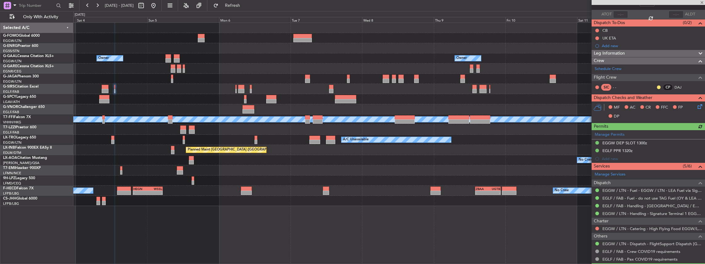
click at [150, 106] on div at bounding box center [389, 109] width 632 height 10
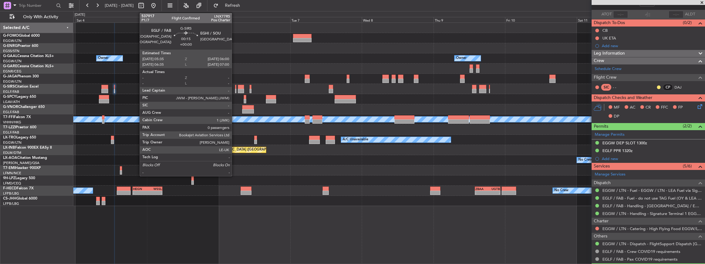
click at [235, 89] on div at bounding box center [236, 91] width 2 height 4
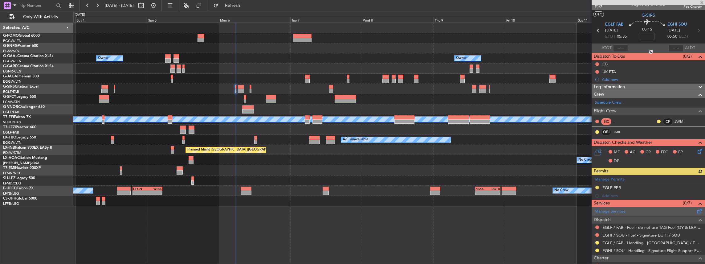
scroll to position [20, 0]
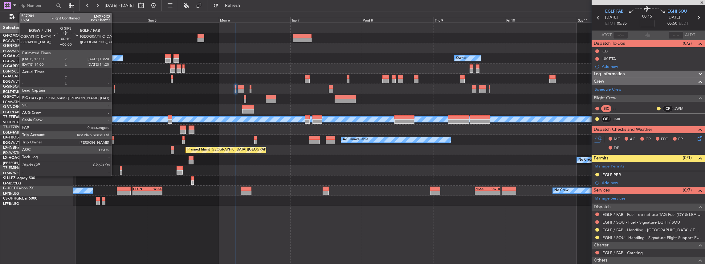
click at [115, 91] on div at bounding box center [114, 91] width 1 height 4
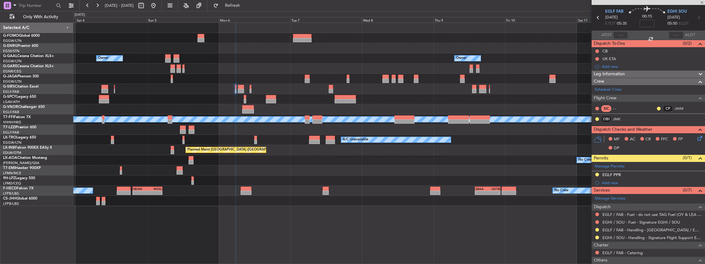
scroll to position [0, 0]
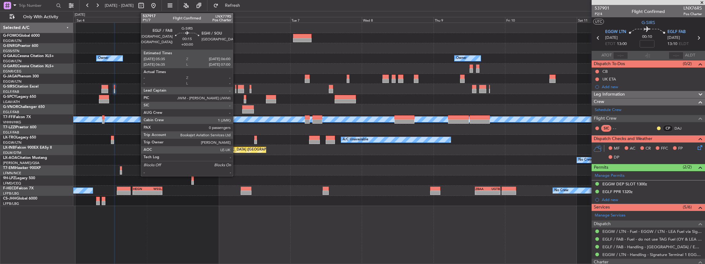
click at [236, 89] on div at bounding box center [236, 91] width 2 height 4
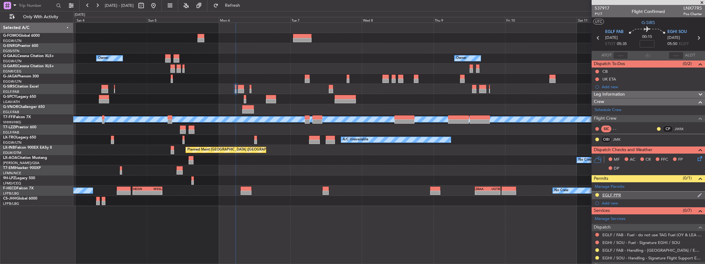
click at [635, 193] on div "EGLF PPR" at bounding box center [648, 195] width 113 height 8
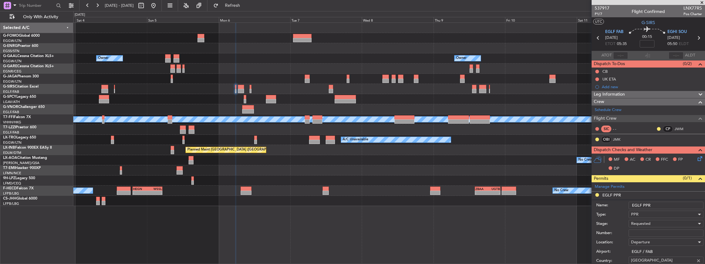
click at [663, 205] on input "EGLF PPR" at bounding box center [666, 205] width 75 height 7
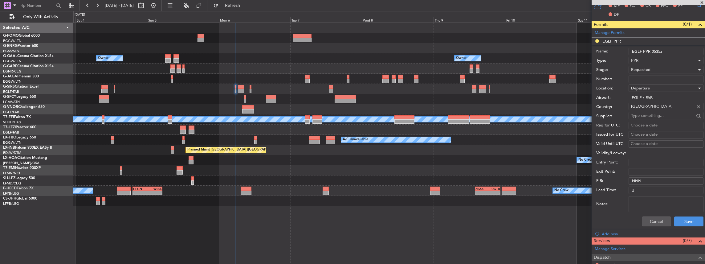
scroll to position [185, 0]
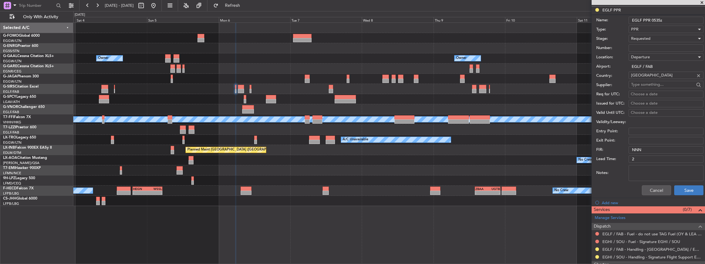
type input "EGLF PPR 0535z"
click at [685, 193] on button "Save" at bounding box center [688, 190] width 29 height 10
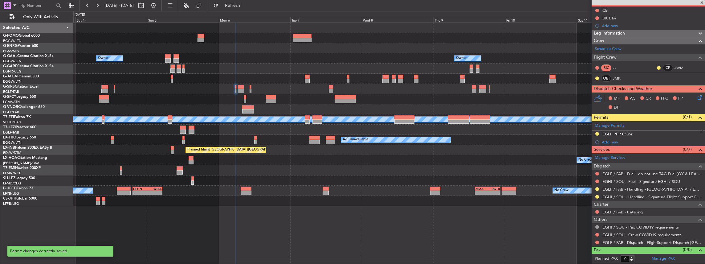
scroll to position [59, 0]
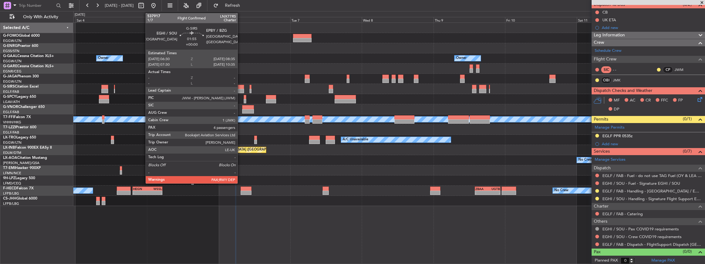
click at [241, 89] on div at bounding box center [241, 91] width 6 height 4
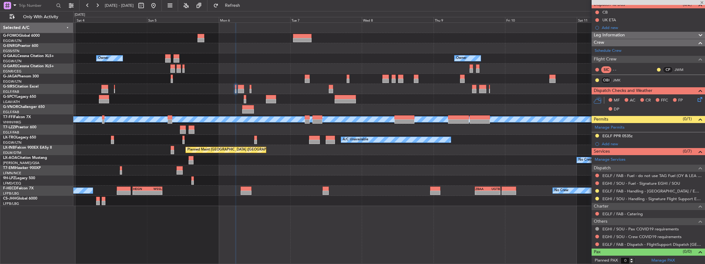
type input "4"
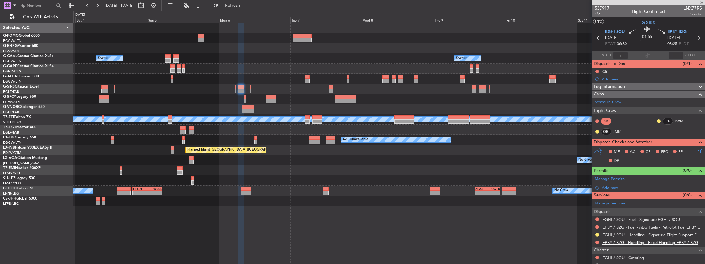
click at [631, 240] on link "EPBY / BZG - Handling - Excel Handling EPBY / BZG" at bounding box center [650, 242] width 96 height 5
click at [676, 31] on span "EPBY BZG" at bounding box center [677, 32] width 19 height 6
click at [613, 33] on span "EGHI SOU" at bounding box center [614, 32] width 19 height 6
click at [668, 32] on span "EPBY BZG" at bounding box center [677, 32] width 19 height 6
click at [246, 7] on span "Refresh" at bounding box center [233, 5] width 26 height 4
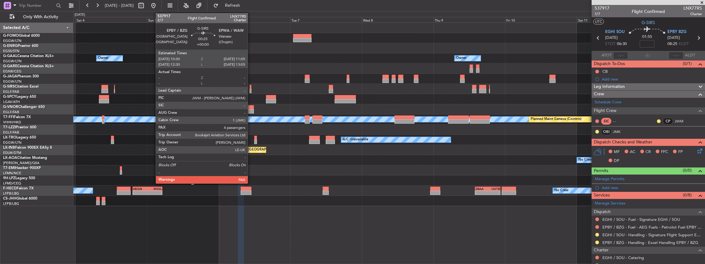
click at [251, 89] on div at bounding box center [251, 91] width 2 height 4
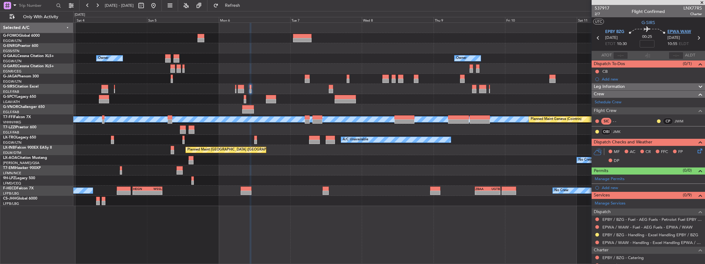
click at [675, 30] on span "EPWA WAW" at bounding box center [680, 32] width 24 height 6
click at [621, 242] on link "EPWA / WAW - Handling - Excel Handling EPWA / WAW" at bounding box center [652, 242] width 100 height 5
click at [245, 4] on span "Refresh" at bounding box center [233, 5] width 26 height 4
click at [621, 31] on span "EPBY BZG" at bounding box center [614, 32] width 19 height 6
click at [671, 31] on span "EPWA WAW" at bounding box center [680, 32] width 24 height 6
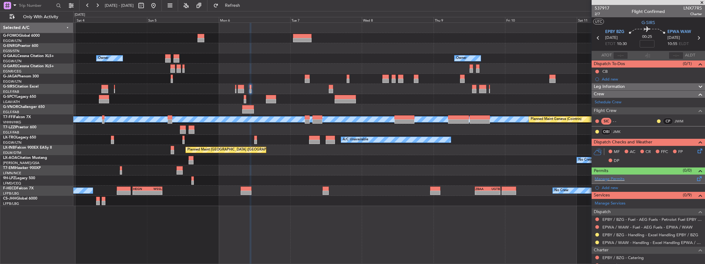
click at [696, 178] on span at bounding box center [699, 177] width 7 height 5
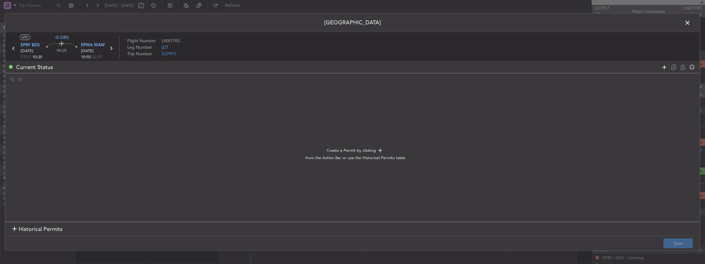
click at [664, 67] on icon at bounding box center [664, 66] width 7 height 7
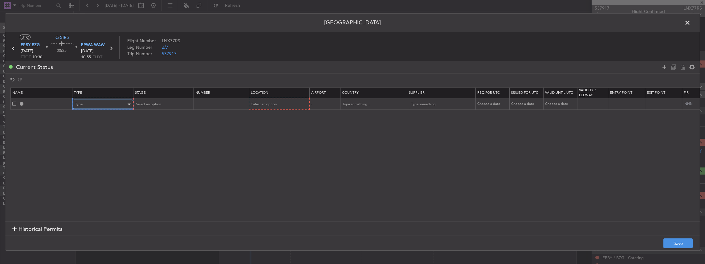
click at [96, 102] on div "Type" at bounding box center [100, 104] width 51 height 9
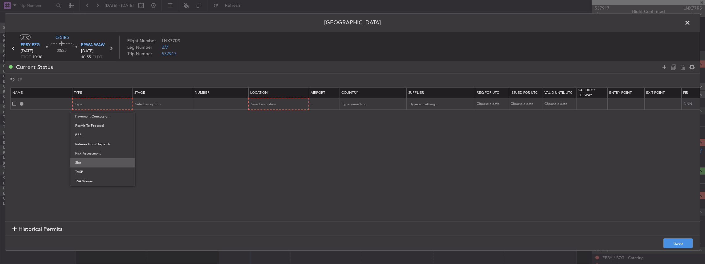
click at [89, 160] on span "Slot" at bounding box center [102, 162] width 55 height 9
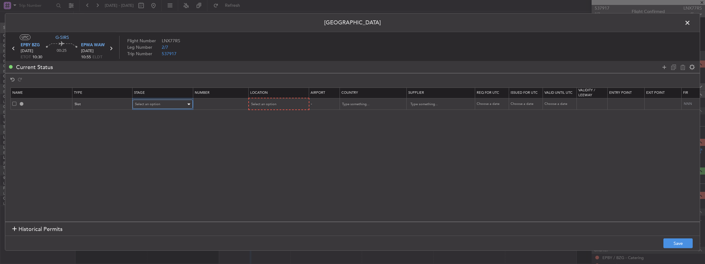
click at [150, 104] on span "Select an option" at bounding box center [147, 104] width 25 height 5
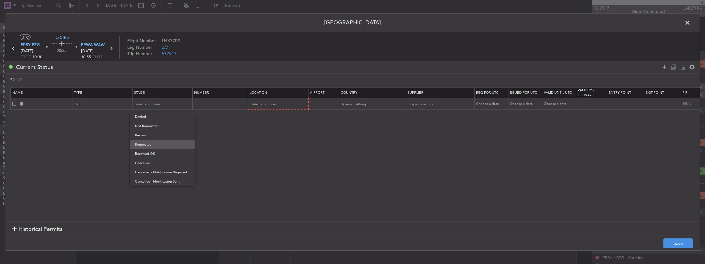
click at [145, 146] on span "Requested" at bounding box center [162, 144] width 55 height 9
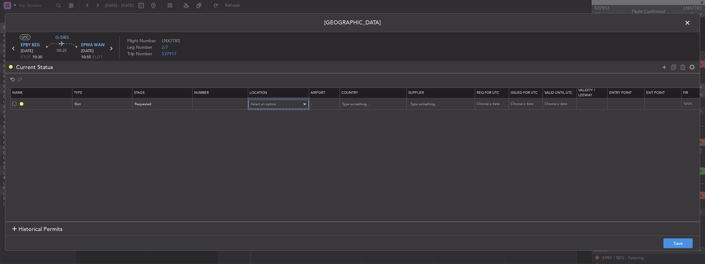
click at [252, 102] on span "Select an option" at bounding box center [263, 104] width 25 height 5
click at [266, 133] on span "Arrival" at bounding box center [278, 135] width 55 height 9
click at [92, 43] on span "EPWA WAW" at bounding box center [93, 45] width 24 height 6
click at [671, 242] on button "Save" at bounding box center [677, 243] width 29 height 10
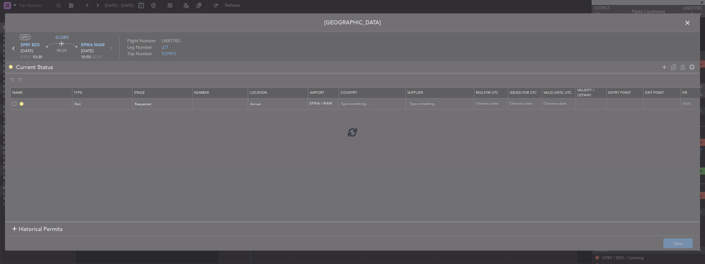
type input "EPWA ARR SLOT"
type input "Poland"
type input "NNN"
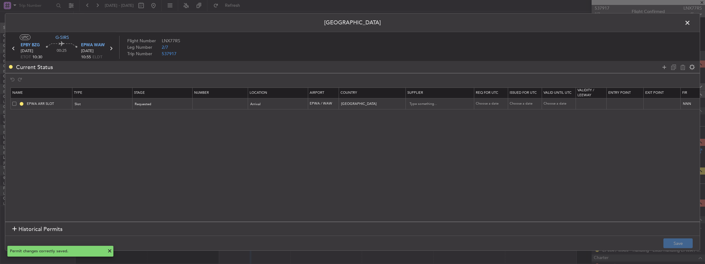
click at [682, 20] on header "Permit Center" at bounding box center [352, 23] width 695 height 18
click at [692, 26] on header "Permit Center" at bounding box center [352, 23] width 695 height 18
click at [691, 23] on span at bounding box center [691, 24] width 0 height 12
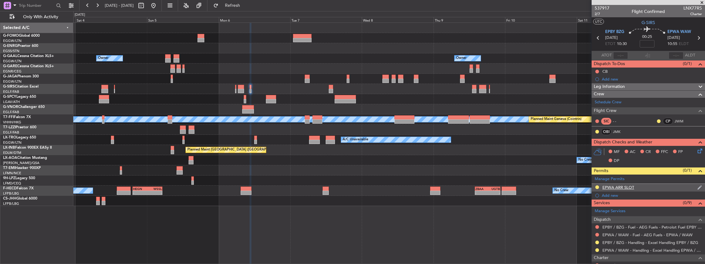
click at [647, 187] on div "EPWA ARR SLOT" at bounding box center [648, 188] width 113 height 8
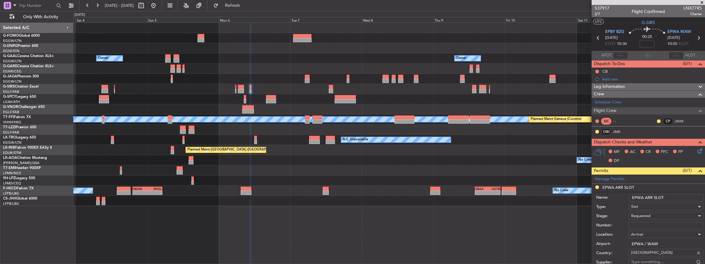
click at [674, 198] on input "EPWA ARR SLOT" at bounding box center [666, 197] width 75 height 7
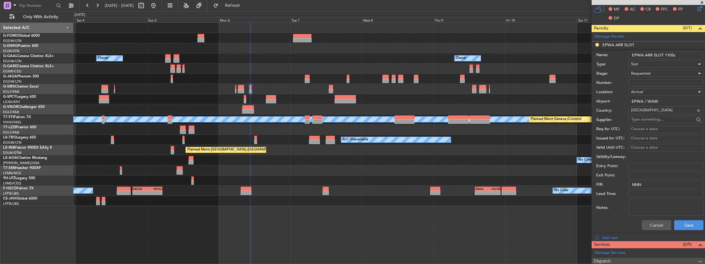
scroll to position [144, 0]
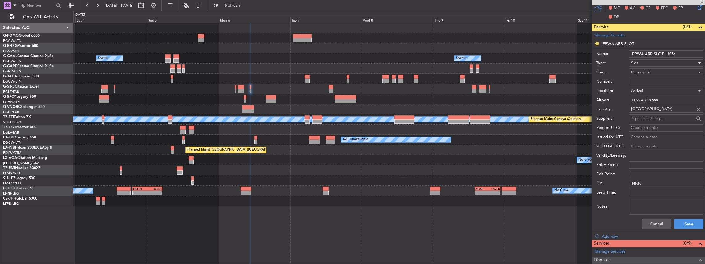
type input "EPWA ARR SLOT 1105z"
click at [680, 227] on div "Cancel Save" at bounding box center [649, 224] width 107 height 16
click at [681, 225] on button "Save" at bounding box center [688, 224] width 29 height 10
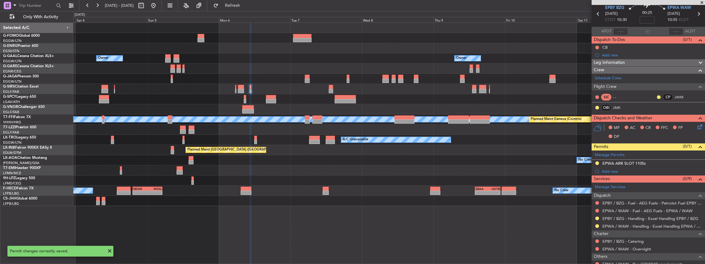
scroll to position [0, 0]
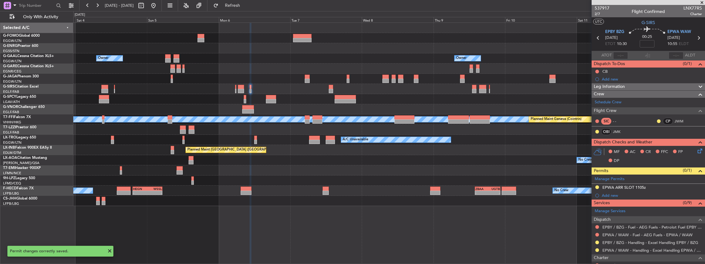
click at [696, 37] on icon at bounding box center [699, 38] width 8 height 8
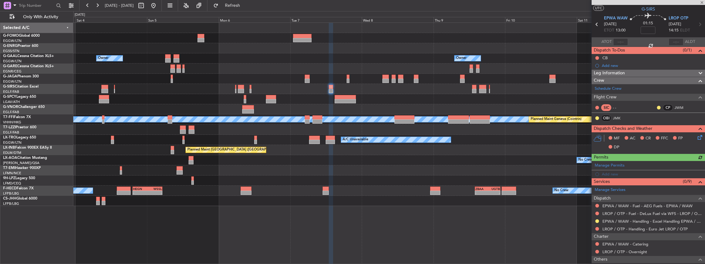
scroll to position [20, 0]
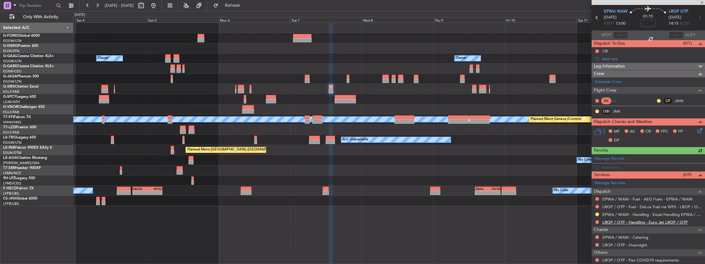
click at [614, 221] on link "LROP / OTP - Handling - Euro Jet LROP / OTP" at bounding box center [644, 221] width 85 height 5
click at [247, 2] on button "Refresh" at bounding box center [228, 6] width 37 height 10
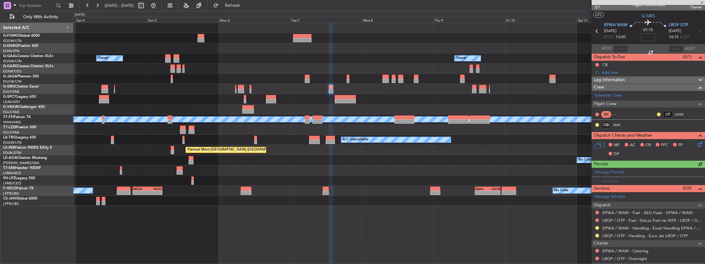
scroll to position [0, 0]
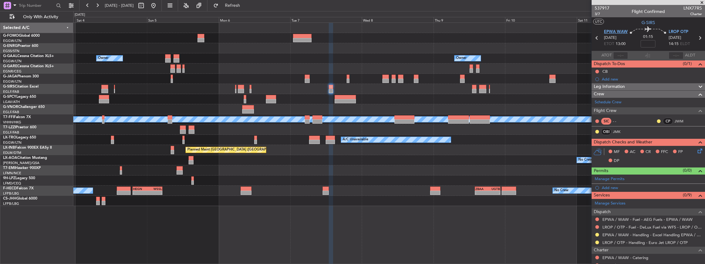
click at [619, 32] on span "EPWA WAW" at bounding box center [616, 32] width 24 height 6
click at [671, 31] on span "LROP OTP" at bounding box center [679, 32] width 20 height 6
click at [696, 178] on span at bounding box center [699, 177] width 7 height 5
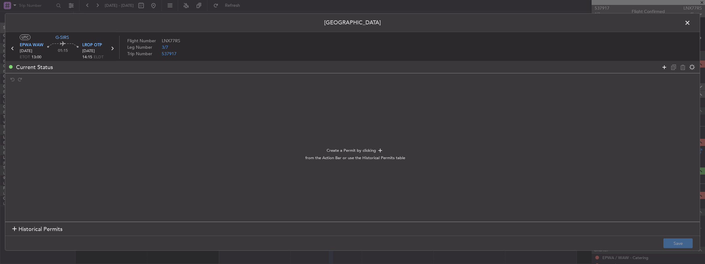
click at [664, 66] on icon at bounding box center [664, 66] width 7 height 7
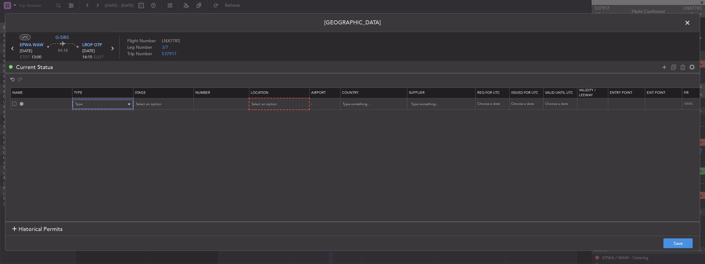
click at [111, 100] on div "Type" at bounding box center [100, 104] width 51 height 9
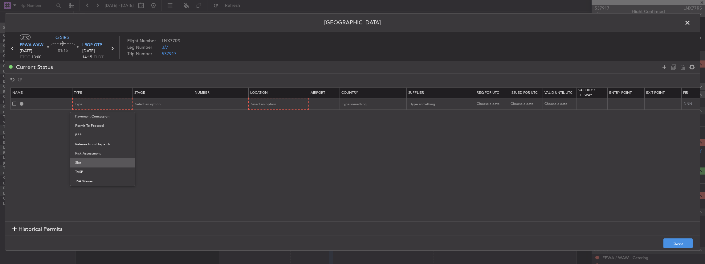
click at [86, 162] on span "Slot" at bounding box center [102, 162] width 55 height 9
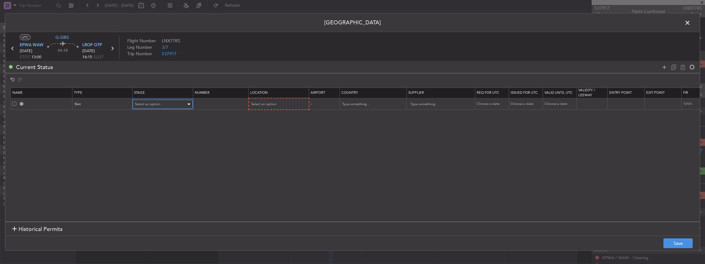
click at [156, 105] on span "Select an option" at bounding box center [147, 104] width 25 height 5
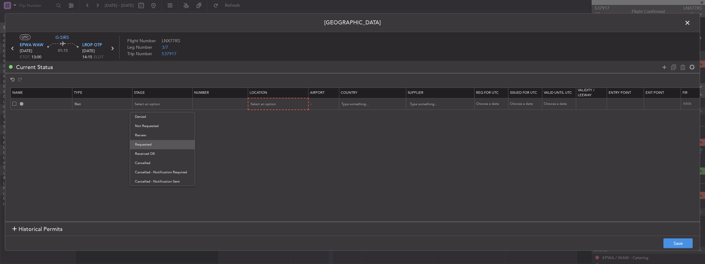
click at [157, 147] on span "Requested" at bounding box center [162, 144] width 55 height 9
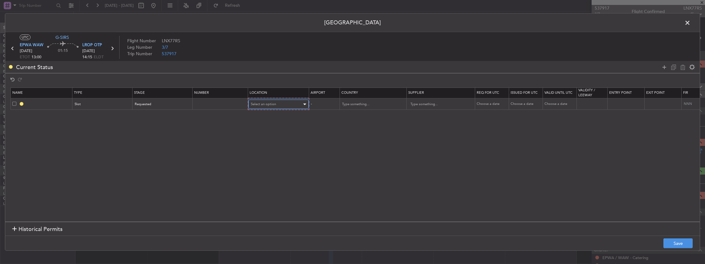
click at [257, 108] on div "Select an option" at bounding box center [276, 104] width 51 height 9
click at [263, 116] on span "Departure" at bounding box center [278, 116] width 55 height 9
click at [684, 245] on button "Save" at bounding box center [677, 243] width 29 height 10
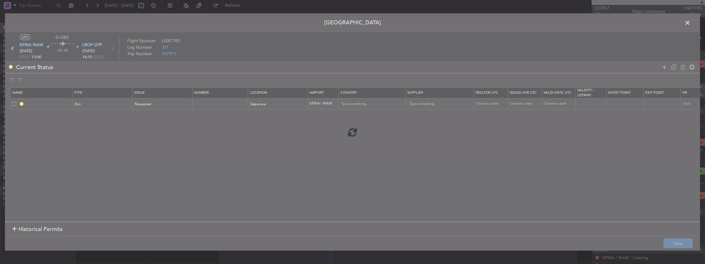
type input "EPWA DEP SLOT"
type input "Poland"
type input "NNN"
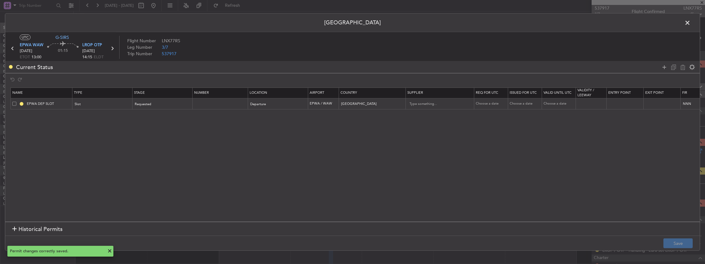
click at [61, 106] on td "EPWA DEP SLOT" at bounding box center [42, 103] width 62 height 11
click at [61, 105] on input "EPWA DEP SLOT" at bounding box center [49, 103] width 46 height 5
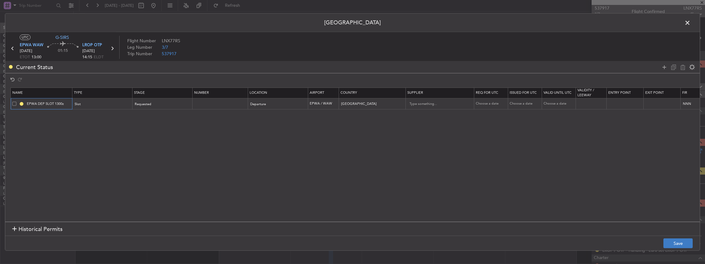
type input "EPWA DEP SLOT 1300z"
click at [684, 242] on button "Save" at bounding box center [677, 243] width 29 height 10
click at [691, 22] on span at bounding box center [691, 24] width 0 height 12
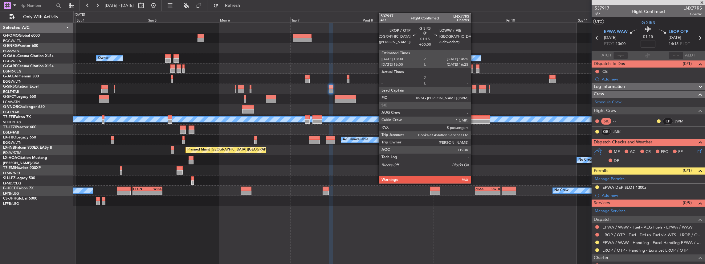
click at [474, 90] on div at bounding box center [474, 91] width 4 height 4
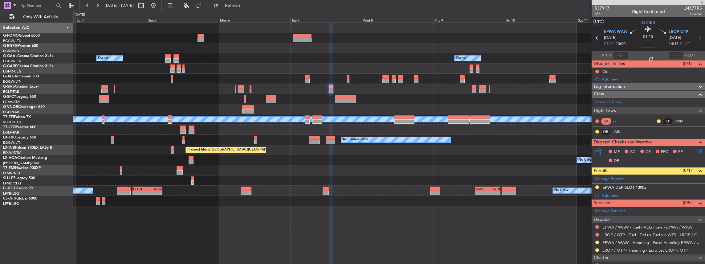
type input "5"
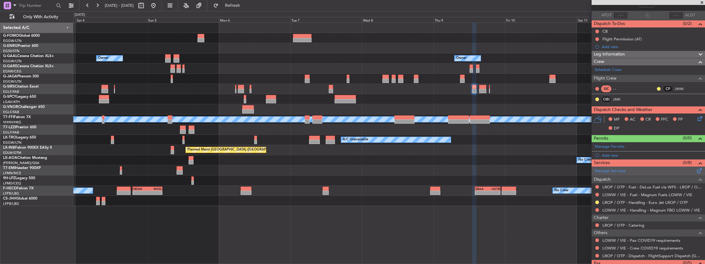
scroll to position [41, 0]
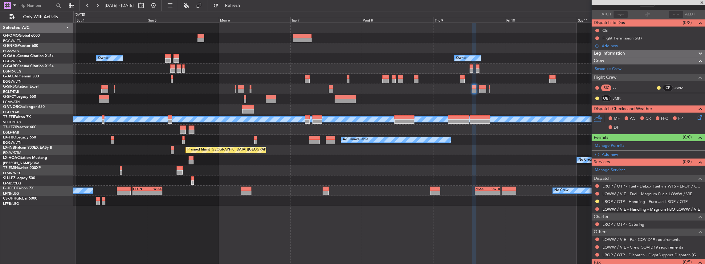
click at [625, 208] on link "LOWW / VIE - Handling - Magnum FBO LOWW / VIE" at bounding box center [651, 208] width 98 height 5
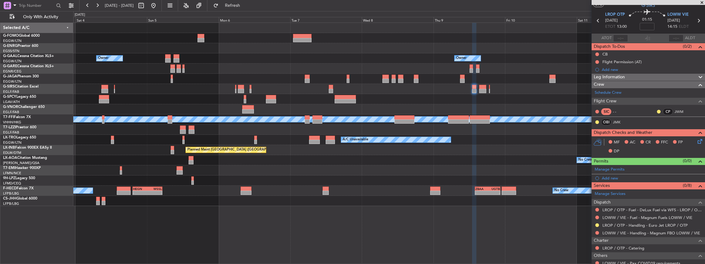
scroll to position [0, 0]
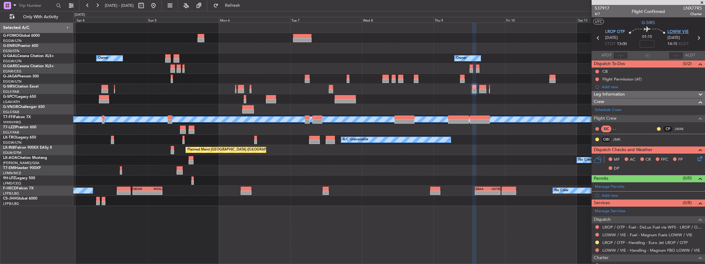
click at [679, 29] on span "LOWW VIE" at bounding box center [678, 32] width 21 height 6
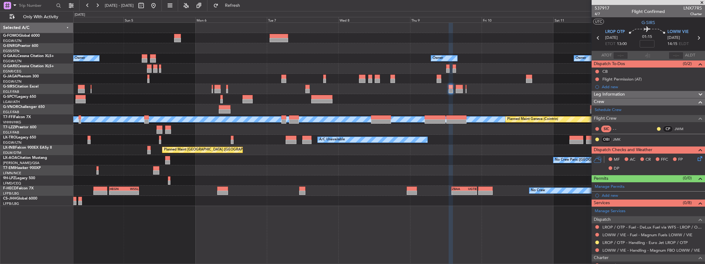
click at [167, 198] on div "Owner Owner Owner Owner Planned Maint Bremen MEL MEL Planned Maint Geneva (Coin…" at bounding box center [389, 114] width 632 height 183
click at [245, 7] on span "Refresh" at bounding box center [233, 5] width 26 height 4
click at [697, 185] on span at bounding box center [699, 185] width 7 height 5
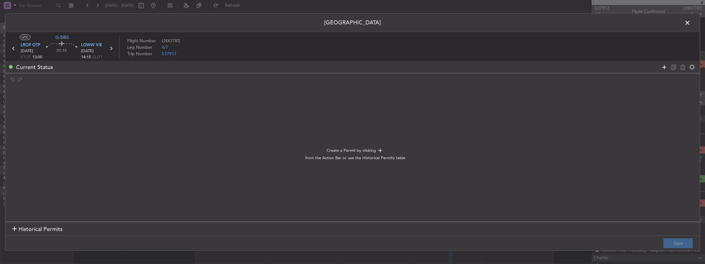
click at [664, 67] on icon at bounding box center [664, 66] width 7 height 7
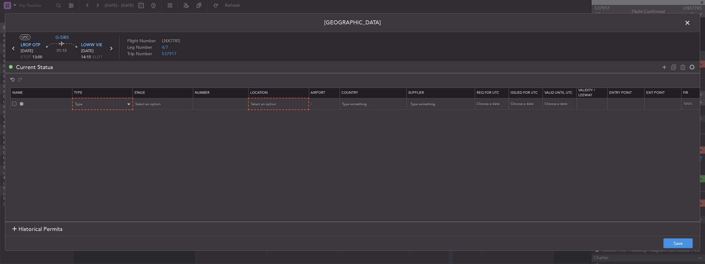
click at [108, 99] on div "Type" at bounding box center [103, 103] width 60 height 9
click at [93, 106] on div "Type" at bounding box center [100, 104] width 51 height 9
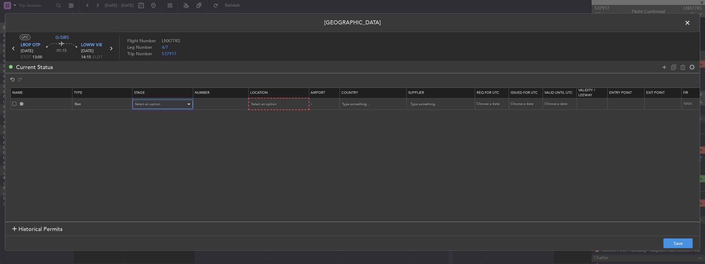
click at [162, 104] on div "Select an option" at bounding box center [160, 104] width 51 height 9
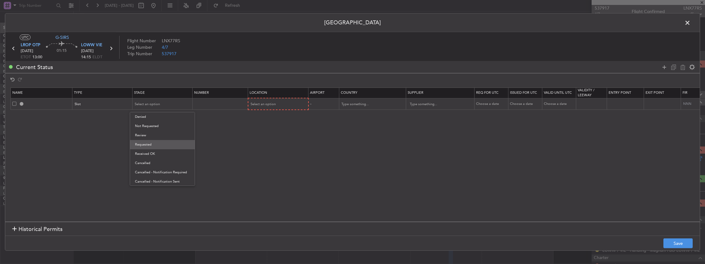
click at [146, 146] on span "Requested" at bounding box center [162, 144] width 55 height 9
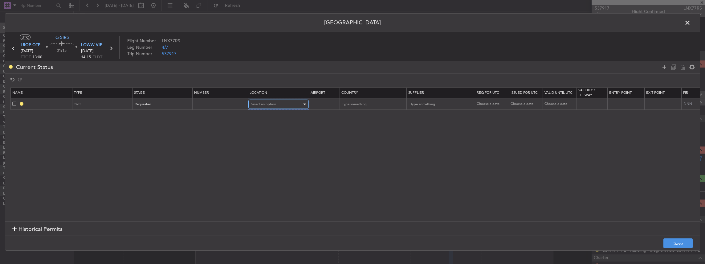
click at [270, 100] on div "Select an option" at bounding box center [276, 104] width 51 height 9
drag, startPoint x: 261, startPoint y: 135, endPoint x: 263, endPoint y: 131, distance: 4.0
click at [261, 135] on span "Arrival" at bounding box center [278, 135] width 55 height 9
click at [377, 105] on input "text" at bounding box center [368, 103] width 55 height 9
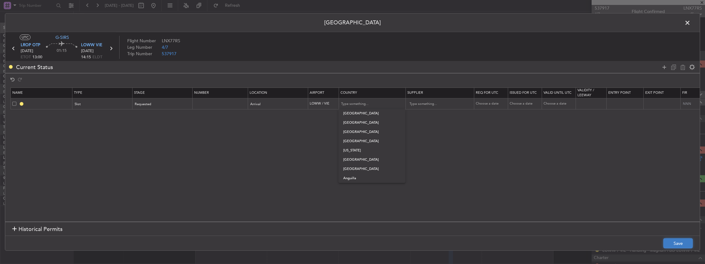
click at [670, 239] on button "Save" at bounding box center [677, 243] width 29 height 10
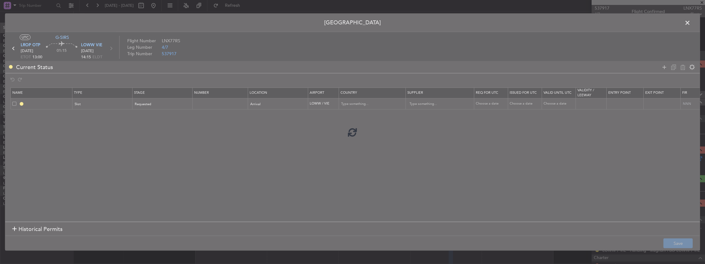
type input "LOWW ARR SLOT"
type input "Austria"
type input "NNN"
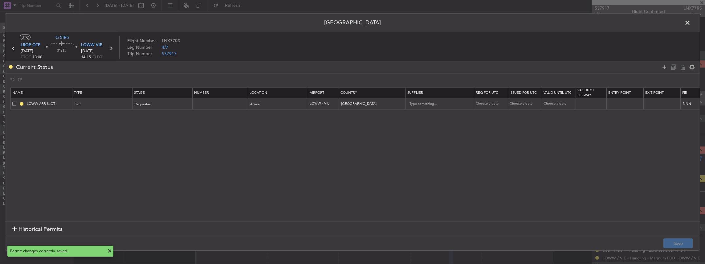
click at [691, 23] on span at bounding box center [691, 24] width 0 height 12
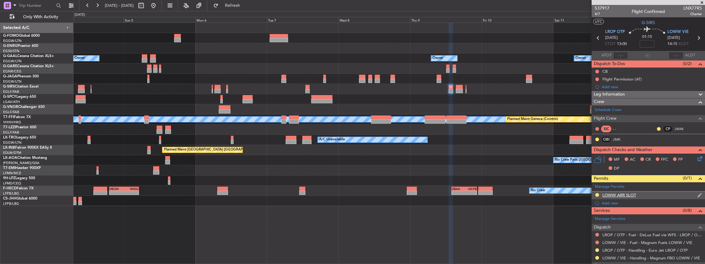
click at [659, 194] on div "LOWW ARR SLOT" at bounding box center [648, 195] width 113 height 8
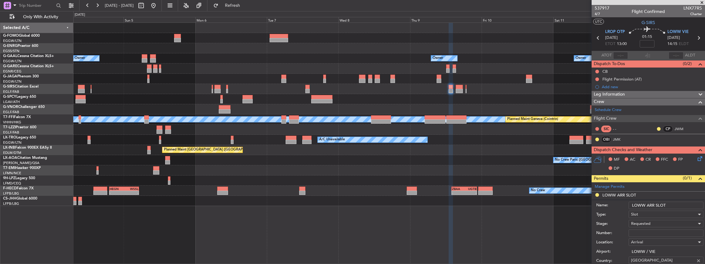
click at [675, 206] on input "LOWW ARR SLOT" at bounding box center [666, 205] width 75 height 7
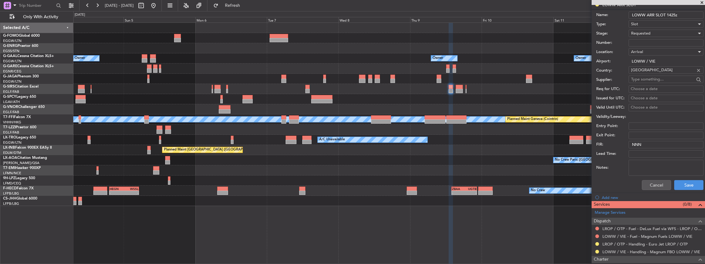
scroll to position [247, 0]
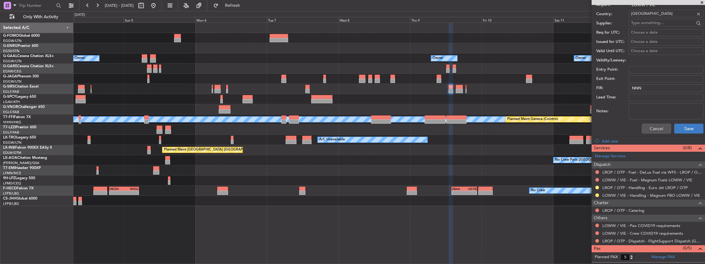
type input "LOWW ARR SLOT 1425z"
click at [688, 129] on button "Save" at bounding box center [688, 129] width 29 height 10
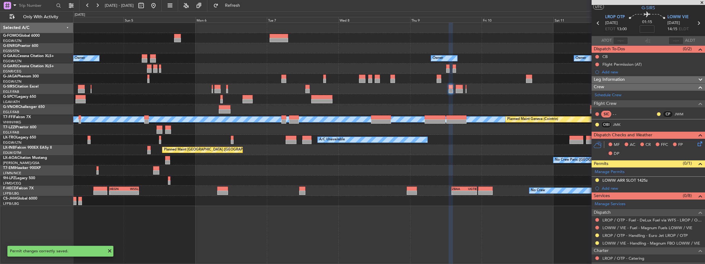
scroll to position [0, 0]
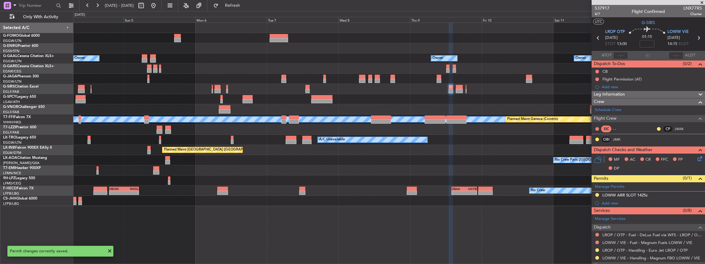
click at [698, 36] on icon at bounding box center [699, 38] width 8 height 8
type input "4"
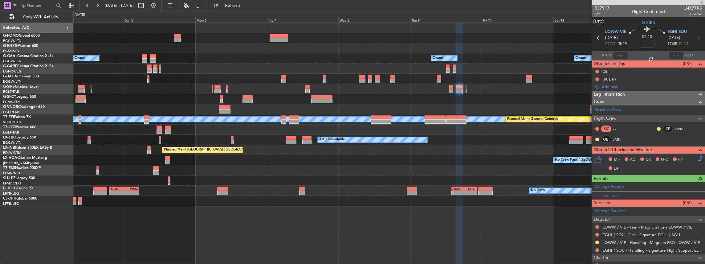
scroll to position [41, 0]
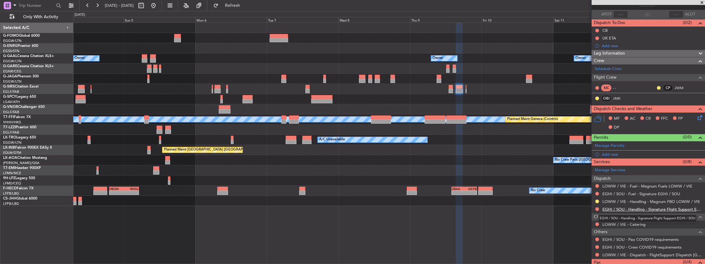
click at [634, 209] on link "EGHI / SOU - Handling - Signature Flight Support EGHI / SOU" at bounding box center [652, 208] width 100 height 5
click at [246, 6] on span "Refresh" at bounding box center [233, 5] width 26 height 4
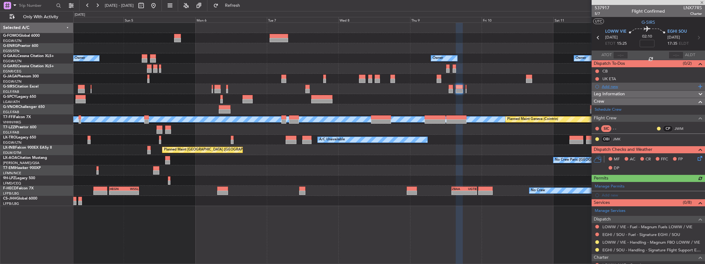
scroll to position [0, 0]
click at [613, 33] on span "LOWW VIE" at bounding box center [615, 32] width 21 height 6
click at [683, 31] on span "EGHI SOU" at bounding box center [677, 32] width 19 height 6
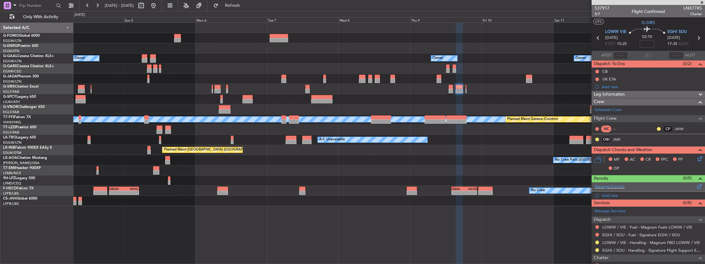
click at [636, 187] on div "Manage Permits" at bounding box center [648, 186] width 113 height 9
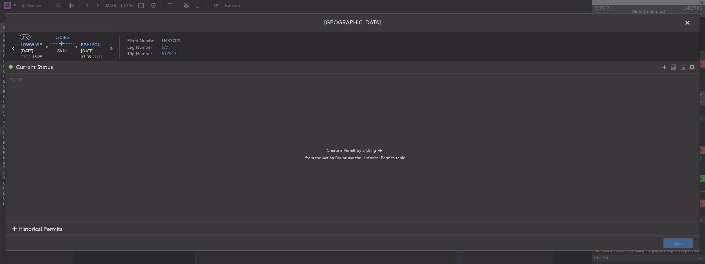
click at [665, 70] on div at bounding box center [678, 67] width 37 height 9
click at [665, 68] on icon at bounding box center [664, 66] width 7 height 7
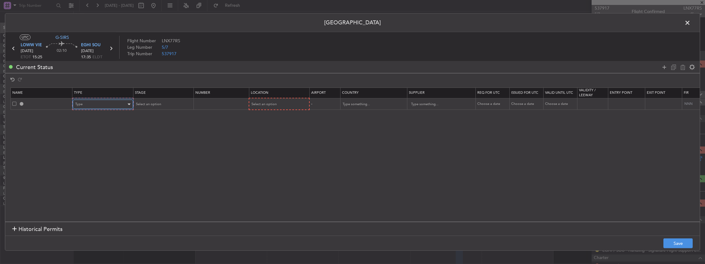
click at [110, 108] on div "Type" at bounding box center [100, 104] width 51 height 9
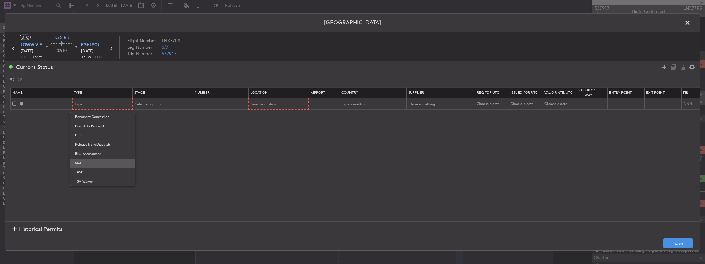
click at [83, 159] on span "Slot" at bounding box center [102, 162] width 55 height 9
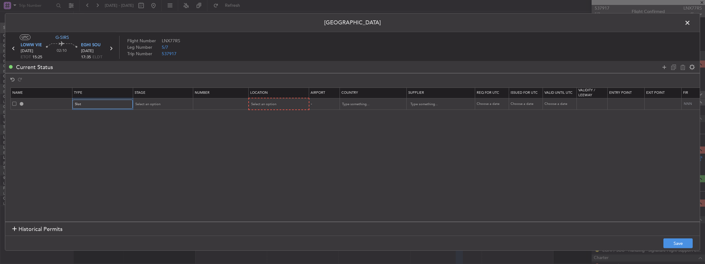
scroll to position [185, 0]
click at [161, 105] on div "Select an option" at bounding box center [160, 104] width 51 height 9
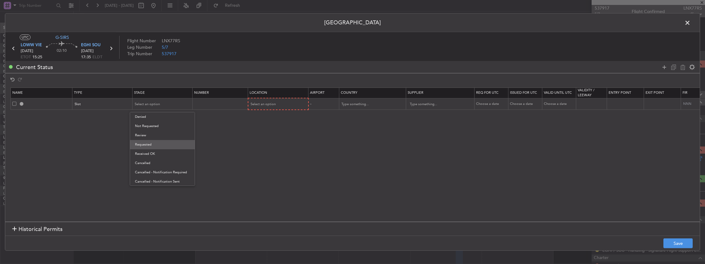
click at [145, 147] on span "Requested" at bounding box center [162, 144] width 55 height 9
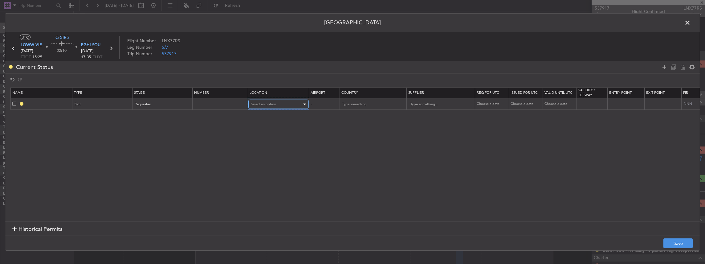
click at [288, 100] on div "Select an option" at bounding box center [276, 104] width 51 height 9
click at [265, 116] on span "Departure" at bounding box center [278, 116] width 55 height 9
click at [32, 44] on span "LOWW VIE" at bounding box center [31, 45] width 21 height 6
click at [676, 242] on button "Save" at bounding box center [677, 243] width 29 height 10
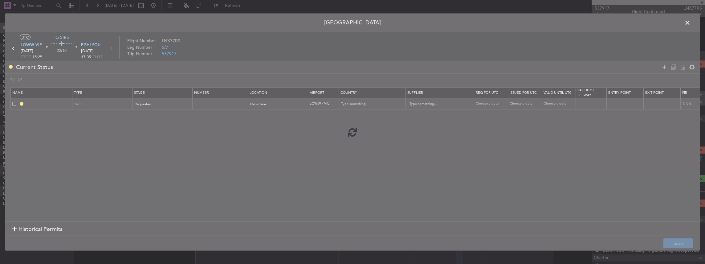
type input "LOWW DEP SLOT"
type input "Austria"
type input "NNN"
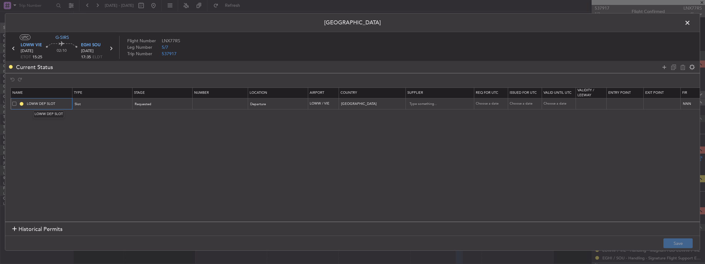
click at [64, 102] on input "LOWW DEP SLOT" at bounding box center [49, 103] width 46 height 5
type input "LOWW DEP SLOT 1525z"
click at [671, 240] on button "Save" at bounding box center [677, 243] width 29 height 10
click at [691, 23] on span at bounding box center [691, 24] width 0 height 12
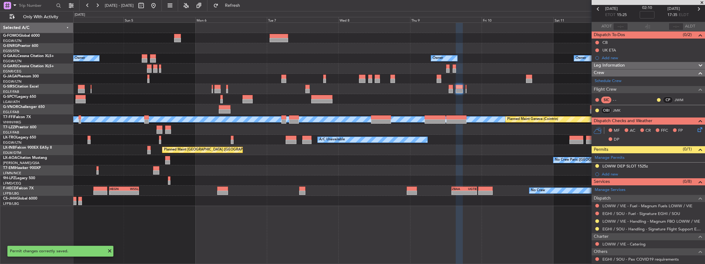
scroll to position [0, 0]
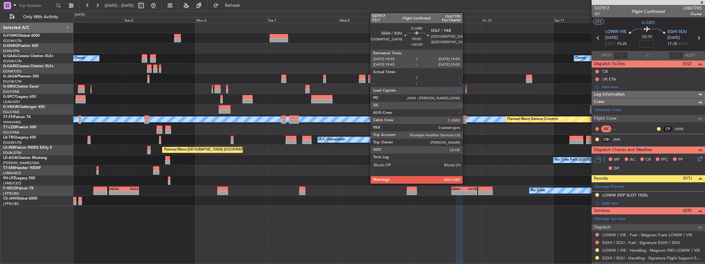
click at [466, 89] on div at bounding box center [466, 91] width 1 height 4
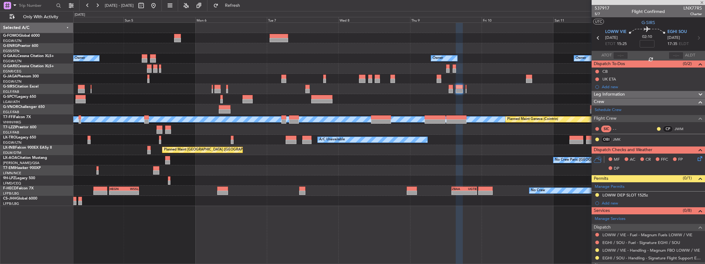
type input "0"
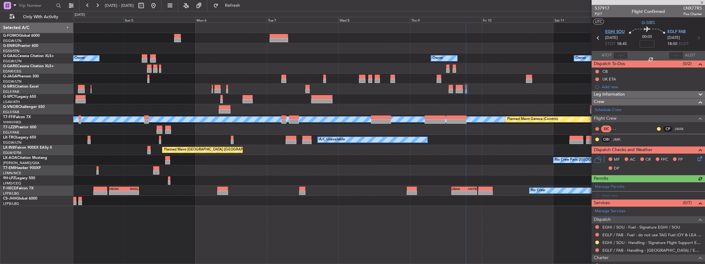
click at [611, 32] on span "EGHI SOU" at bounding box center [614, 32] width 19 height 6
click at [678, 33] on span "EGLF FAB" at bounding box center [677, 32] width 18 height 6
click at [646, 185] on div "Manage Permits" at bounding box center [648, 186] width 113 height 9
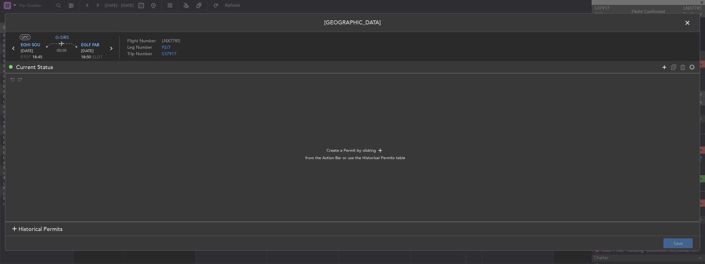
click at [663, 68] on icon at bounding box center [664, 66] width 7 height 7
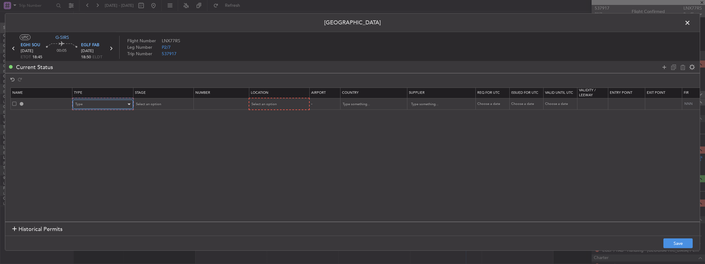
click at [105, 102] on div "Type" at bounding box center [100, 104] width 51 height 9
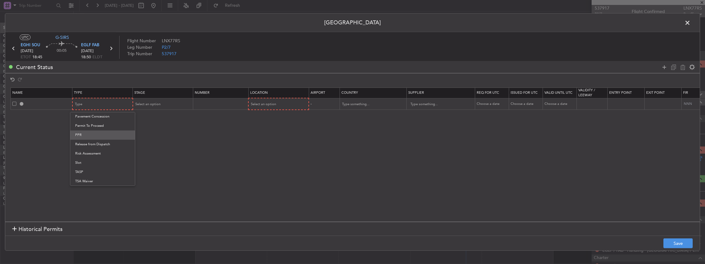
click at [88, 139] on span "PPR" at bounding box center [102, 134] width 55 height 9
click at [172, 102] on div "Select an option" at bounding box center [160, 104] width 51 height 9
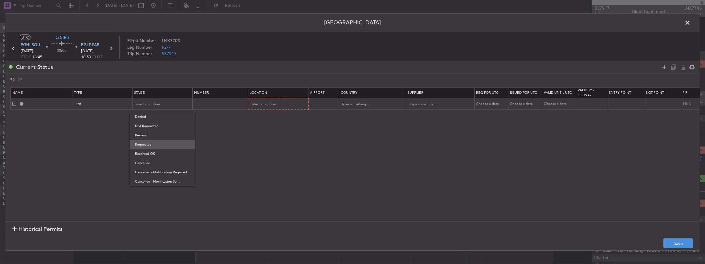
click at [149, 144] on span "Requested" at bounding box center [162, 144] width 55 height 9
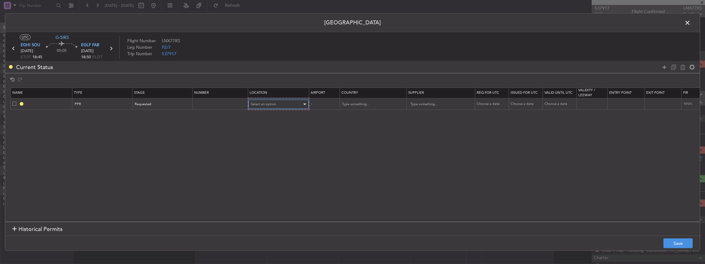
click at [261, 105] on span "Select an option" at bounding box center [263, 104] width 25 height 5
click at [265, 136] on span "Arrival" at bounding box center [278, 135] width 55 height 9
click at [680, 242] on button "Save" at bounding box center [677, 243] width 29 height 10
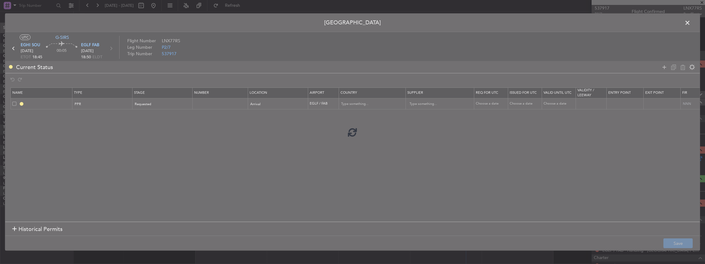
type input "EGLF PPR"
type input "United Kingdom"
type input "NNN"
type input "2"
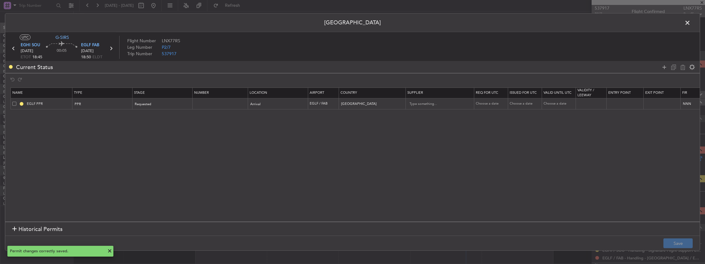
click at [691, 22] on span at bounding box center [691, 24] width 0 height 12
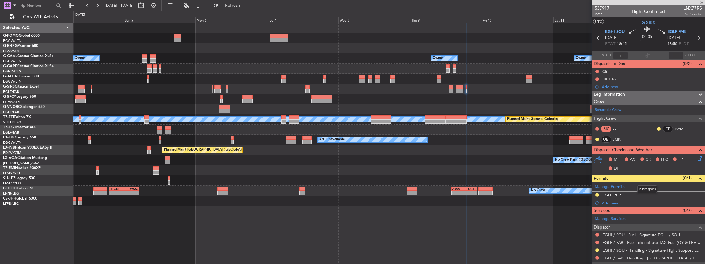
click at [634, 194] on mat-tooltip-component "In Progress" at bounding box center [647, 189] width 29 height 16
click at [623, 194] on div "EGLF PPR" at bounding box center [648, 195] width 113 height 8
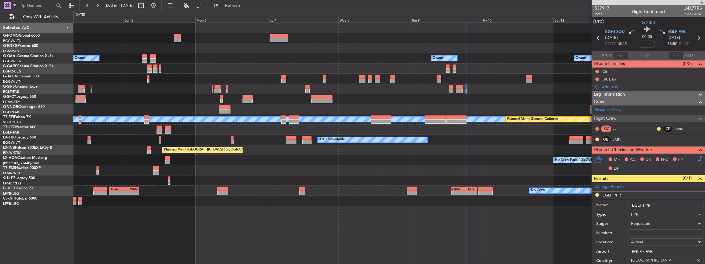
click at [662, 206] on input "EGLF PPR" at bounding box center [666, 205] width 75 height 7
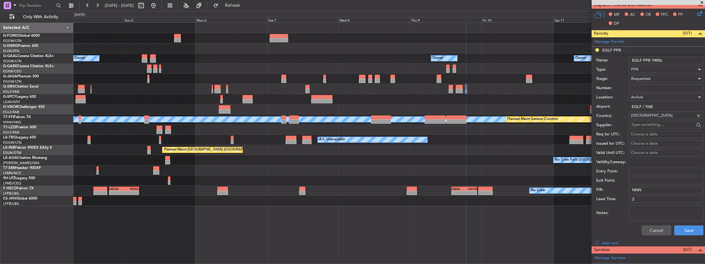
scroll to position [164, 0]
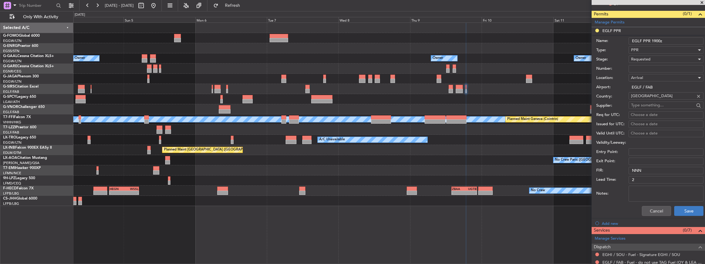
type input "EGLF PPR 1900z"
click at [690, 207] on button "Save" at bounding box center [688, 211] width 29 height 10
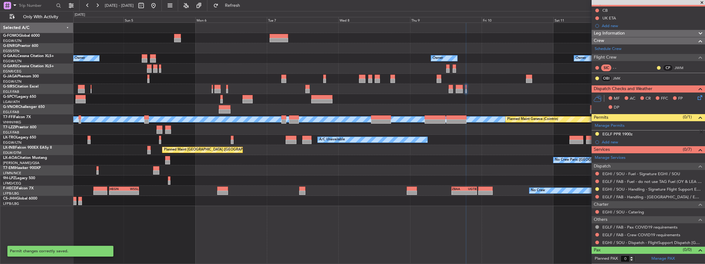
scroll to position [59, 0]
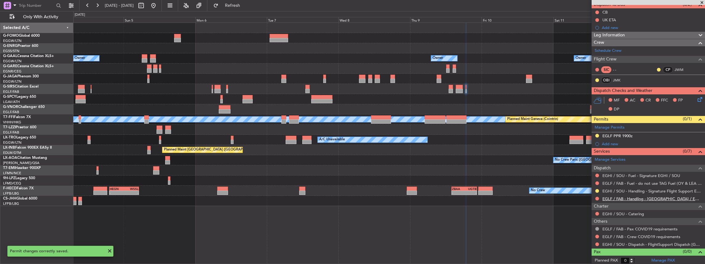
click at [616, 197] on link "EGLF / FAB - Handling - [GEOGRAPHIC_DATA] / EGLF / FAB" at bounding box center [652, 198] width 100 height 5
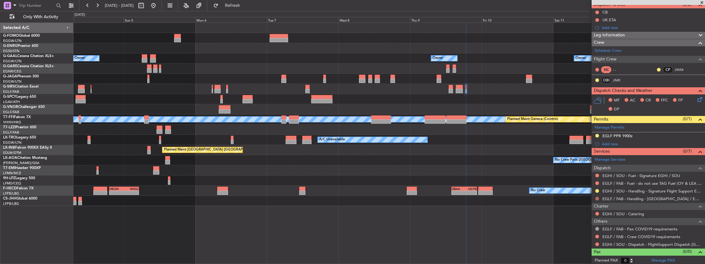
click at [598, 198] on button at bounding box center [597, 199] width 4 height 4
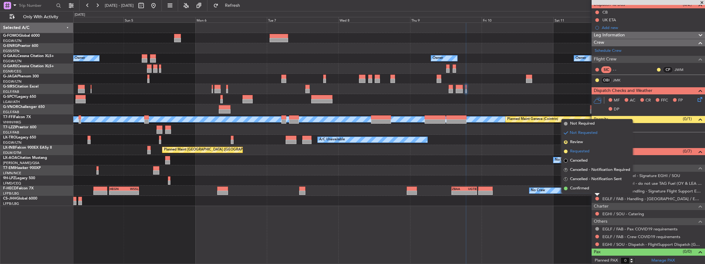
click at [584, 152] on span "Requested" at bounding box center [579, 151] width 19 height 6
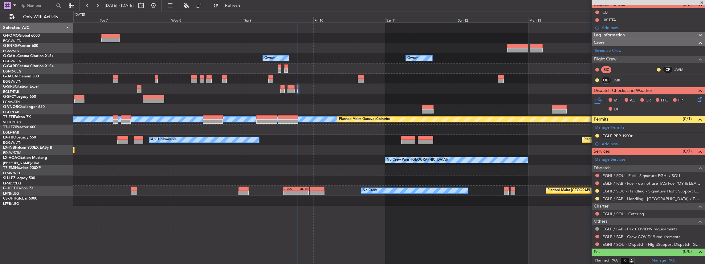
click at [377, 172] on div "Owner Owner Owner Owner No Crew Owner MEL MEL Planned Maint Geneva (Cointrin) A…" at bounding box center [389, 114] width 632 height 183
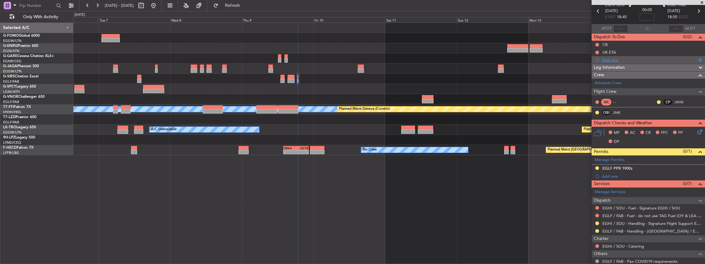
scroll to position [0, 0]
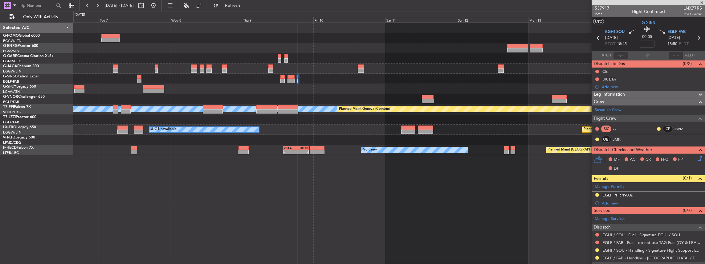
click at [696, 38] on icon at bounding box center [699, 38] width 8 height 8
type input "2"
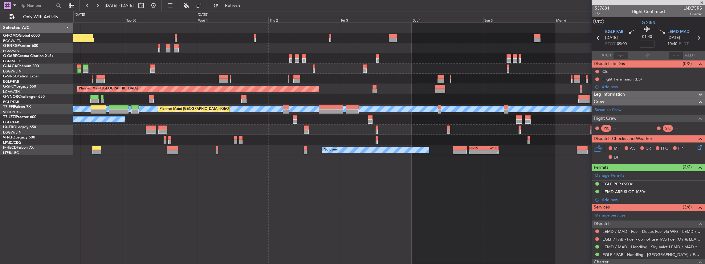
click at [705, 227] on html "06 Oct 2025 - 15 Oct 2025 Refresh Quick Links Only With Activity Planned Maint …" at bounding box center [352, 132] width 705 height 264
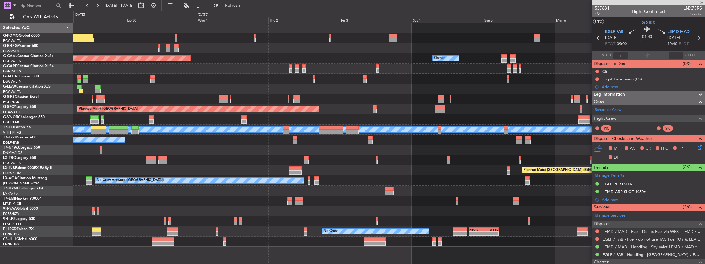
click at [144, 160] on div "A/C Unavailable Planned Maint London (Luton)" at bounding box center [389, 160] width 632 height 10
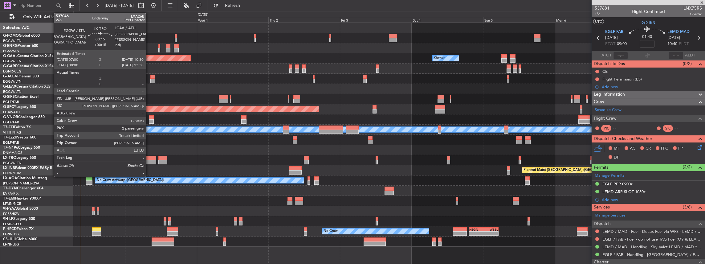
click at [149, 159] on div at bounding box center [151, 158] width 10 height 4
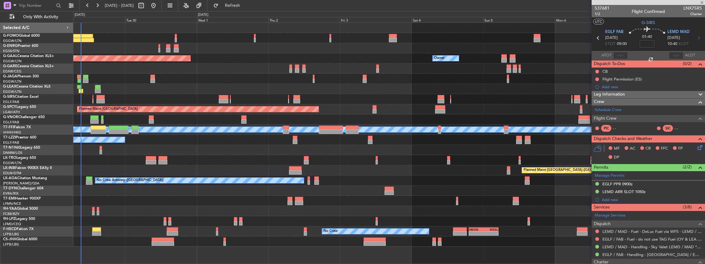
type input "+00:15"
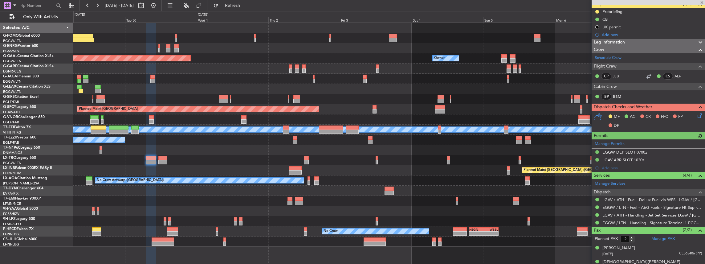
scroll to position [66, 0]
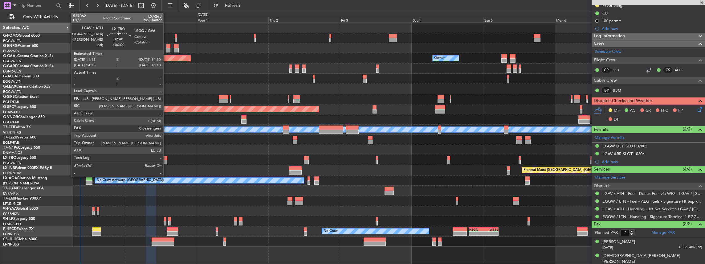
click at [166, 158] on div at bounding box center [162, 158] width 9 height 4
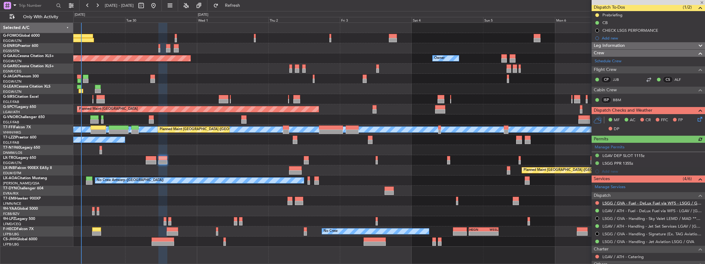
scroll to position [62, 0]
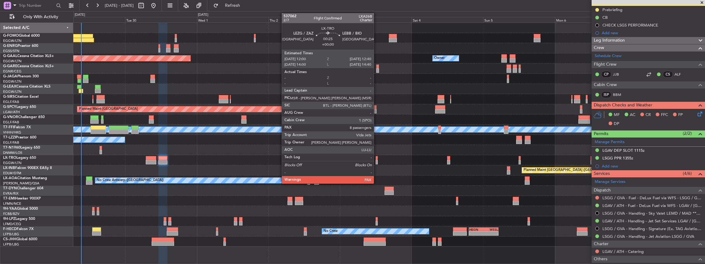
click at [377, 160] on div at bounding box center [377, 162] width 2 height 4
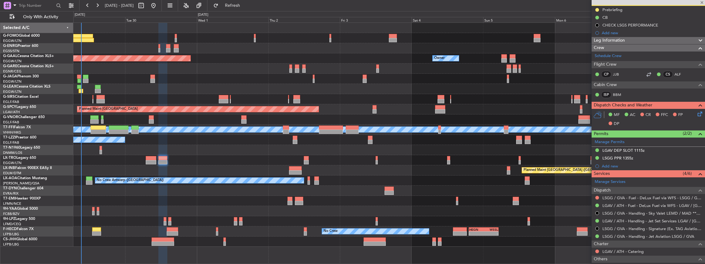
type input "8"
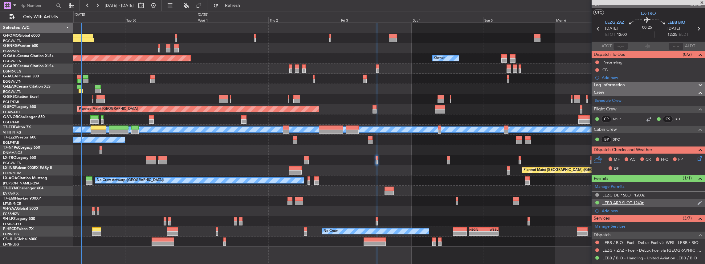
scroll to position [0, 0]
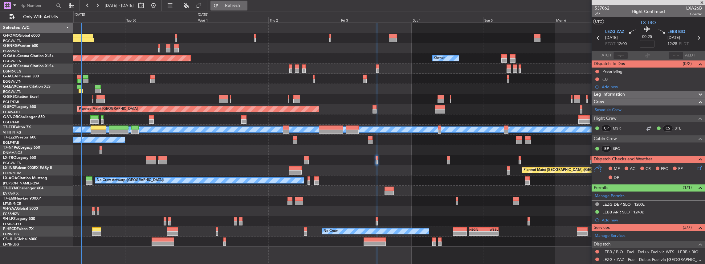
click at [246, 6] on span "Refresh" at bounding box center [233, 5] width 26 height 4
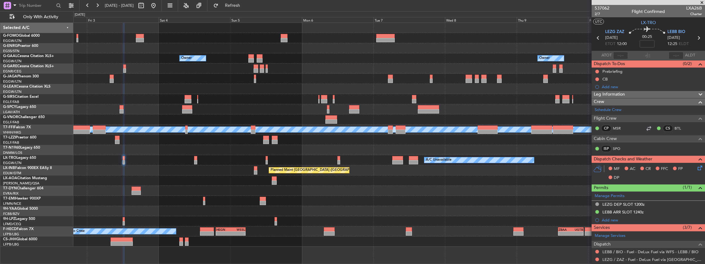
click at [187, 137] on div "Owner Owner Owner Planned Maint Dusseldorf Planned Maint Bremen MEL MEL Planned…" at bounding box center [389, 135] width 632 height 224
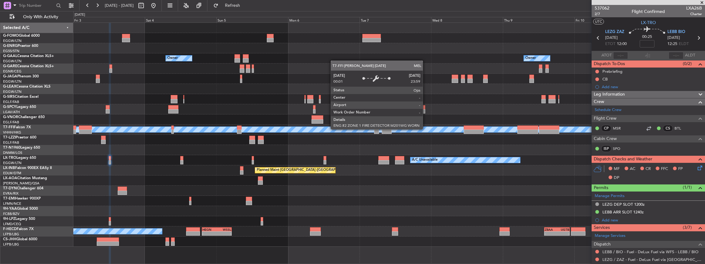
click at [237, 128] on div "MEL" at bounding box center [389, 130] width 1895 height 6
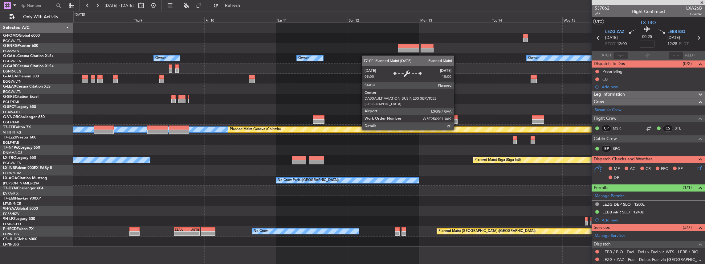
click at [242, 129] on div "Planned Maint Geneva (Cointrin)" at bounding box center [255, 129] width 51 height 9
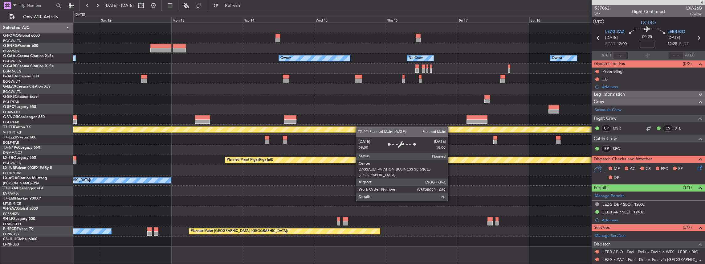
click at [252, 130] on div "Owner Owner Owner No Crew Owner Owner Planned Maint Oxford (Kidlington) MEL MEL…" at bounding box center [389, 135] width 632 height 224
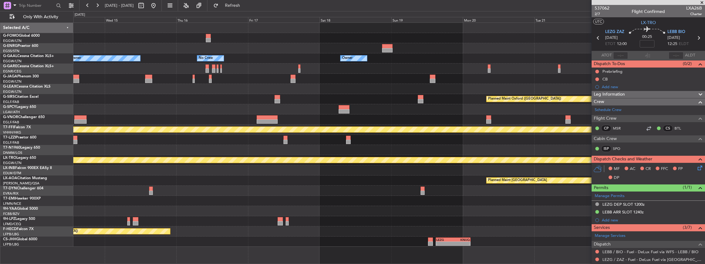
click at [289, 121] on div at bounding box center [389, 119] width 632 height 10
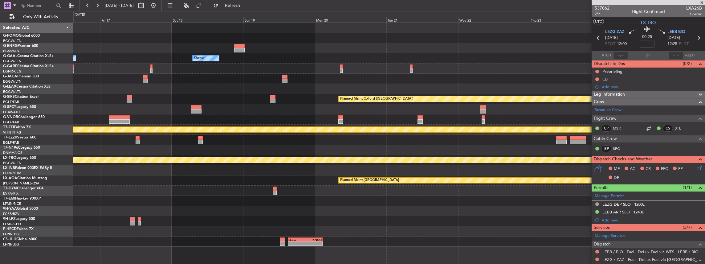
click at [330, 116] on div at bounding box center [389, 119] width 632 height 10
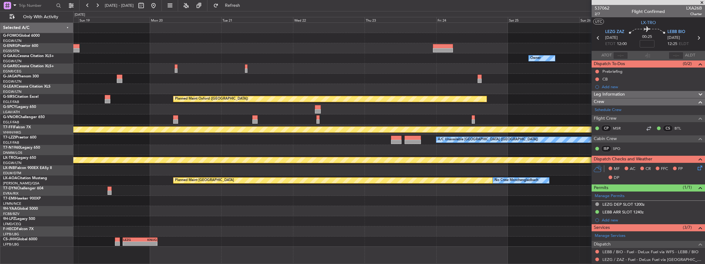
click at [359, 105] on div at bounding box center [389, 109] width 632 height 10
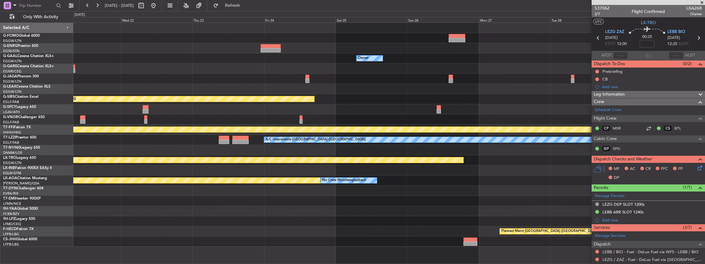
click at [354, 100] on div "Planned Maint Oxford (Kidlington)" at bounding box center [389, 99] width 632 height 10
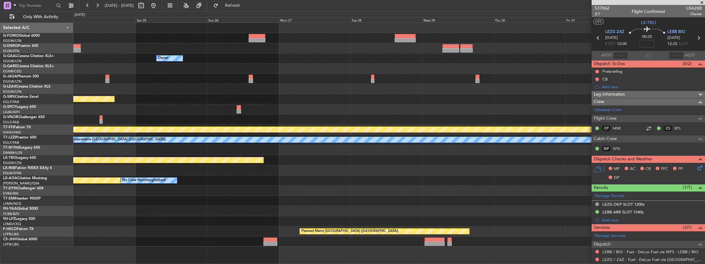
click at [304, 100] on div "Planned Maint Oxford (Kidlington)" at bounding box center [389, 99] width 632 height 10
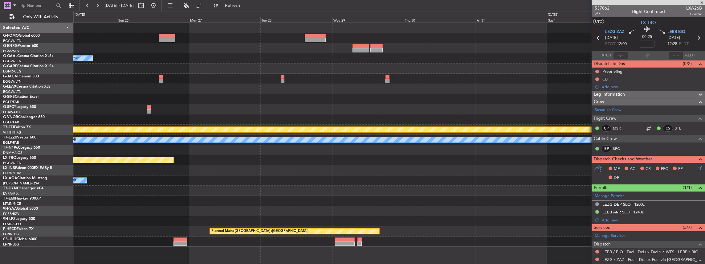
click at [213, 108] on div "Owner Planned Maint Oxford (Kidlington) MEL MEL Planned Maint Geneva (Cointrin)…" at bounding box center [389, 135] width 632 height 224
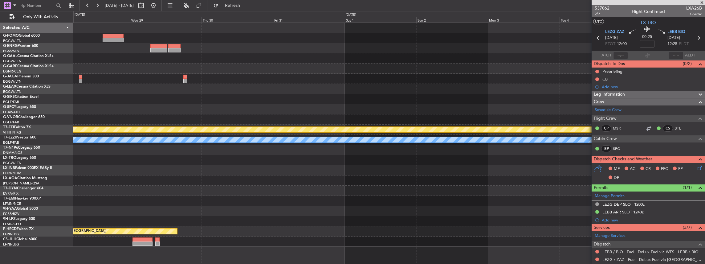
click at [254, 112] on div at bounding box center [389, 109] width 632 height 10
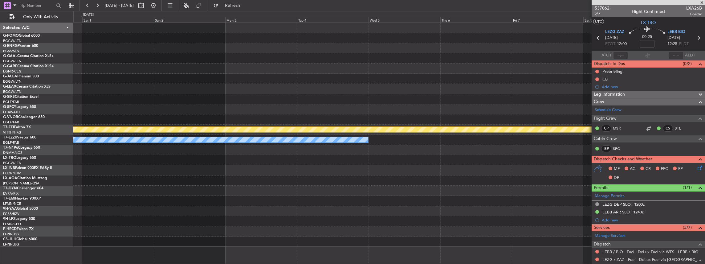
click at [323, 98] on div at bounding box center [389, 99] width 632 height 10
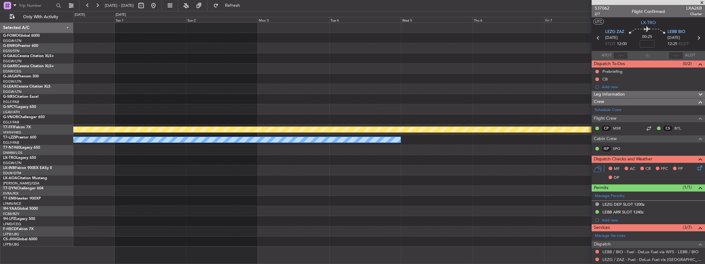
click at [393, 91] on div "MEL MEL Planned Maint Geneva (Cointrin) A/C Unavailable London (Luton) Planned …" at bounding box center [389, 135] width 632 height 224
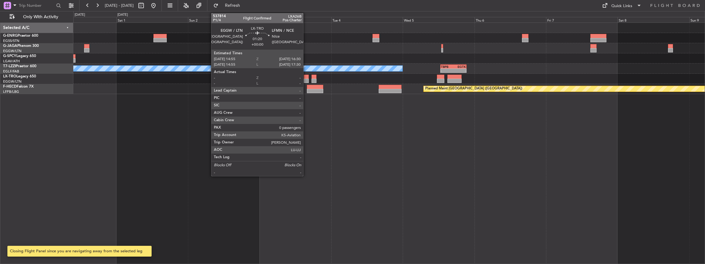
click at [306, 78] on div at bounding box center [306, 77] width 5 height 4
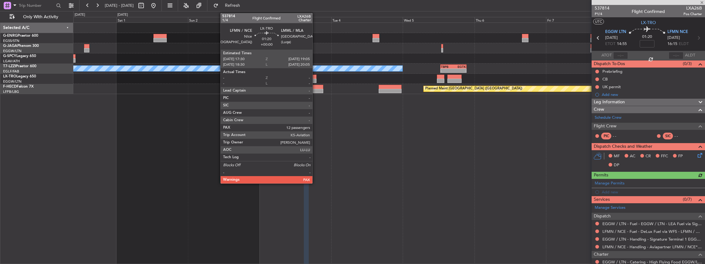
click at [315, 76] on div at bounding box center [314, 77] width 5 height 4
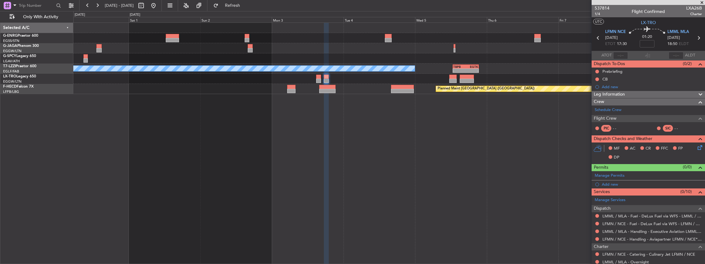
click at [295, 99] on div "A/C Unavailable London (Luton) - - TBPB 12:40 Z EGTK 21:25 Z Planned Maint Pari…" at bounding box center [389, 143] width 632 height 242
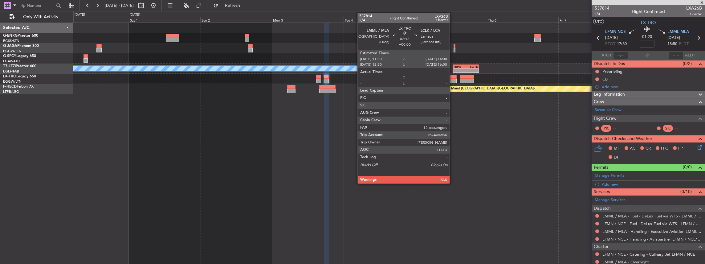
click at [453, 77] on div at bounding box center [453, 77] width 8 height 4
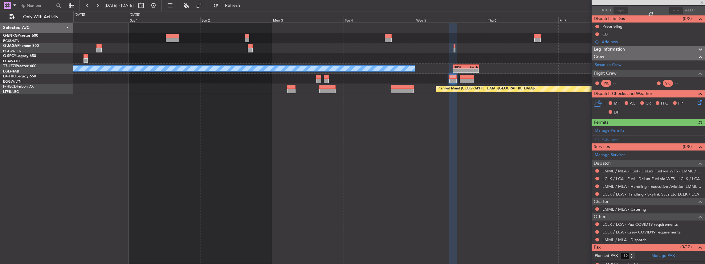
scroll to position [48, 0]
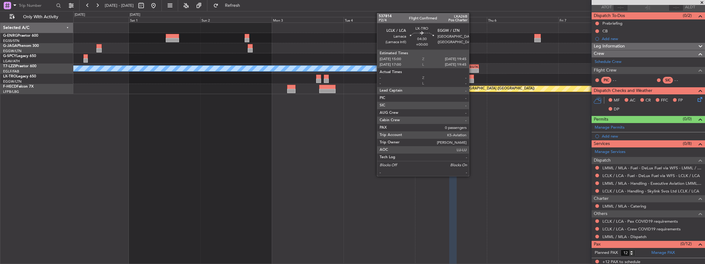
click at [472, 79] on div at bounding box center [467, 81] width 14 height 4
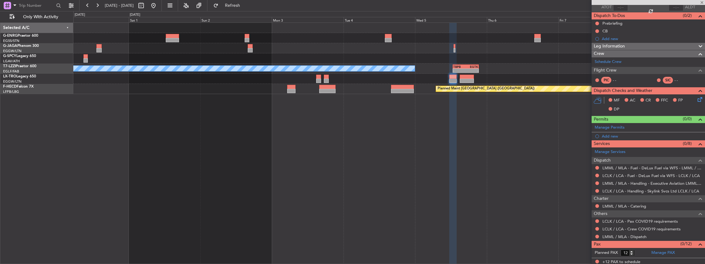
type input "0"
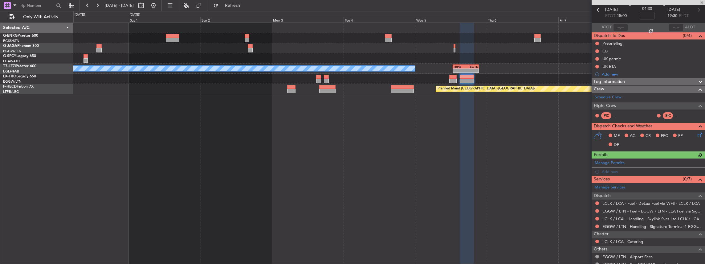
scroll to position [63, 0]
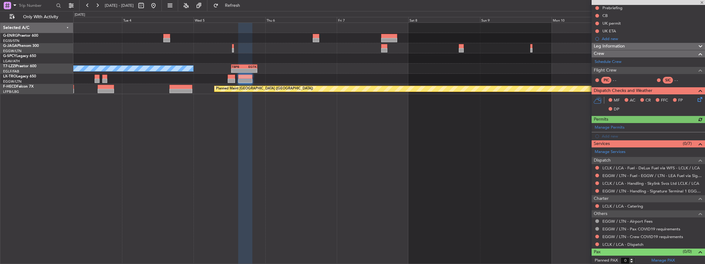
click at [331, 138] on div "A/C Unavailable London (Luton) - - TBPB 12:40 Z EGTK 21:25 Z Planned Maint Pari…" at bounding box center [389, 143] width 632 height 242
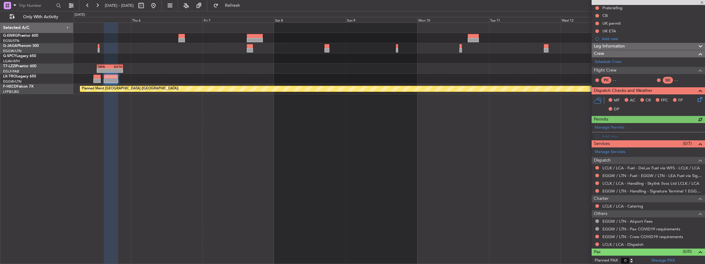
click at [312, 140] on div "- - TBPB 12:40 Z EGTK 21:25 Z A/C Unavailable London (Luton) Planned Maint Pari…" at bounding box center [389, 143] width 632 height 242
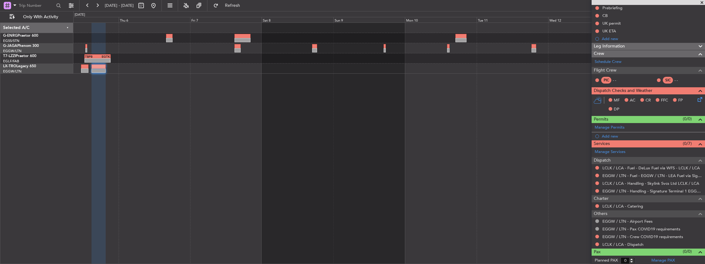
click at [213, 111] on div "- - TBPB 12:40 Z EGTK 21:25 Z A/C Unavailable London (Luton)" at bounding box center [389, 143] width 632 height 242
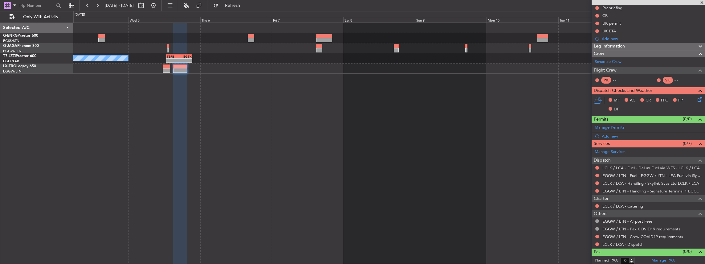
click at [361, 121] on div "- - TBPB 12:40 Z EGTK 21:25 Z A/C Unavailable London (Luton)" at bounding box center [389, 143] width 632 height 242
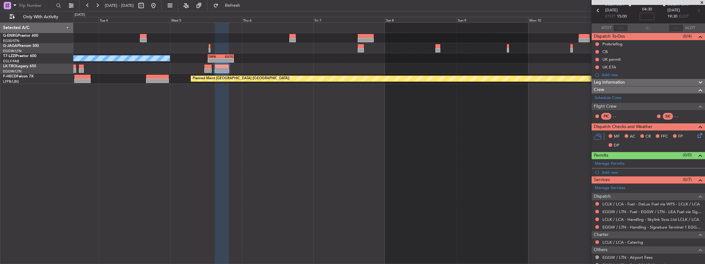
scroll to position [0, 0]
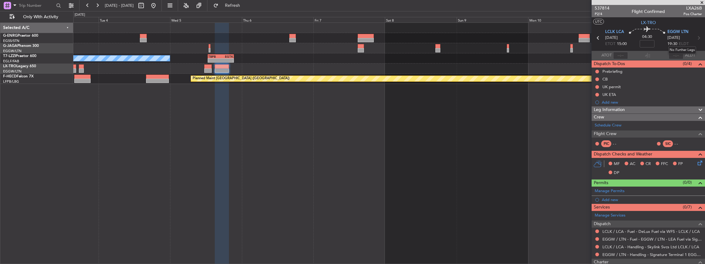
click at [695, 38] on icon at bounding box center [699, 38] width 8 height 8
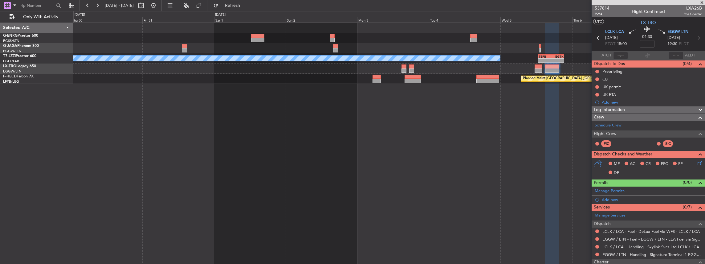
click at [626, 81] on fb-app "03 Nov 2025 - 12 Nov 2025 Refresh Quick Links Only With Activity - - TBPB 12:40…" at bounding box center [352, 134] width 705 height 259
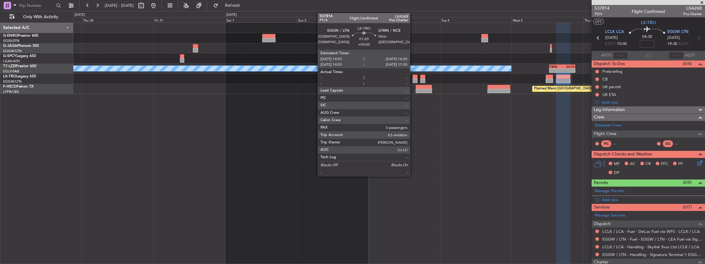
click at [413, 76] on div at bounding box center [415, 77] width 5 height 4
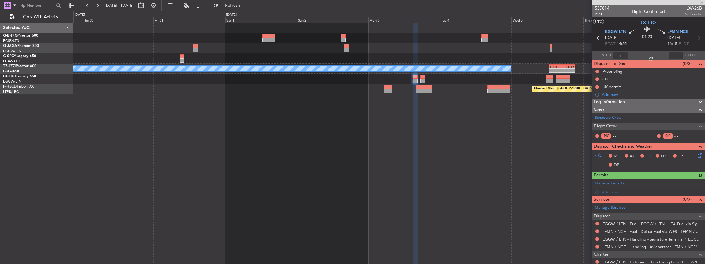
click at [597, 37] on icon at bounding box center [598, 38] width 8 height 8
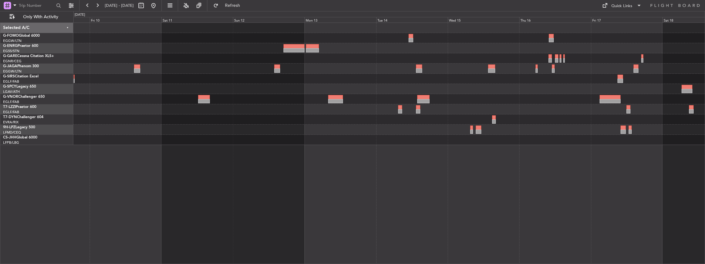
click at [407, 95] on div "Planned Maint Oxford (Kidlington) LEZG 15:00 Z KNUQ 02:35 Z - -" at bounding box center [389, 84] width 632 height 122
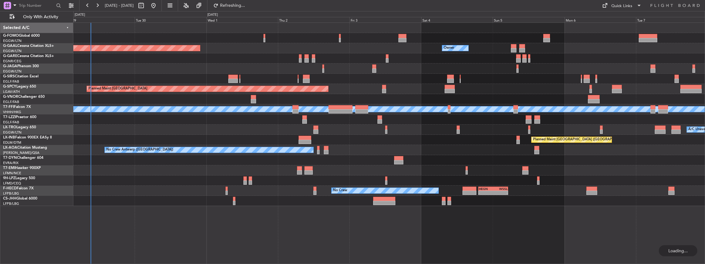
click at [353, 178] on div at bounding box center [389, 180] width 632 height 10
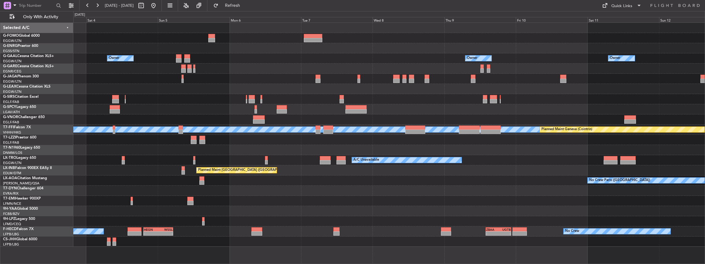
click at [204, 107] on div "Owner Owner Owner Owner Planned Maint Bremen MEL MEL Planned Maint Geneva (Coin…" at bounding box center [389, 135] width 632 height 224
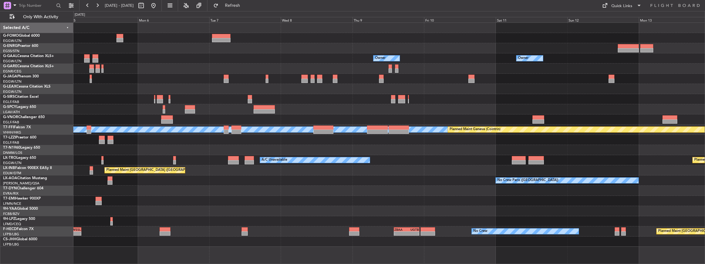
click at [286, 100] on div at bounding box center [389, 99] width 632 height 10
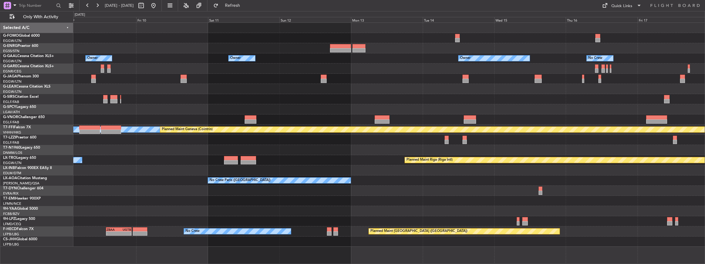
click at [300, 87] on div at bounding box center [389, 89] width 632 height 10
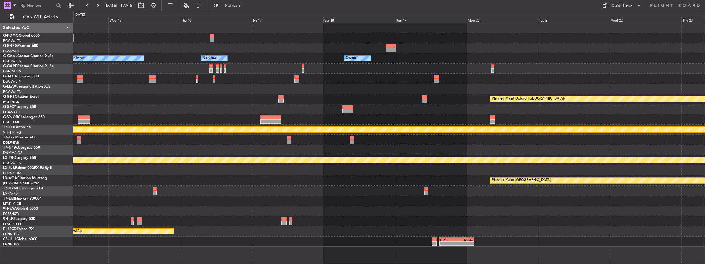
click at [285, 69] on div at bounding box center [389, 68] width 632 height 10
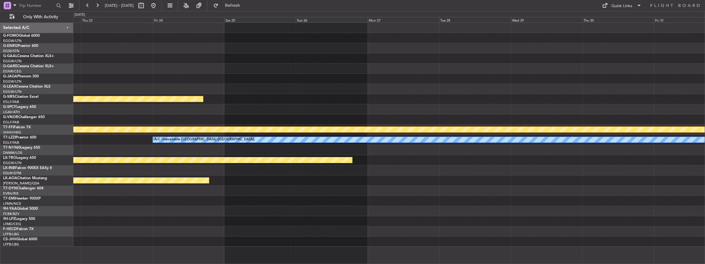
click at [234, 60] on div at bounding box center [389, 58] width 632 height 10
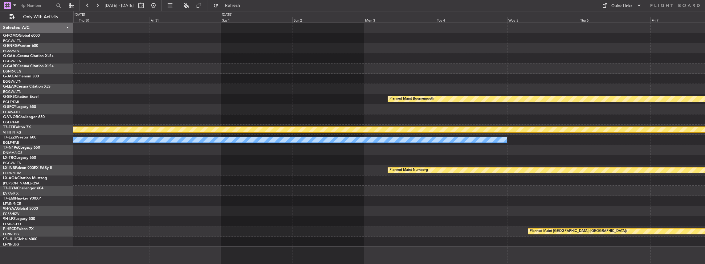
click at [267, 55] on div at bounding box center [389, 58] width 632 height 10
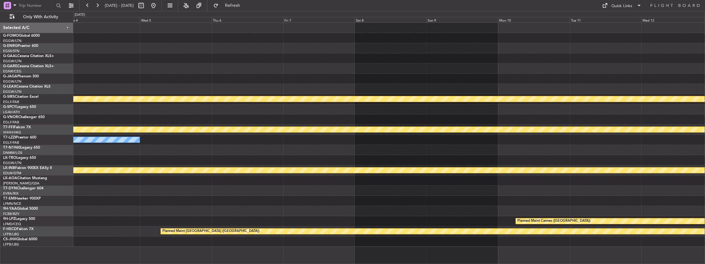
click at [294, 58] on div "Planned Maint Bournemouth Planned Maint Bournemouth MEL MEL Planned Maint Genev…" at bounding box center [389, 135] width 632 height 224
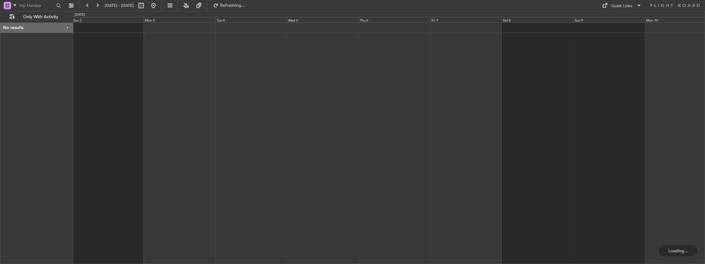
click at [446, 81] on div at bounding box center [389, 143] width 632 height 242
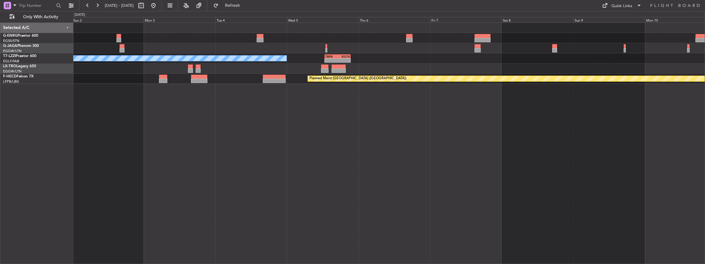
click at [352, 50] on div "A/C Unavailable London (Luton) - - TBPB 12:40 Z EGTK 21:25 Z Planned Maint Pari…" at bounding box center [389, 53] width 632 height 61
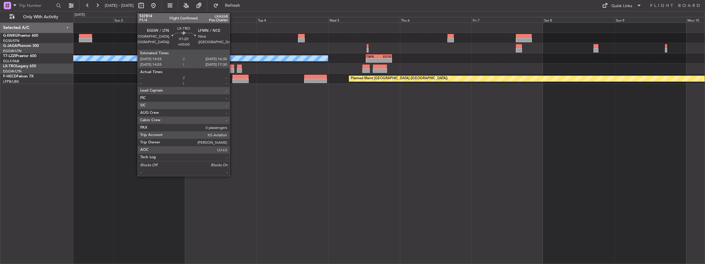
click at [233, 67] on div at bounding box center [231, 66] width 5 height 4
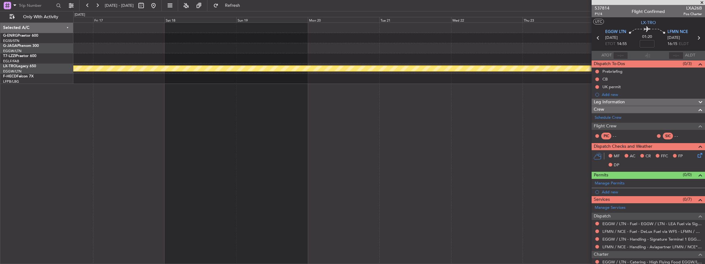
click at [705, 37] on html "01 Nov 2025 - 10 Nov 2025 Refresh Quick Links Only With Activity A/C Unavailabl…" at bounding box center [352, 132] width 705 height 264
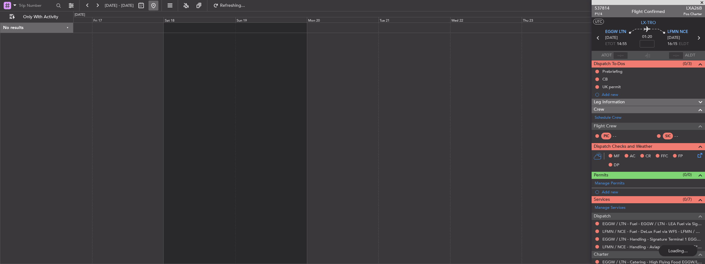
click at [158, 6] on button at bounding box center [154, 6] width 10 height 10
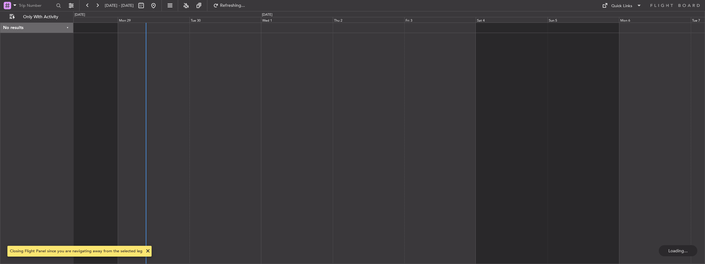
click at [211, 112] on div at bounding box center [389, 143] width 632 height 242
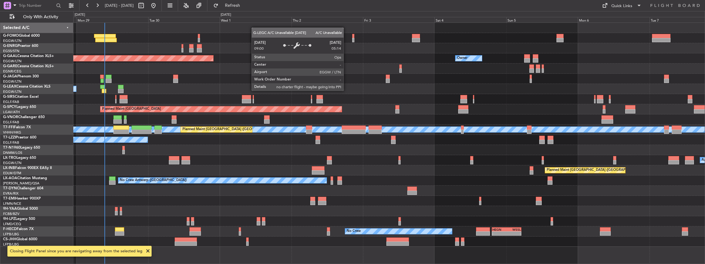
click at [269, 130] on div "Unplanned Maint London (Stansted) Planned Maint Dusseldorf Owner Owner A/C Unav…" at bounding box center [389, 135] width 632 height 224
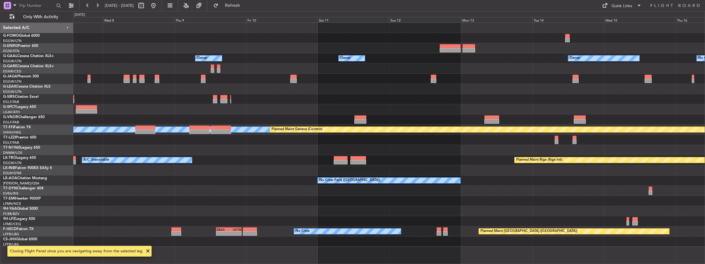
click at [258, 125] on div "Owner Owner Owner Owner No Crew Owner MEL MEL Planned Maint Geneva (Cointrin) A…" at bounding box center [389, 135] width 632 height 224
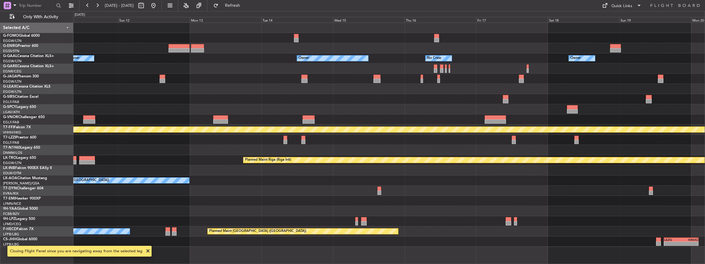
click at [400, 110] on div "Owner Owner Owner No Crew Owner Owner Planned Maint Oxford (Kidlington) MEL MEL…" at bounding box center [389, 135] width 632 height 224
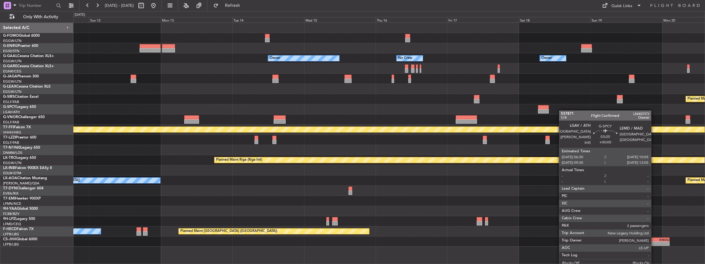
click at [330, 116] on div "Owner Owner No Crew Owner Owner Owner Planned Maint Oxford (Kidlington) MEL MEL…" at bounding box center [389, 135] width 632 height 224
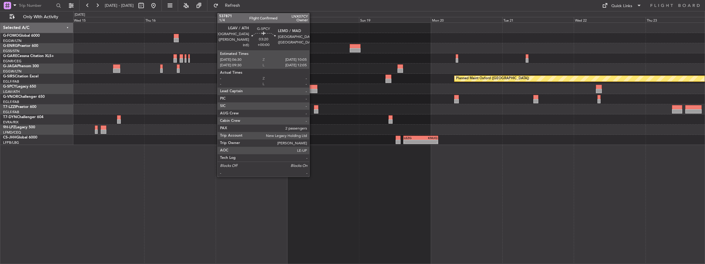
click at [312, 90] on div at bounding box center [312, 91] width 11 height 4
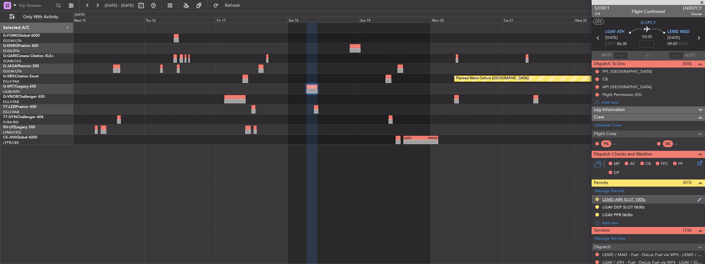
click at [596, 198] on button at bounding box center [597, 199] width 4 height 4
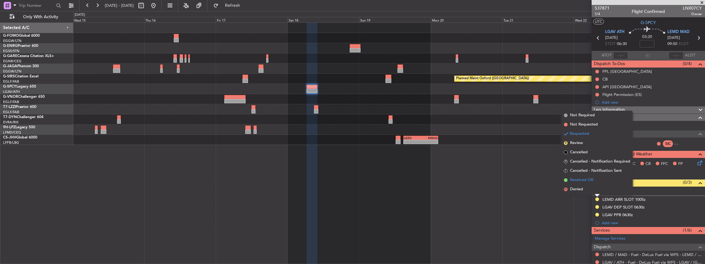
click at [584, 179] on span "Received OK" at bounding box center [581, 180] width 23 height 6
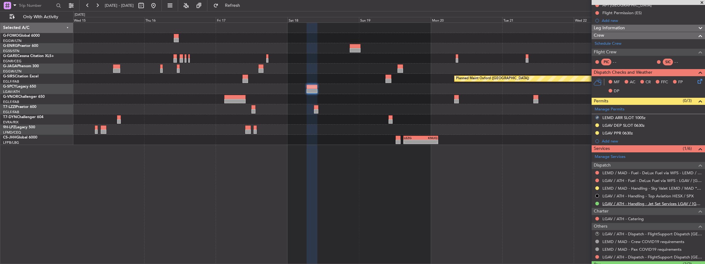
scroll to position [82, 0]
click at [597, 187] on button at bounding box center [597, 188] width 4 height 4
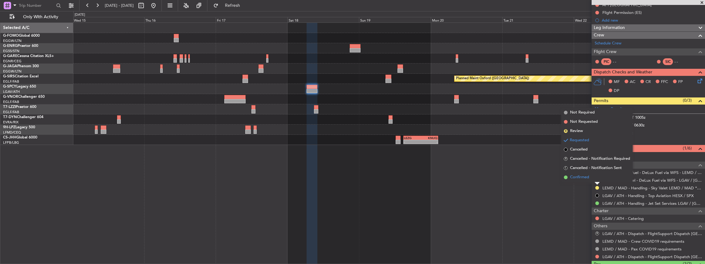
click at [592, 177] on li "Confirmed" at bounding box center [596, 177] width 71 height 9
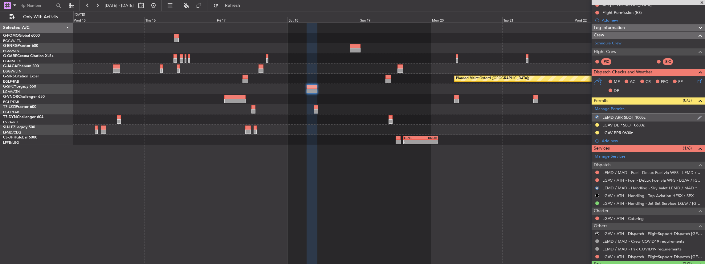
click at [656, 119] on div "LEMD ARR SLOT 1005z" at bounding box center [648, 118] width 113 height 8
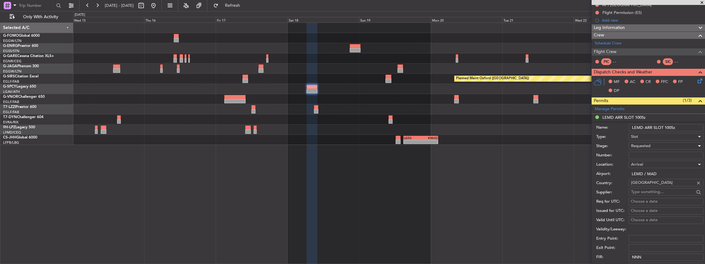
click at [659, 143] on div "Requested" at bounding box center [664, 145] width 66 height 9
click at [649, 189] on span "Received OK" at bounding box center [664, 191] width 67 height 9
click at [646, 152] on input "Number:" at bounding box center [666, 155] width 75 height 7
click at [645, 155] on input "Number:" at bounding box center [666, 155] width 75 height 7
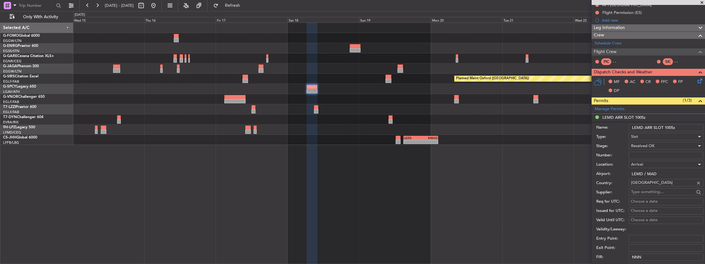
paste input "ATHATH1005"
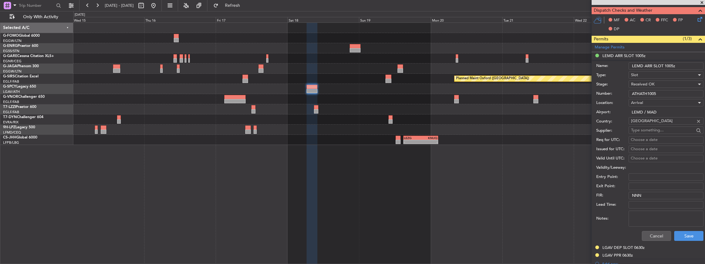
scroll to position [185, 0]
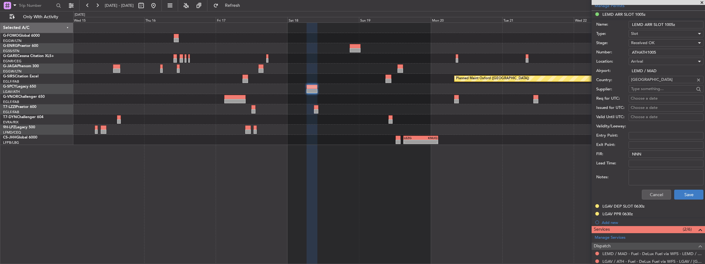
type input "ATHATH1005"
click at [678, 195] on button "Save" at bounding box center [688, 195] width 29 height 10
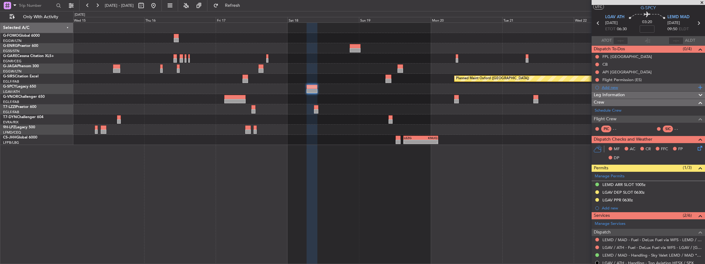
scroll to position [0, 0]
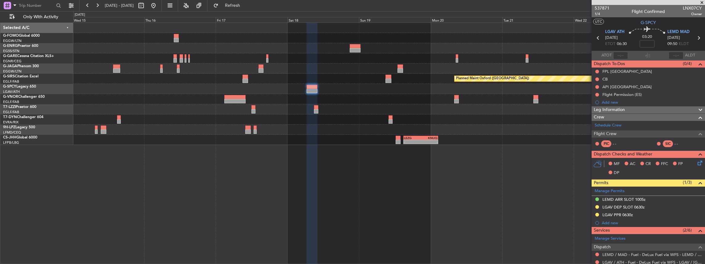
click at [696, 38] on icon at bounding box center [699, 38] width 8 height 8
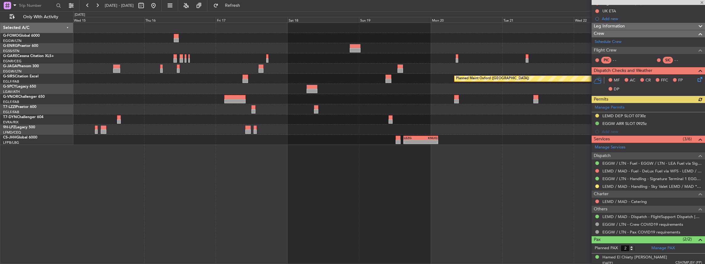
scroll to position [82, 0]
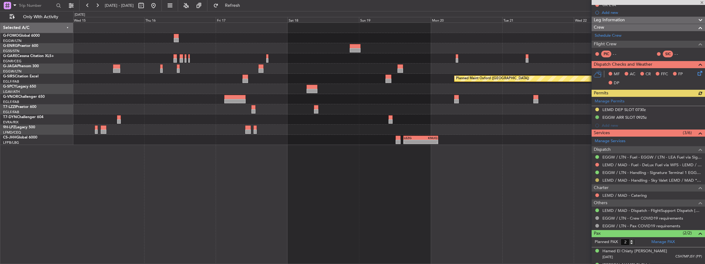
click at [598, 178] on button at bounding box center [597, 180] width 4 height 4
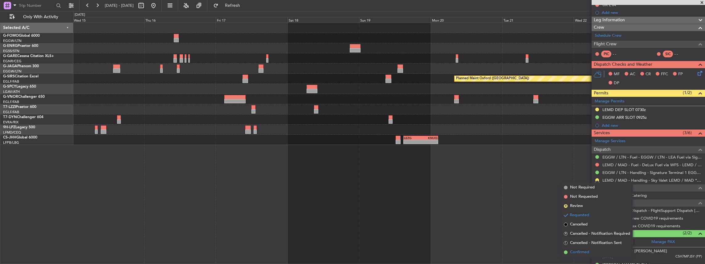
click at [582, 250] on span "Confirmed" at bounding box center [579, 252] width 19 height 6
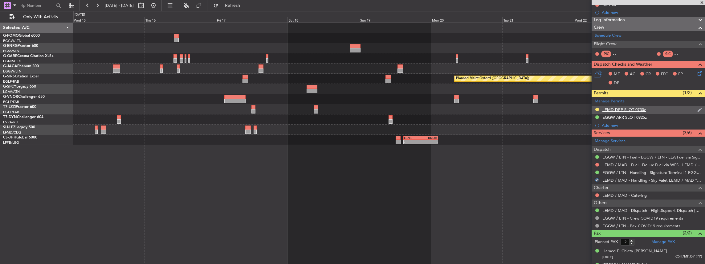
click at [661, 107] on div "LEMD DEP SLOT 0730z" at bounding box center [648, 110] width 113 height 8
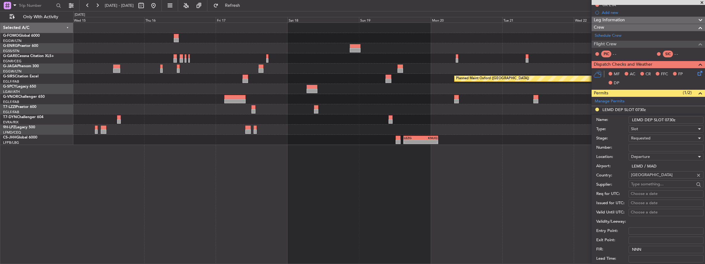
click at [640, 148] on input "Number:" at bounding box center [666, 147] width 75 height 7
paste input "ATHATH1005"
type input "ATHATH1005"
click at [658, 138] on div "Requested" at bounding box center [664, 137] width 66 height 9
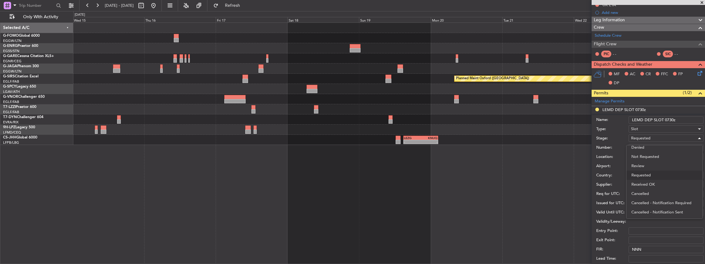
click at [654, 182] on span "Received OK" at bounding box center [664, 184] width 67 height 9
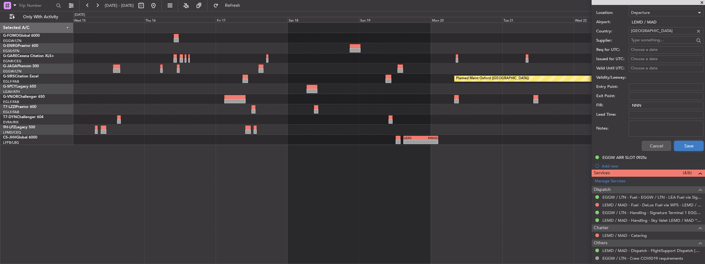
click at [687, 146] on button "Save" at bounding box center [688, 146] width 29 height 10
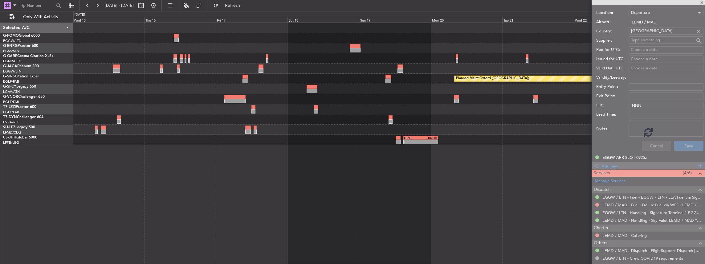
scroll to position [42, 0]
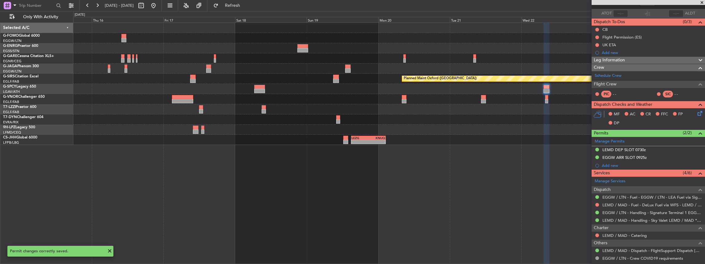
click at [519, 173] on div "Planned Maint Oxford (Kidlington) A/C Unavailable London (Luton) - - LEZG 15:00…" at bounding box center [389, 143] width 632 height 242
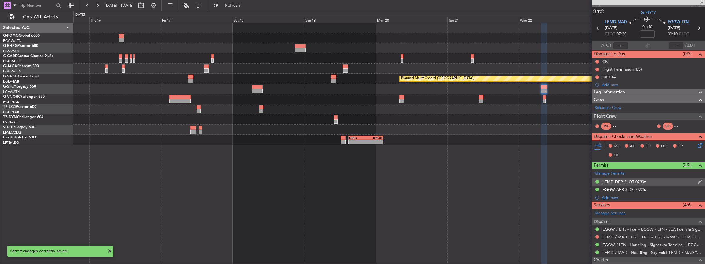
scroll to position [0, 0]
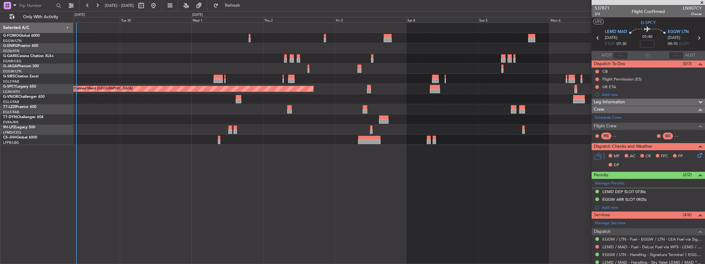
click at [705, 129] on html "15 Oct 2025 - 24 Oct 2025 Refresh Quick Links Only With Activity Planned Maint …" at bounding box center [352, 132] width 705 height 264
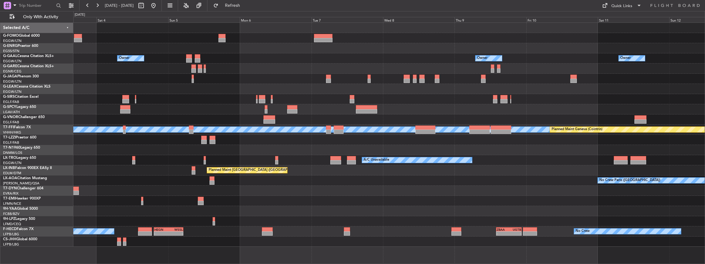
click at [207, 152] on div "Owner Owner Owner Owner Planned Maint Bremen MEL MEL Planned Maint Geneva (Coin…" at bounding box center [389, 135] width 632 height 224
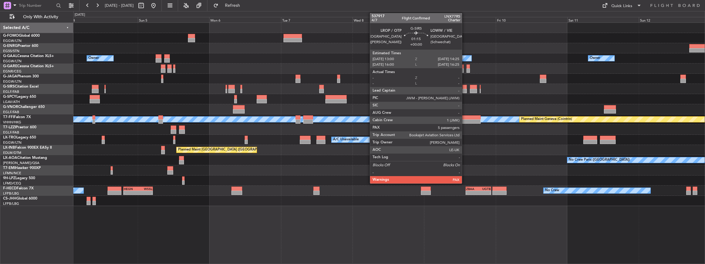
click at [465, 89] on div at bounding box center [465, 91] width 4 height 4
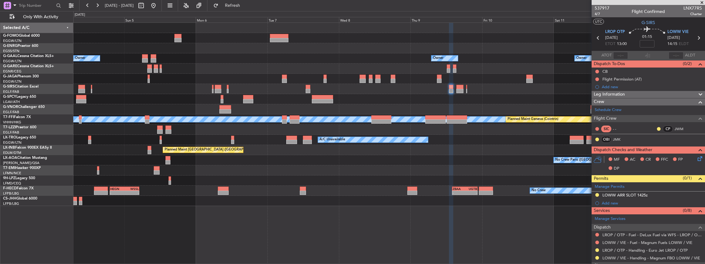
click at [514, 172] on div at bounding box center [389, 170] width 632 height 10
click at [598, 257] on button at bounding box center [597, 258] width 4 height 4
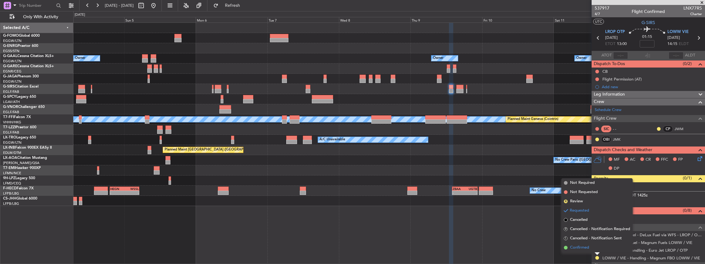
click at [577, 248] on span "Confirmed" at bounding box center [579, 247] width 19 height 6
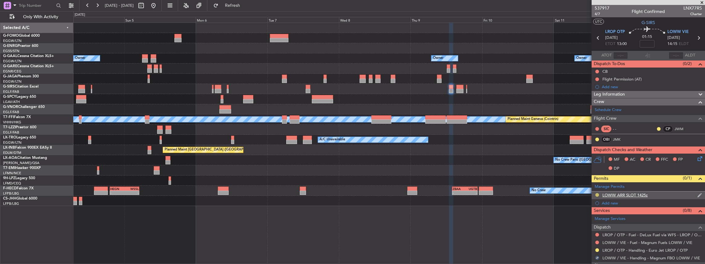
click at [597, 193] on button at bounding box center [597, 195] width 4 height 4
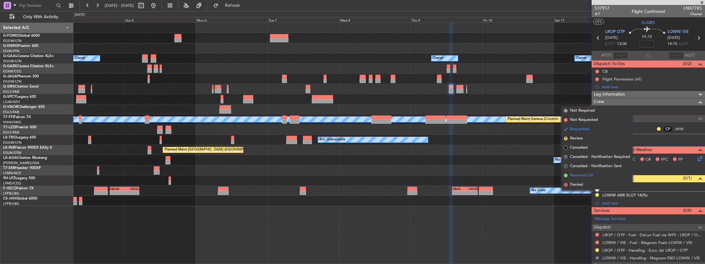
click at [579, 174] on span "Received OK" at bounding box center [581, 175] width 23 height 6
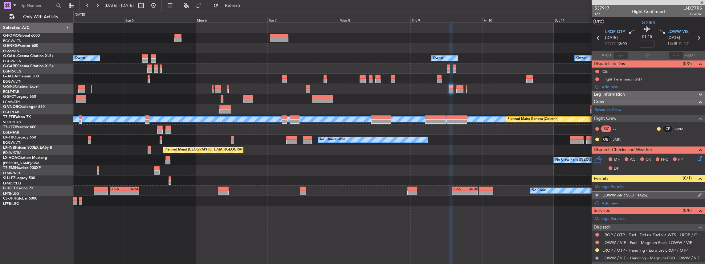
click at [668, 196] on div "LOWW ARR SLOT 1425z" at bounding box center [648, 195] width 113 height 8
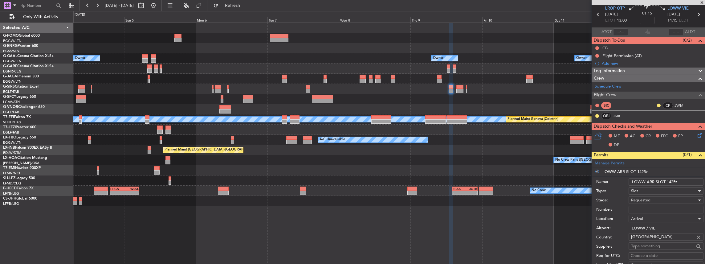
scroll to position [41, 0]
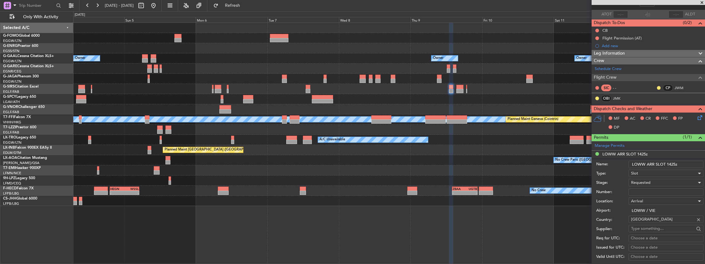
click at [642, 192] on input "Number:" at bounding box center [666, 191] width 75 height 7
paste input "LOWWALNX0077R0"
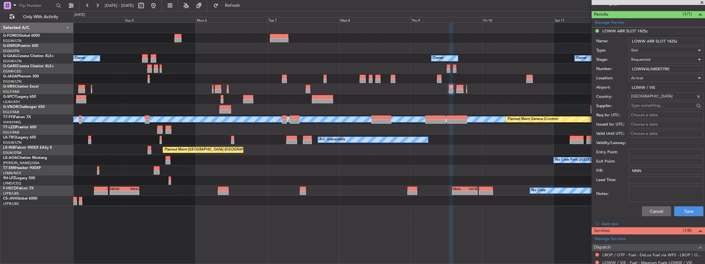
scroll to position [164, 0]
type input "LOWWALNX0077R0"
click at [680, 210] on button "Save" at bounding box center [688, 211] width 29 height 10
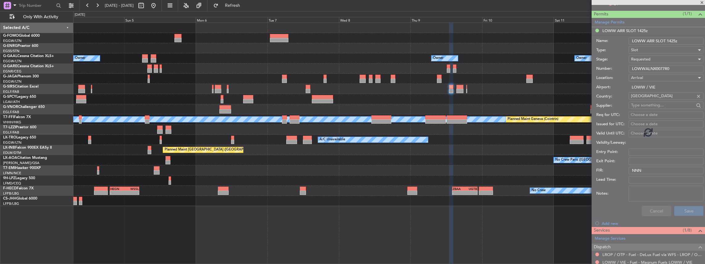
scroll to position [67, 0]
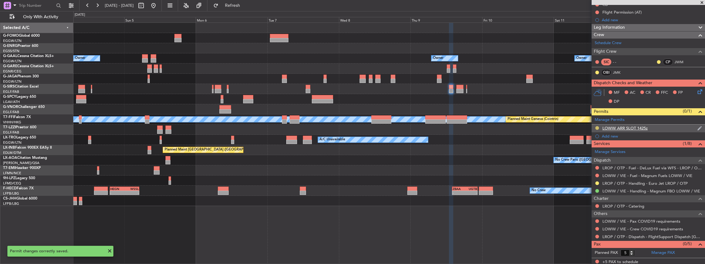
click at [597, 126] on button at bounding box center [597, 128] width 4 height 4
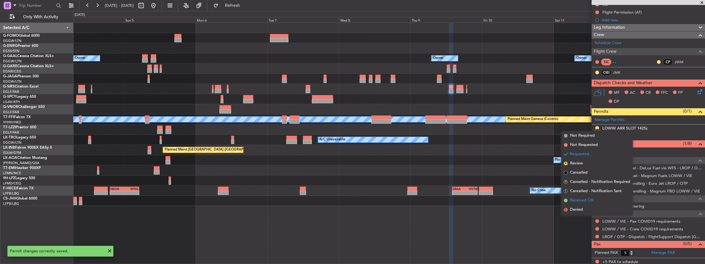
click at [592, 201] on span "Received OK" at bounding box center [581, 200] width 23 height 6
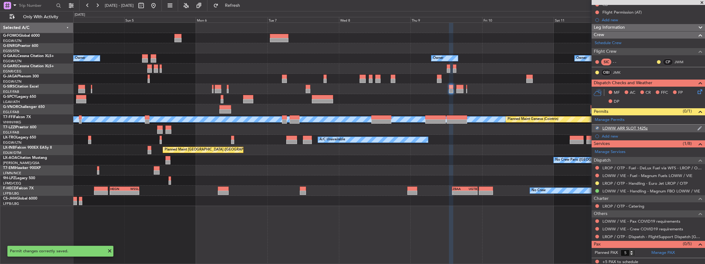
click at [674, 127] on div "LOWW ARR SLOT 1425z" at bounding box center [648, 129] width 113 height 8
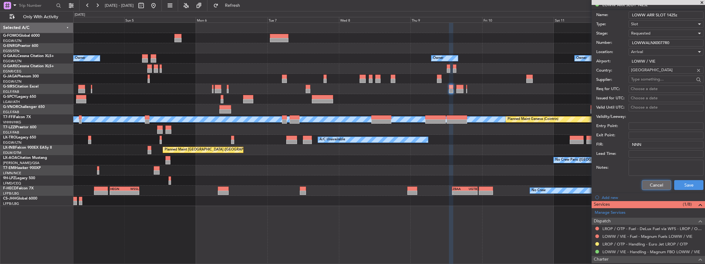
click at [654, 182] on button "Cancel" at bounding box center [656, 185] width 29 height 10
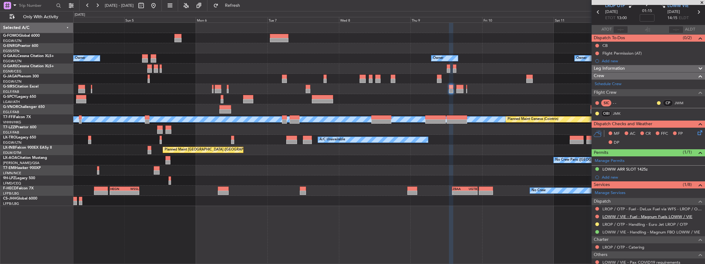
scroll to position [0, 0]
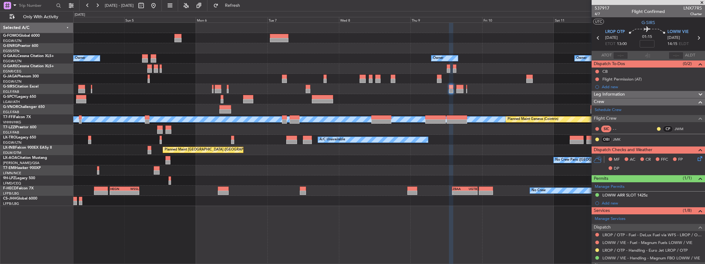
click at [696, 37] on icon at bounding box center [699, 38] width 8 height 8
type input "4"
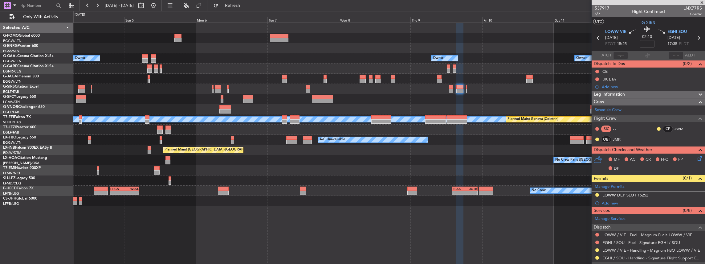
scroll to position [41, 0]
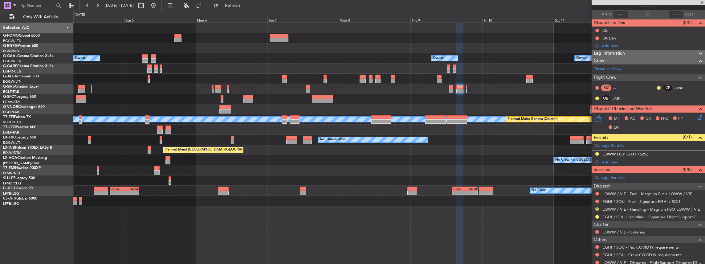
click button
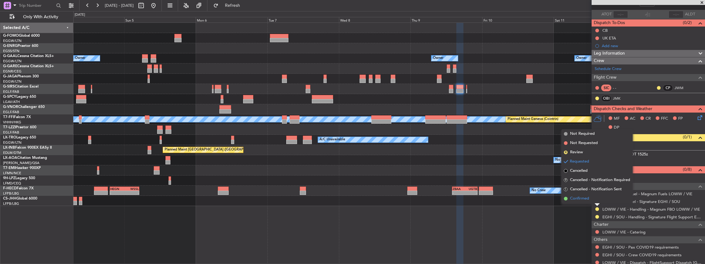
click span "Confirmed"
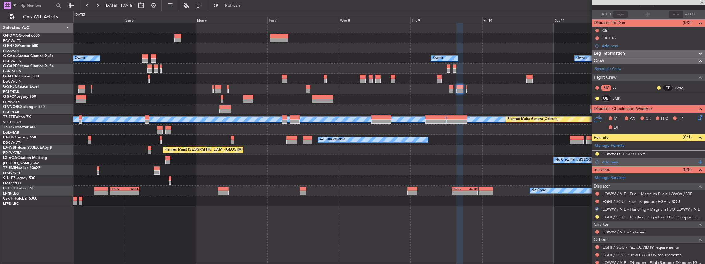
click div "Add new"
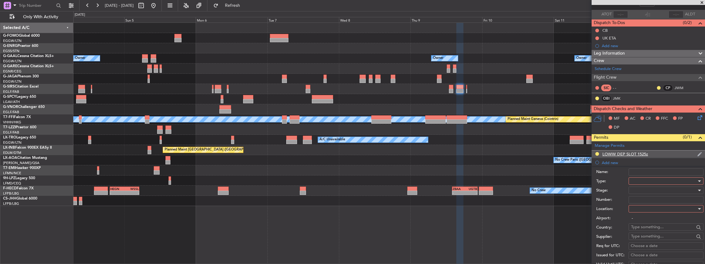
click div "LOWW DEP SLOT 1525z"
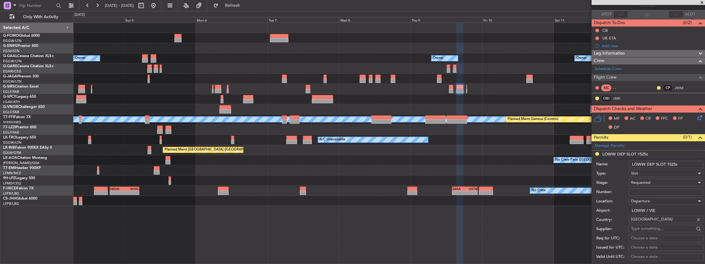
click span "Requested"
click span "Received OK"
click input "Number:"
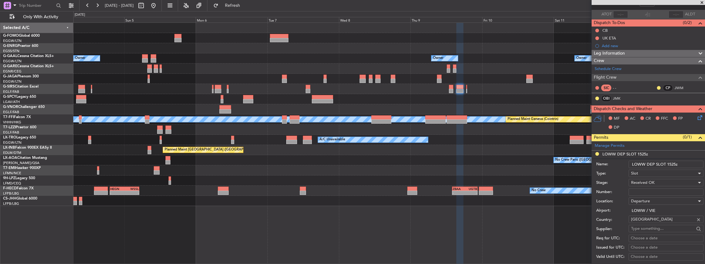
paste input "LOWWDLNX0077S0"
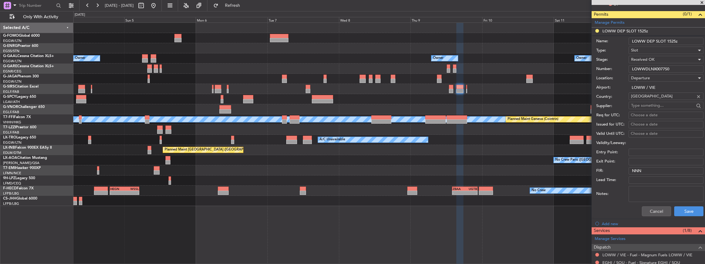
scroll to position [164, 0]
type input "LOWWDLNX0077S0"
click button "Save"
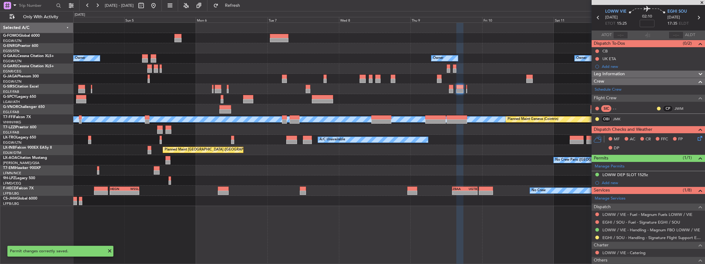
scroll to position [0, 0]
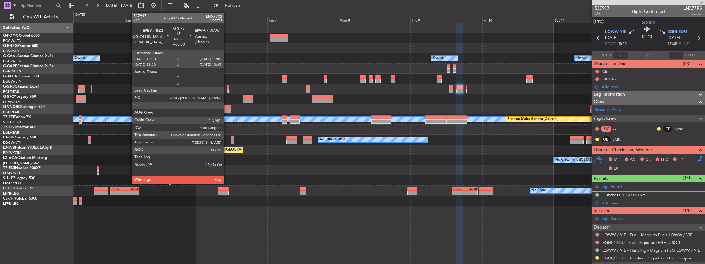
click div
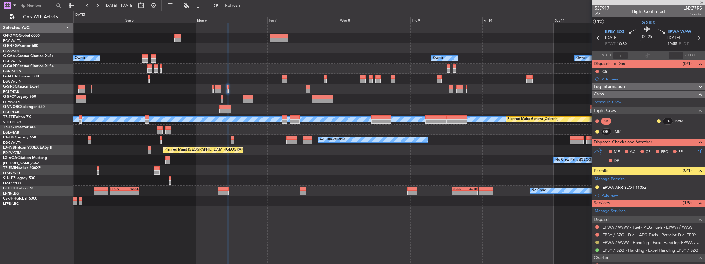
click button
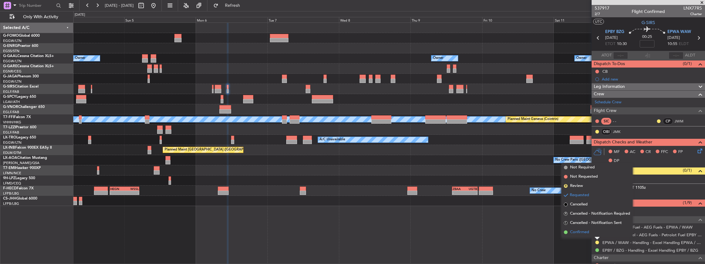
click span "Confirmed"
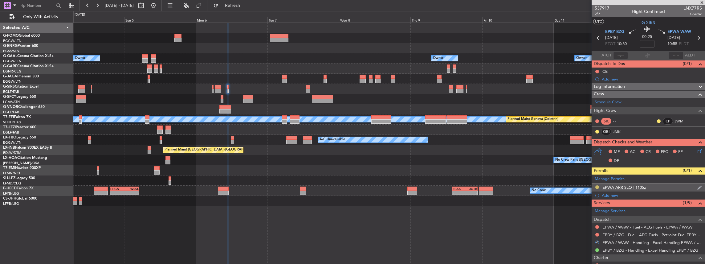
click button
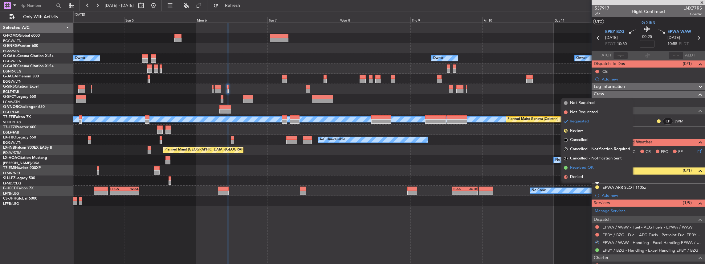
click span "Received OK"
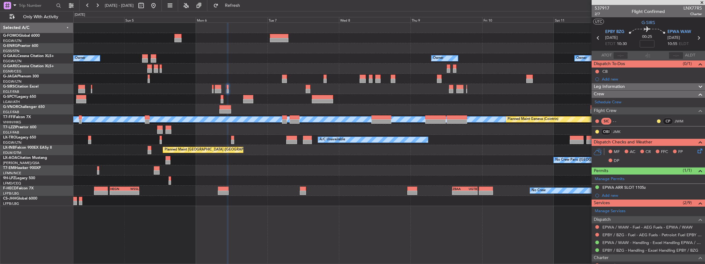
click icon
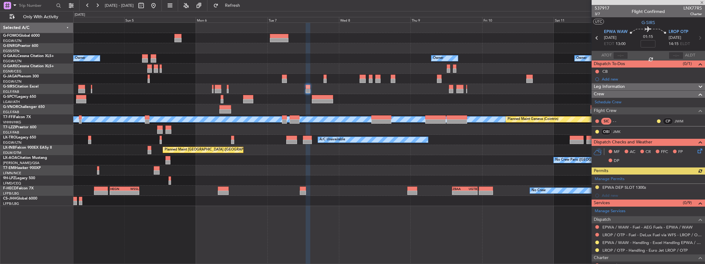
scroll to position [41, 0]
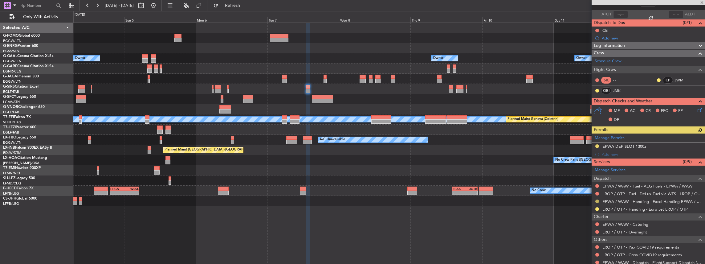
click button
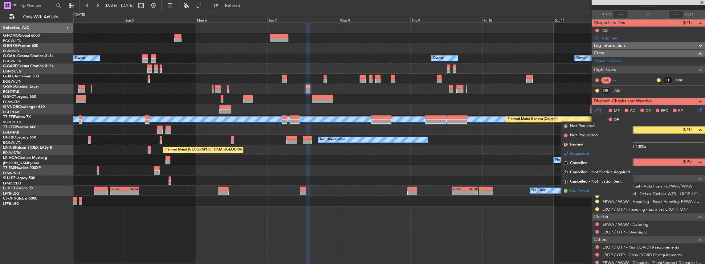
click span "Confirmed"
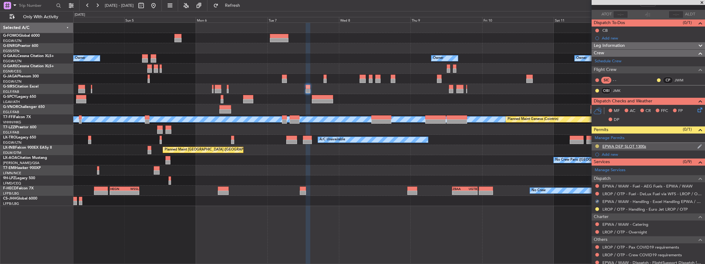
click button
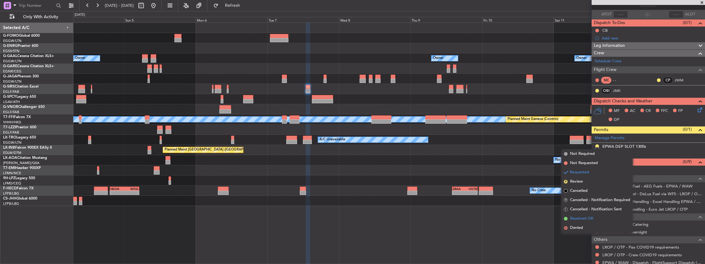
click span "Received OK"
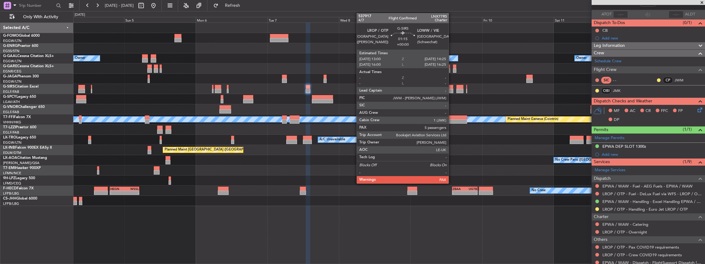
click div
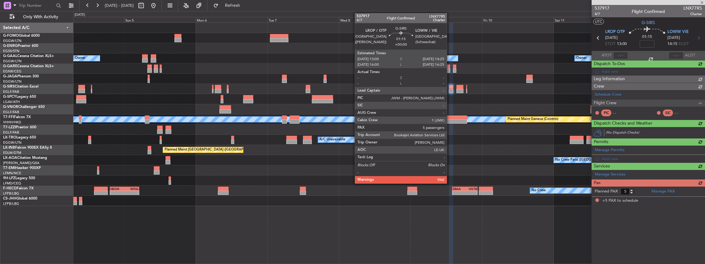
scroll to position [0, 0]
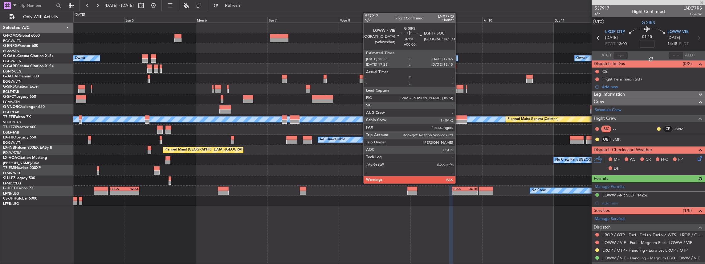
click div
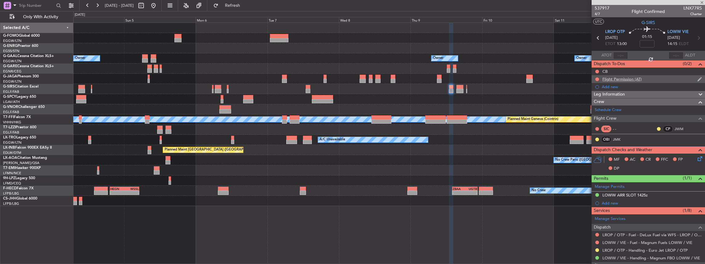
type input "4"
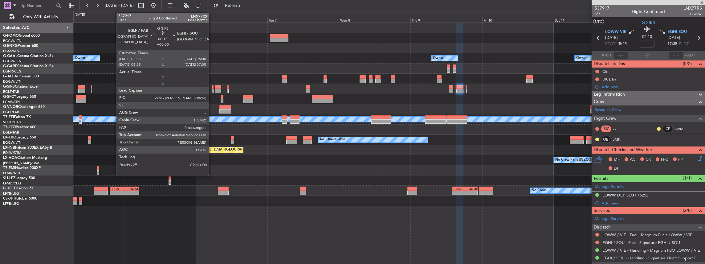
click at [212, 91] on div at bounding box center [213, 91] width 2 height 4
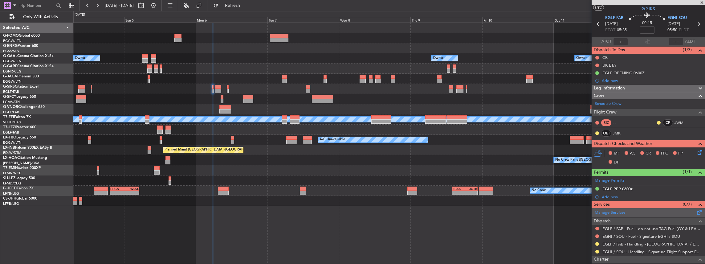
scroll to position [20, 0]
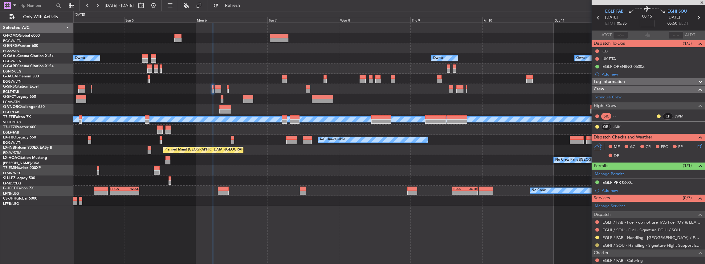
click at [597, 244] on button at bounding box center [597, 245] width 4 height 4
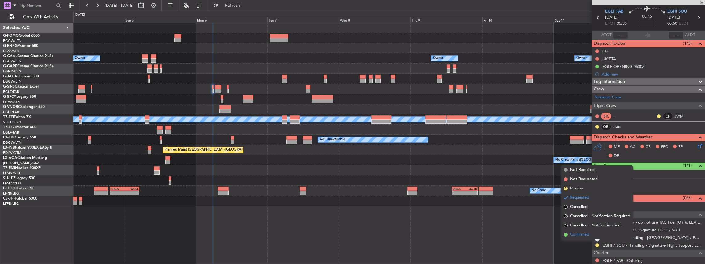
click at [578, 235] on span "Confirmed" at bounding box center [579, 234] width 19 height 6
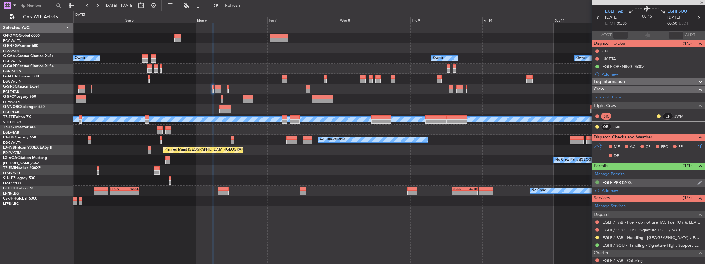
click at [597, 181] on button at bounding box center [597, 182] width 4 height 4
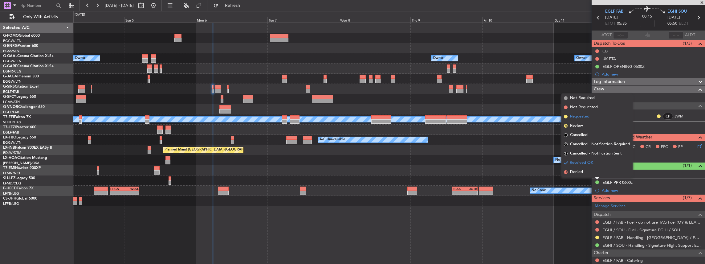
click at [589, 117] on span "Requested" at bounding box center [579, 116] width 19 height 6
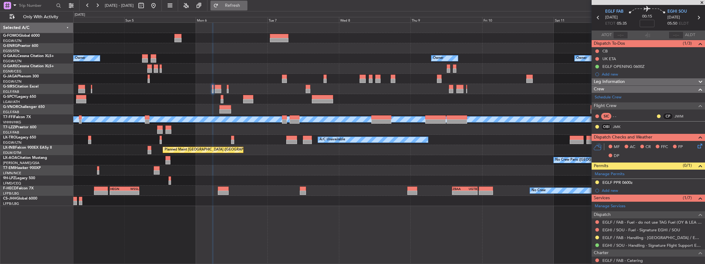
click at [246, 7] on span "Refresh" at bounding box center [233, 5] width 26 height 4
click at [598, 182] on button at bounding box center [597, 182] width 4 height 4
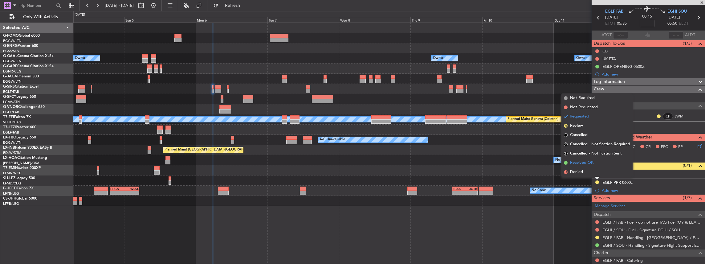
click at [590, 161] on span "Received OK" at bounding box center [581, 163] width 23 height 6
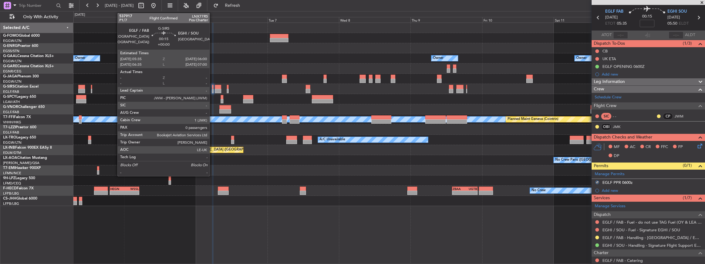
click at [212, 90] on div at bounding box center [213, 91] width 2 height 4
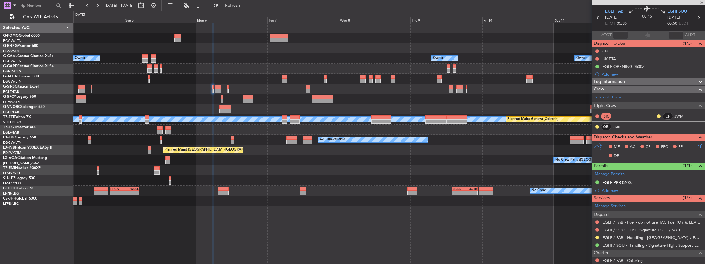
scroll to position [0, 0]
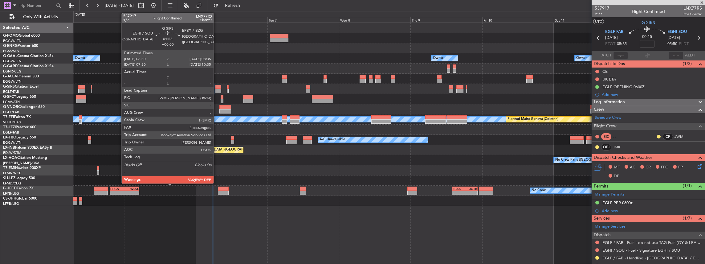
click at [217, 90] on div at bounding box center [218, 91] width 6 height 4
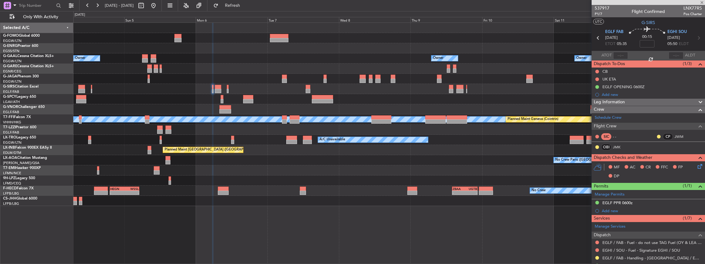
type input "4"
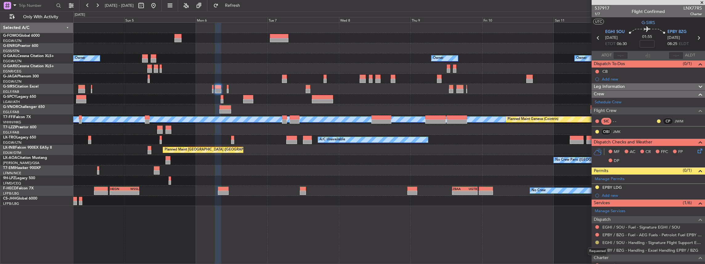
click at [596, 240] on button at bounding box center [597, 242] width 4 height 4
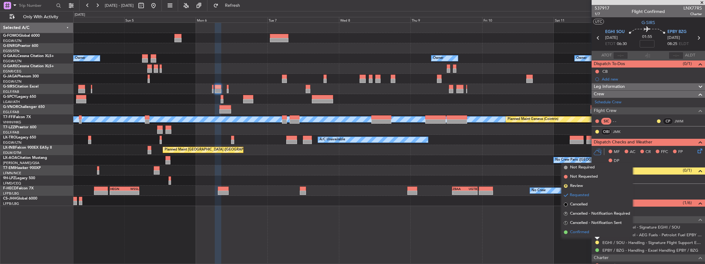
click at [583, 231] on span "Confirmed" at bounding box center [579, 232] width 19 height 6
